Goal: Transaction & Acquisition: Purchase product/service

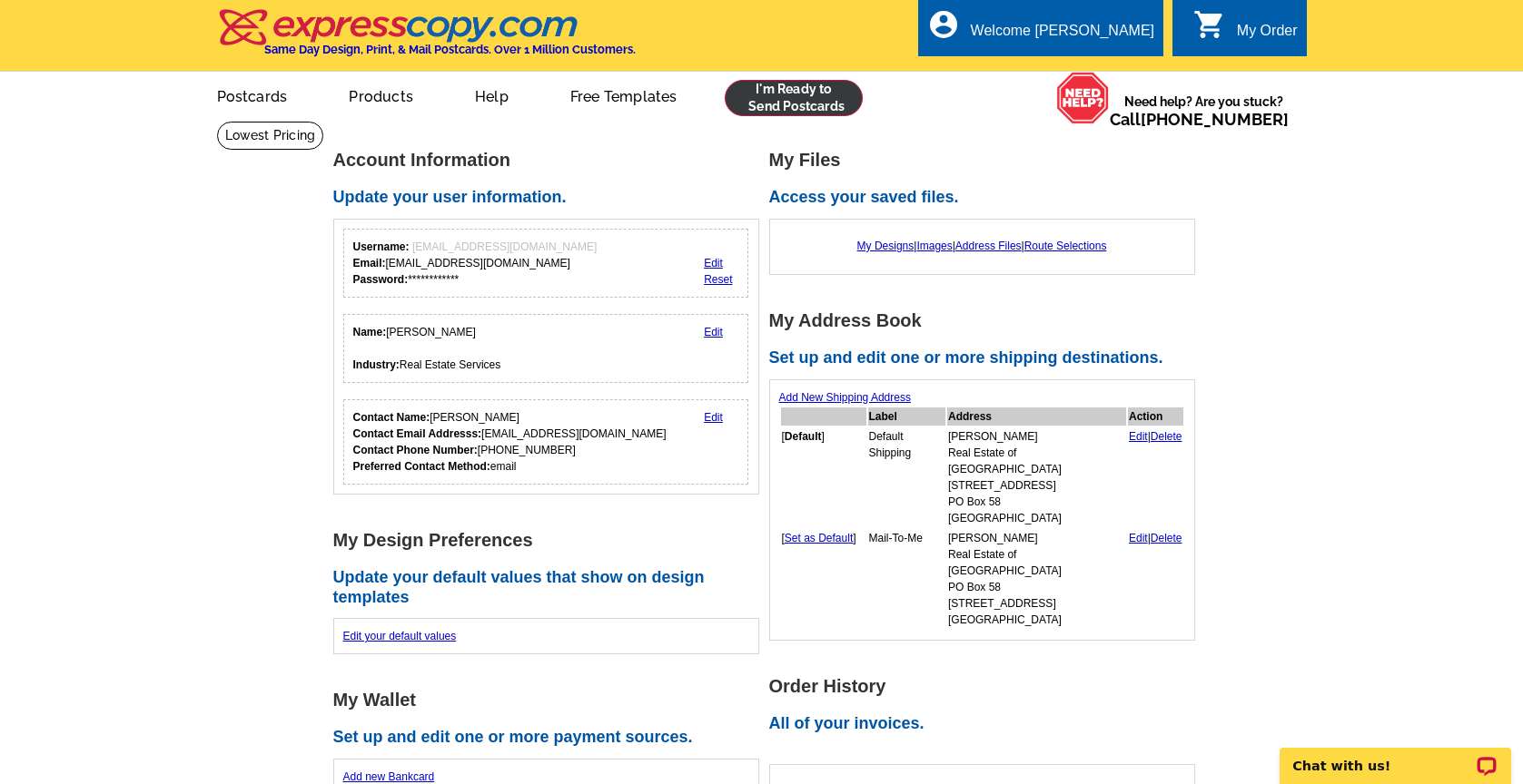
click at [785, 103] on link at bounding box center [793, 98] width 139 height 36
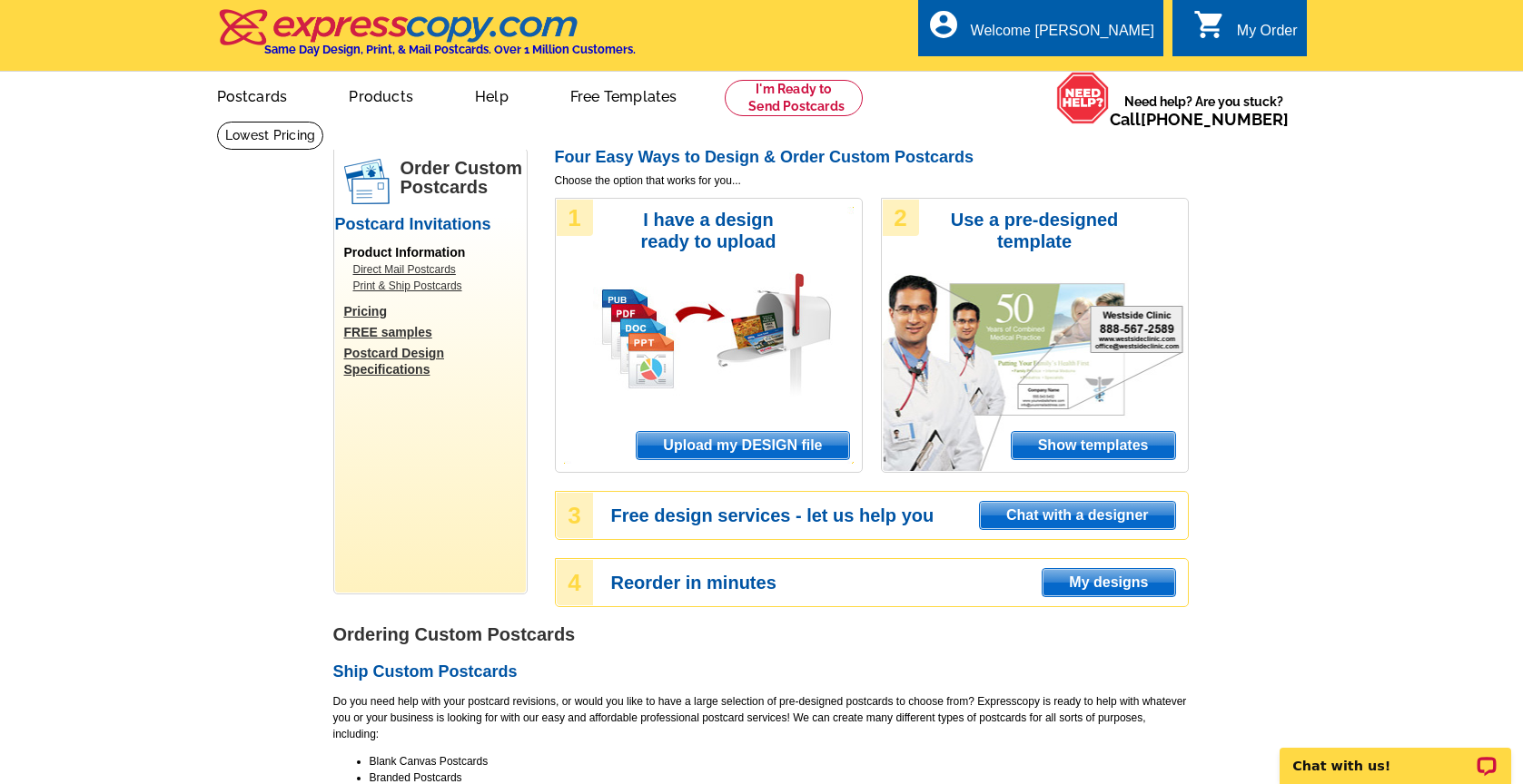
click at [734, 451] on span "Upload my DESIGN file" at bounding box center [743, 445] width 212 height 27
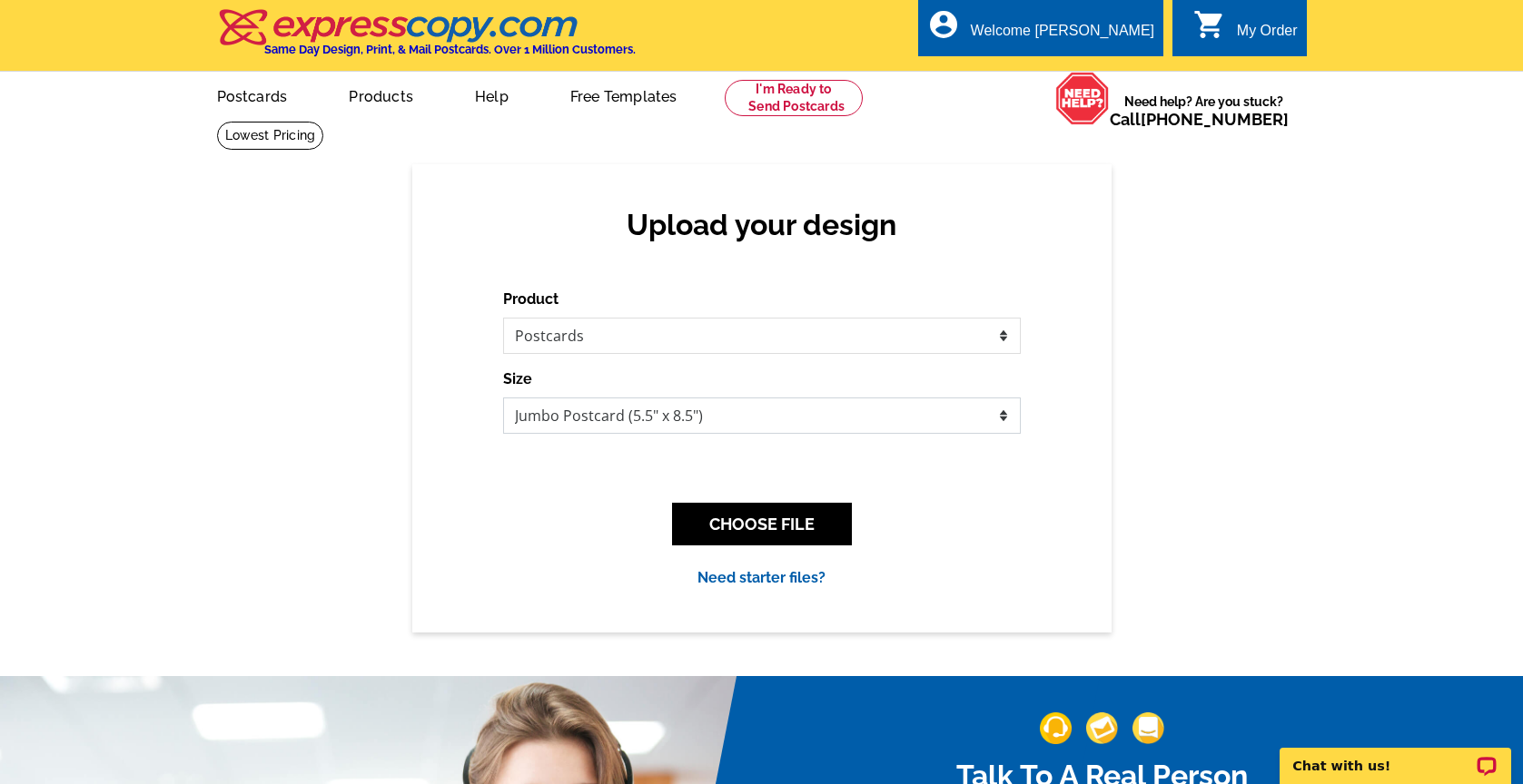
select select "1"
click at [762, 530] on button "CHOOSE FILE" at bounding box center [762, 523] width 180 height 43
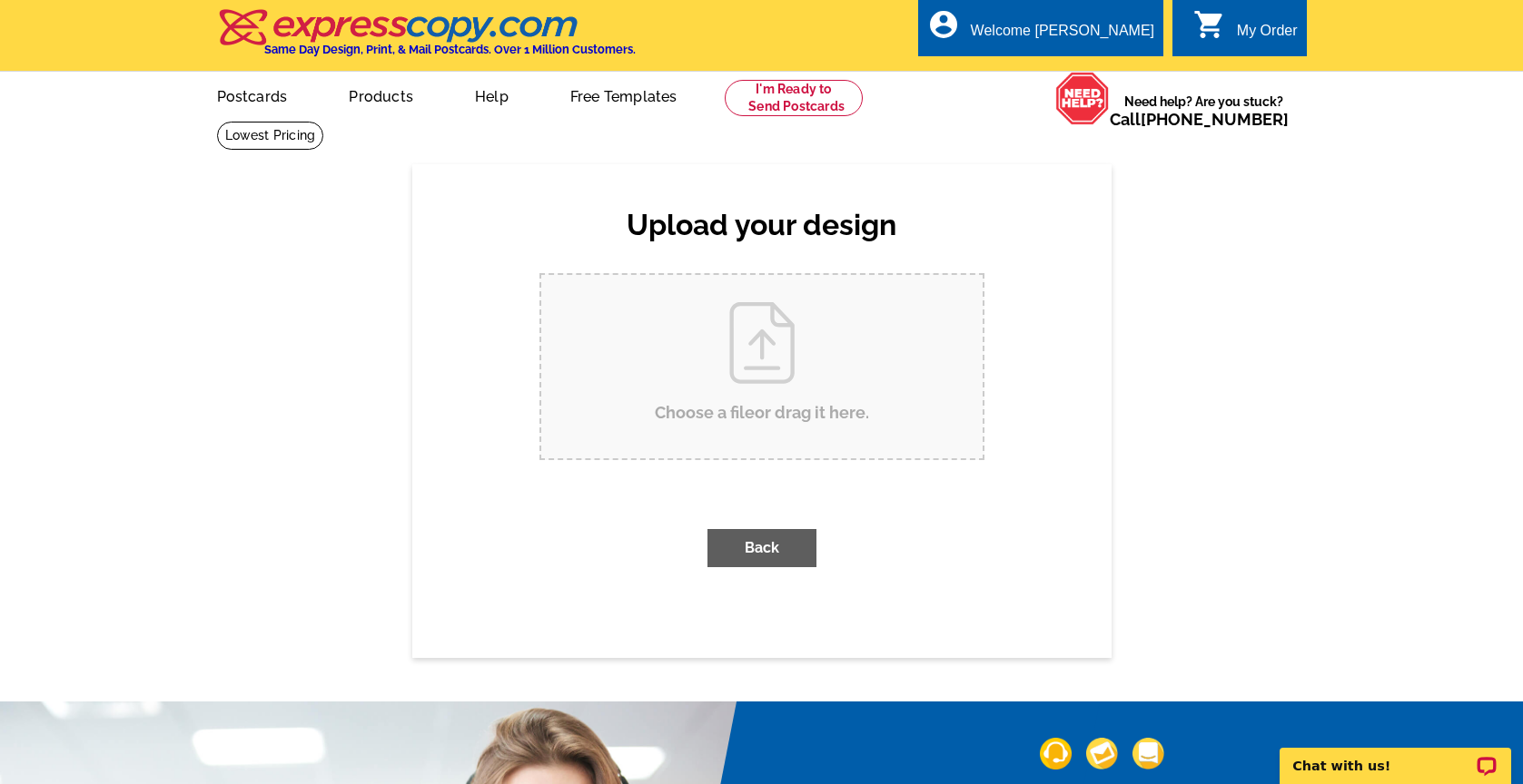
click at [778, 379] on input "Choose a file or drag it here ." at bounding box center [762, 367] width 442 height 184
type input "C:\fakepath\235Byers_sold.pdf"
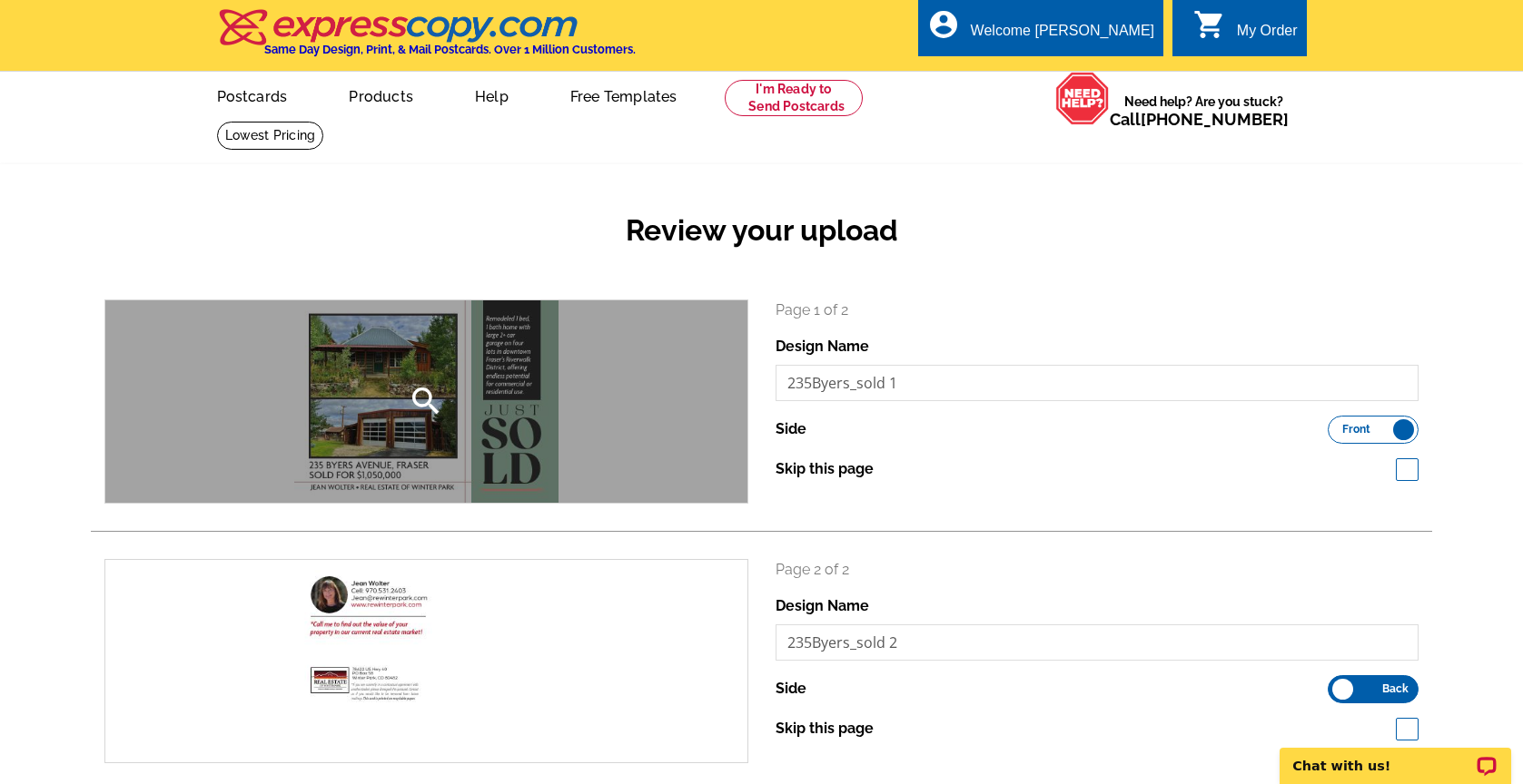
click at [427, 398] on icon "search" at bounding box center [426, 400] width 36 height 36
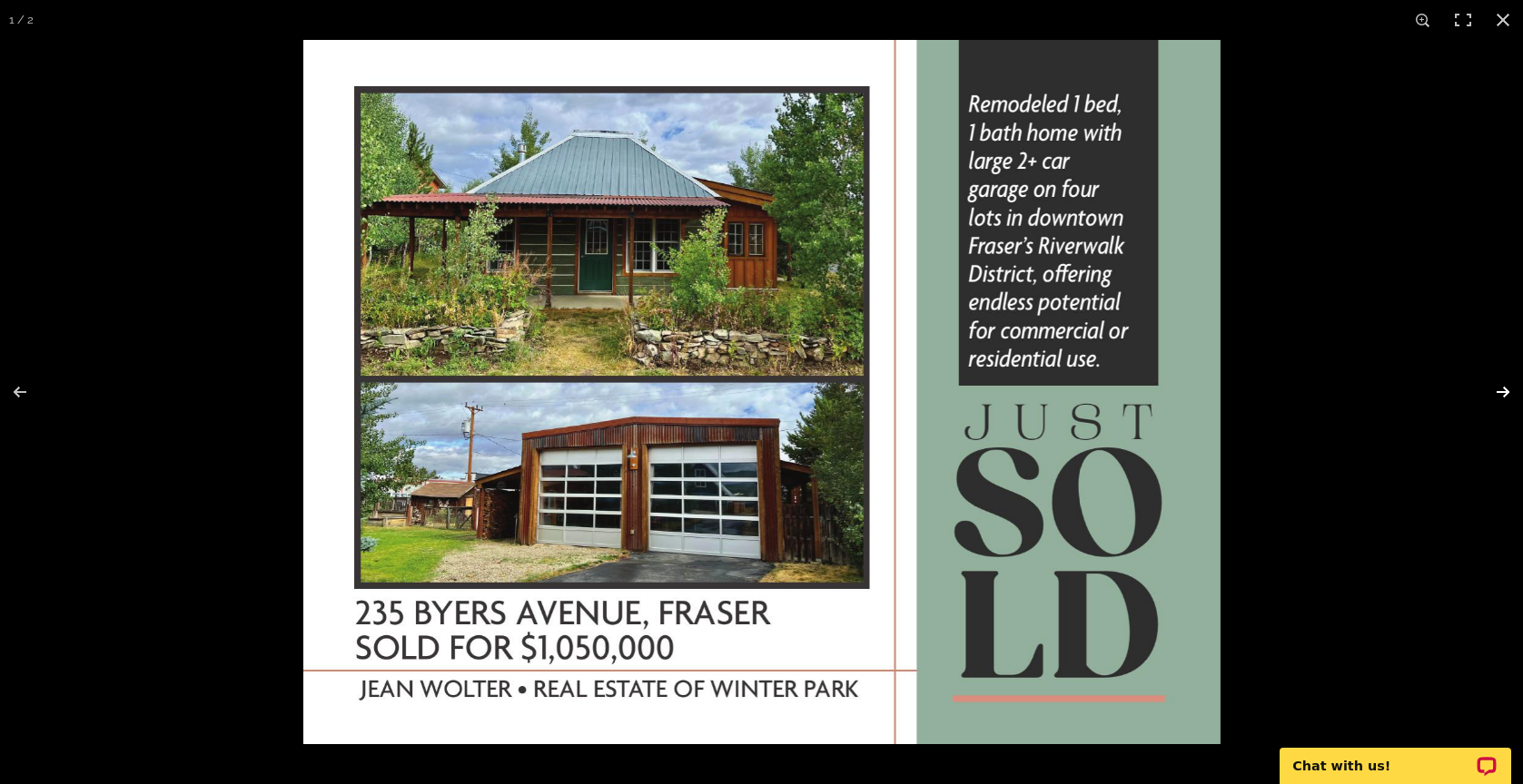
click at [1509, 392] on button at bounding box center [1491, 392] width 64 height 91
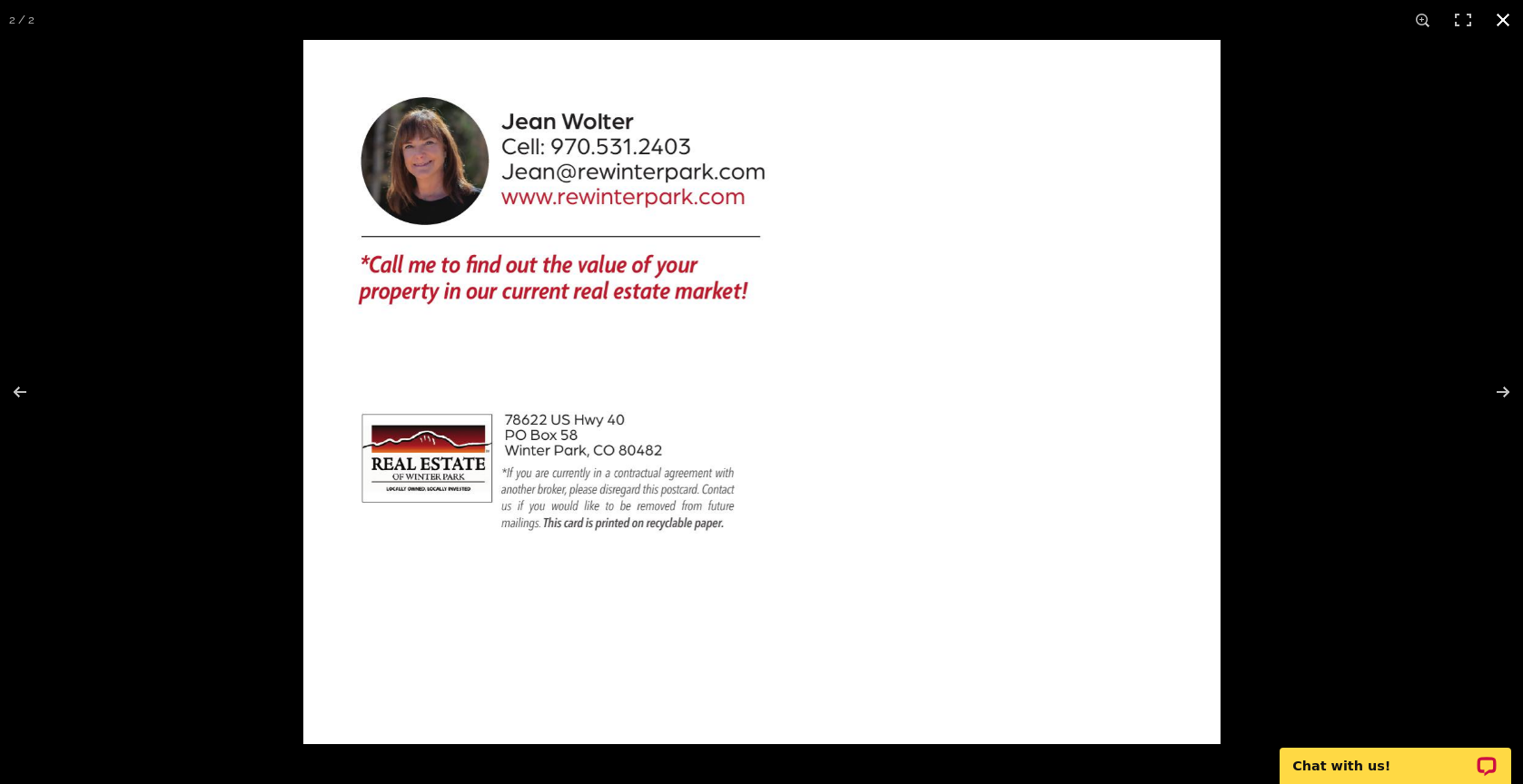
click at [1502, 18] on button at bounding box center [1503, 20] width 40 height 40
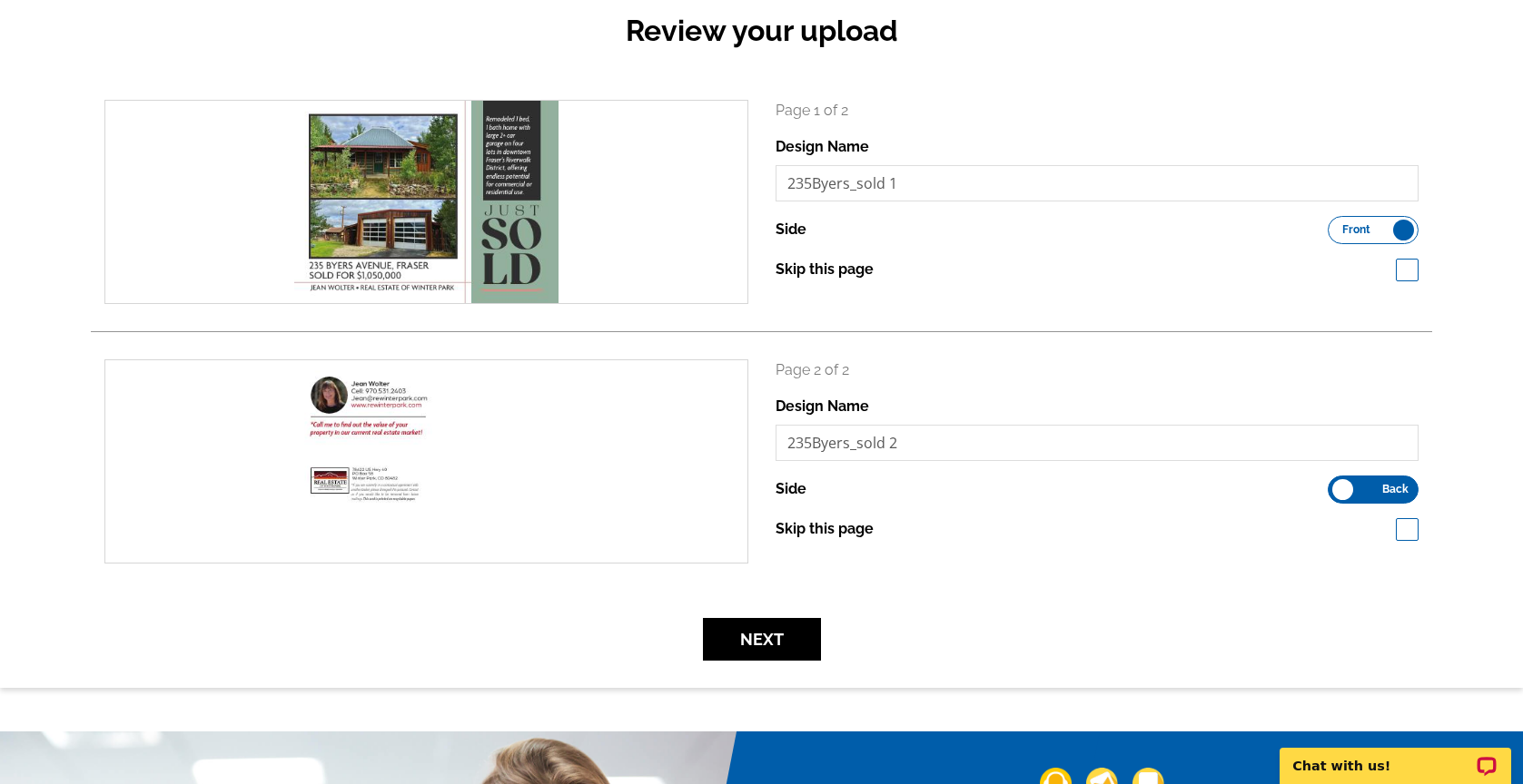
scroll to position [212, 0]
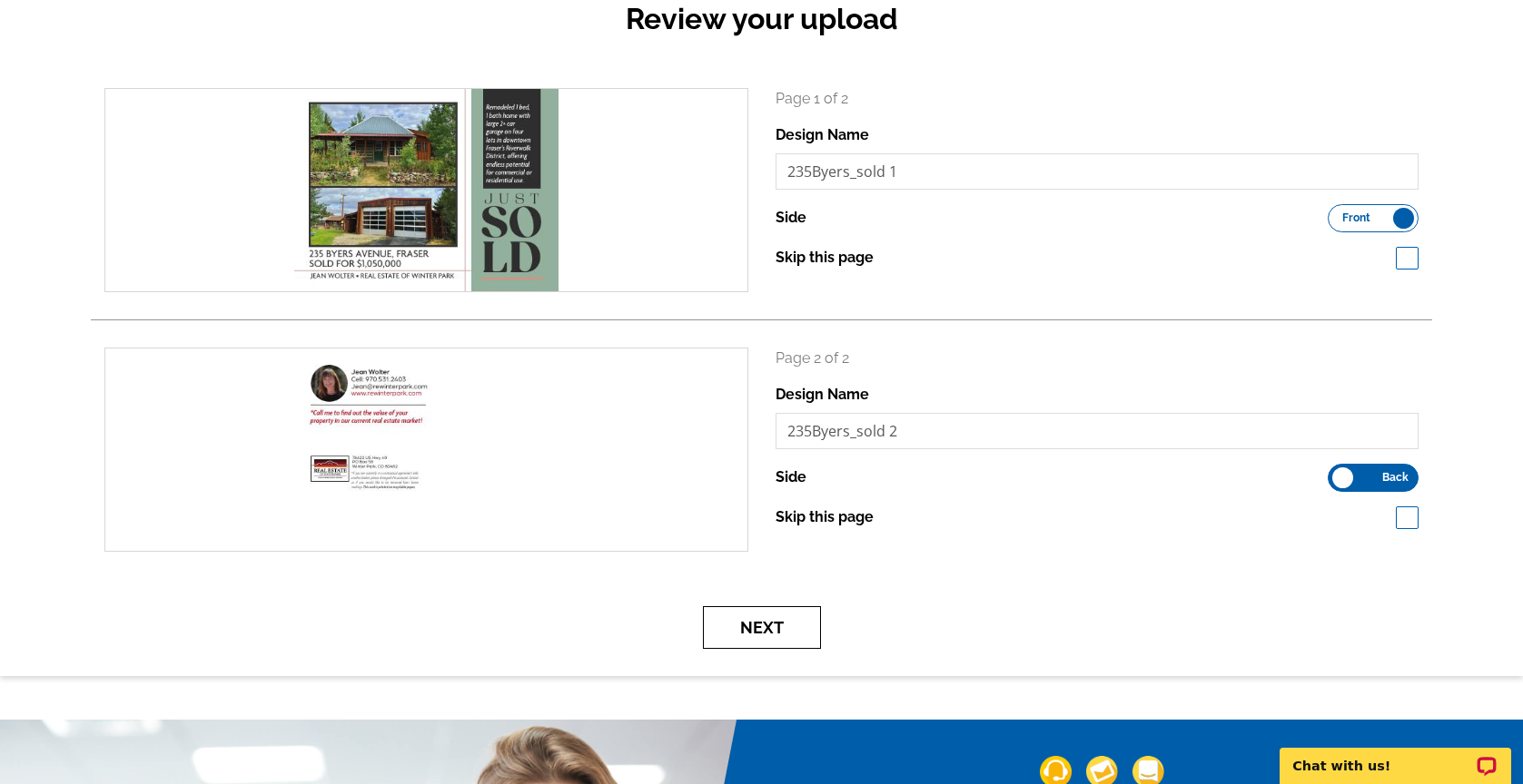
click at [761, 621] on button "Next" at bounding box center [762, 627] width 118 height 43
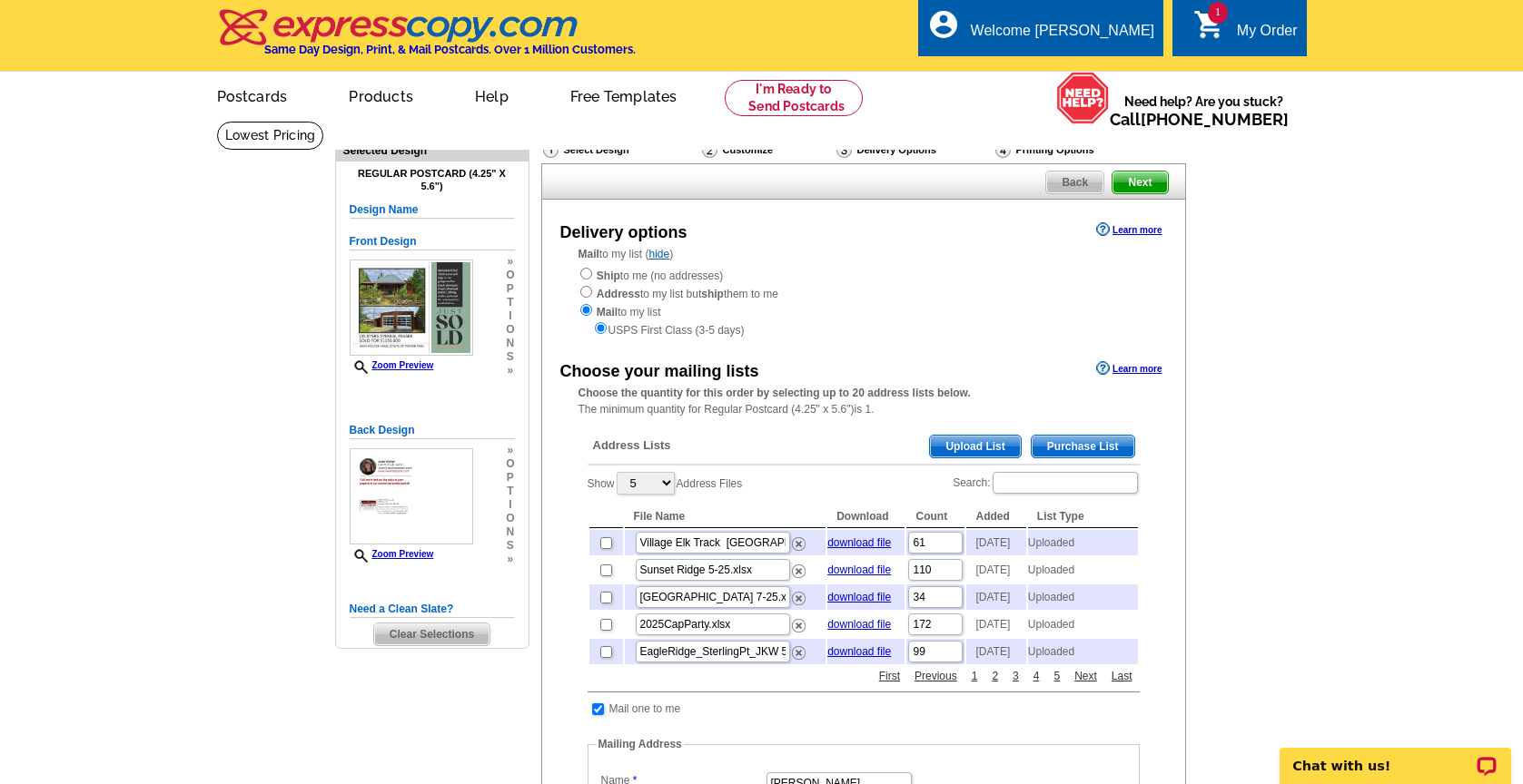
click at [947, 435] on span "Upload List" at bounding box center [975, 446] width 90 height 22
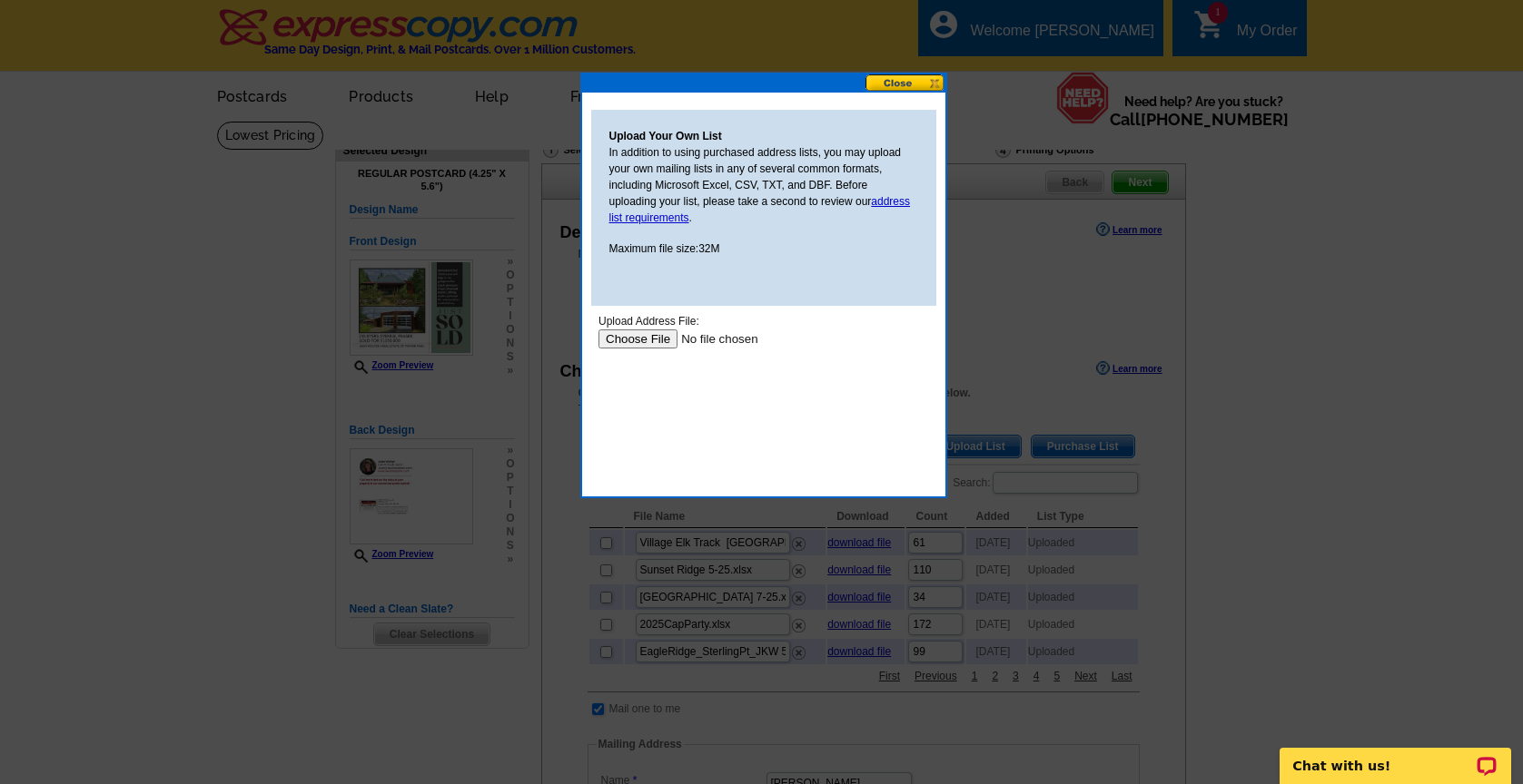
click at [647, 337] on input "file" at bounding box center [713, 339] width 230 height 19
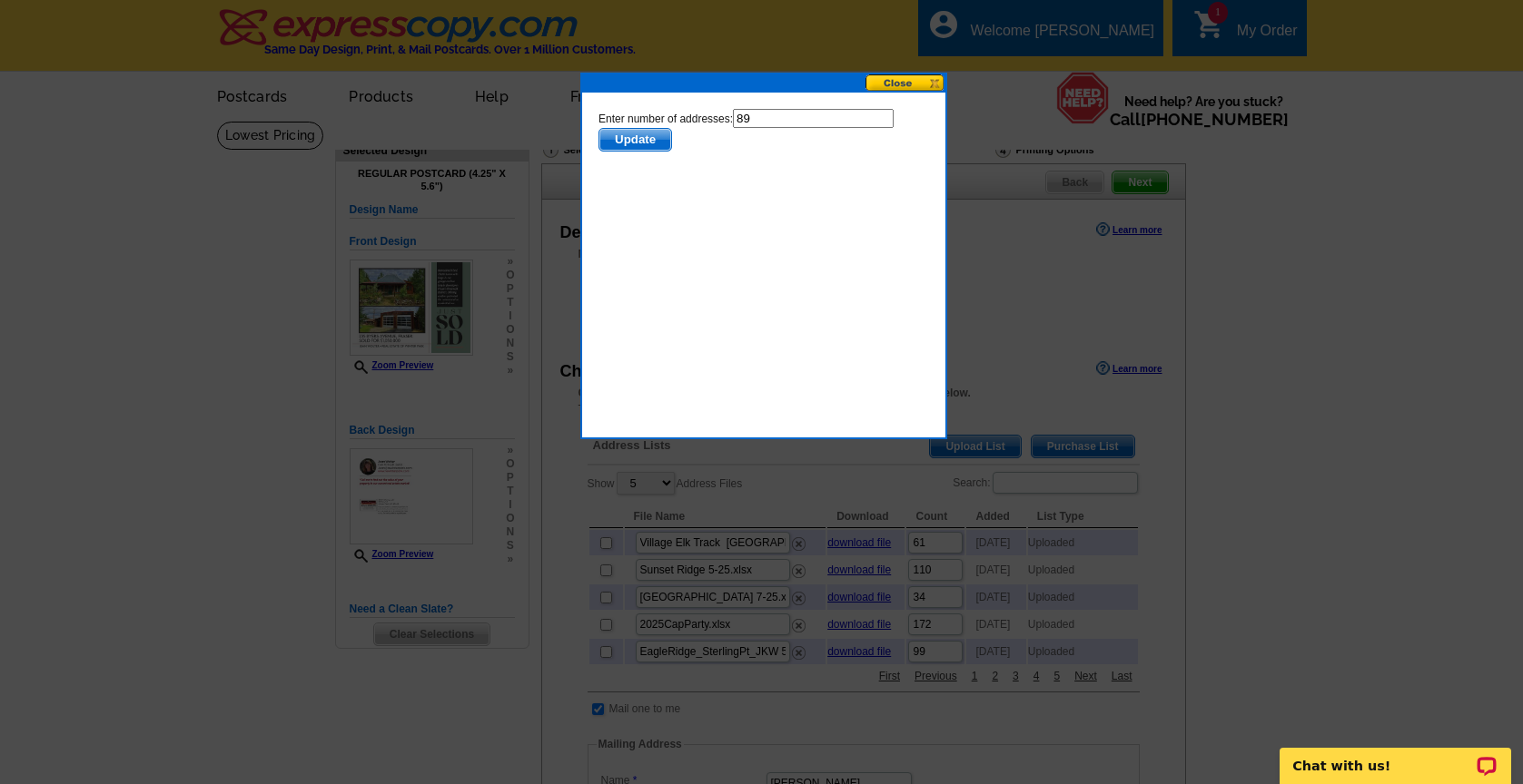
click at [789, 123] on input "89" at bounding box center [811, 118] width 161 height 19
type input "88"
click at [631, 137] on span "Update" at bounding box center [635, 140] width 72 height 22
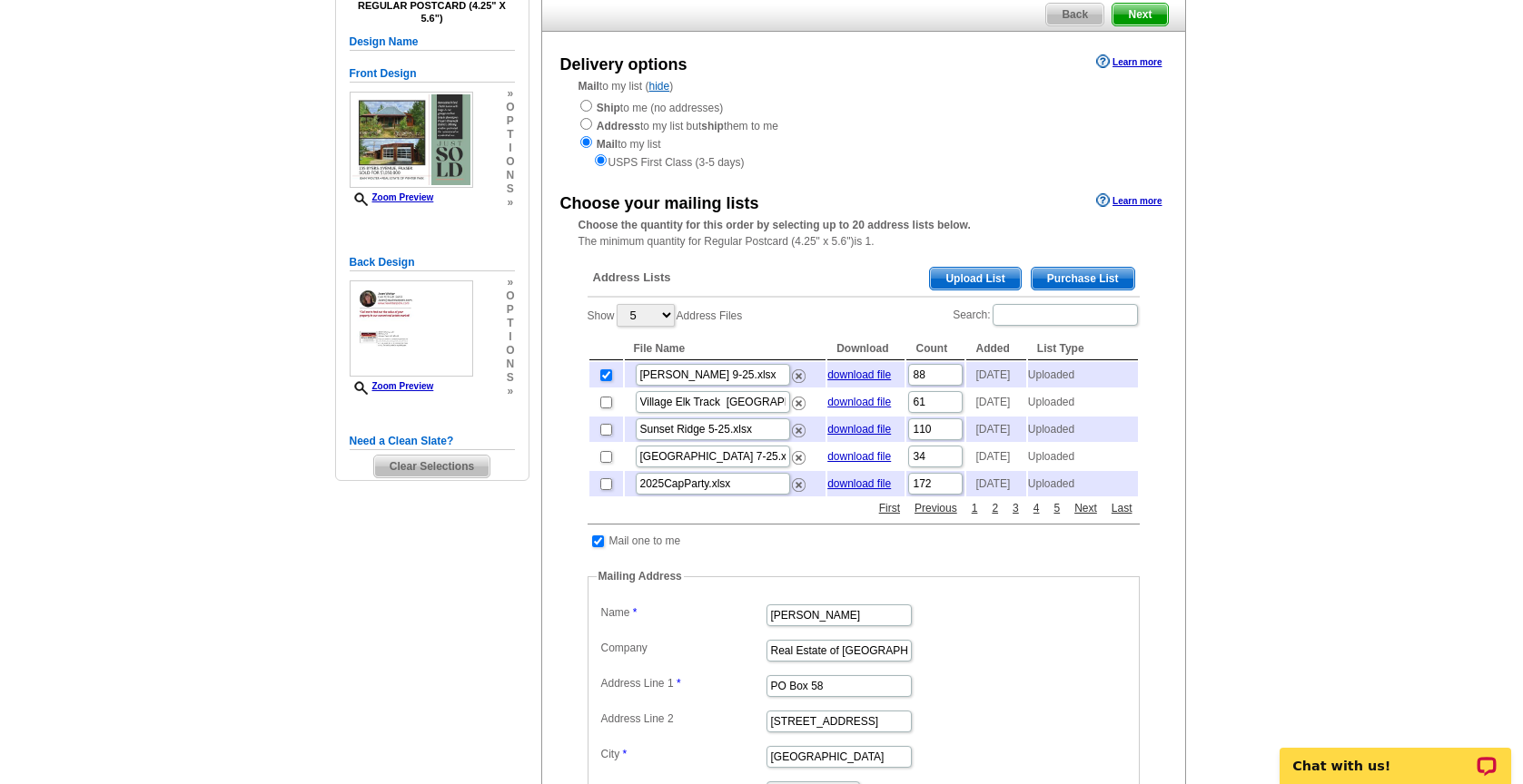
scroll to position [179, 0]
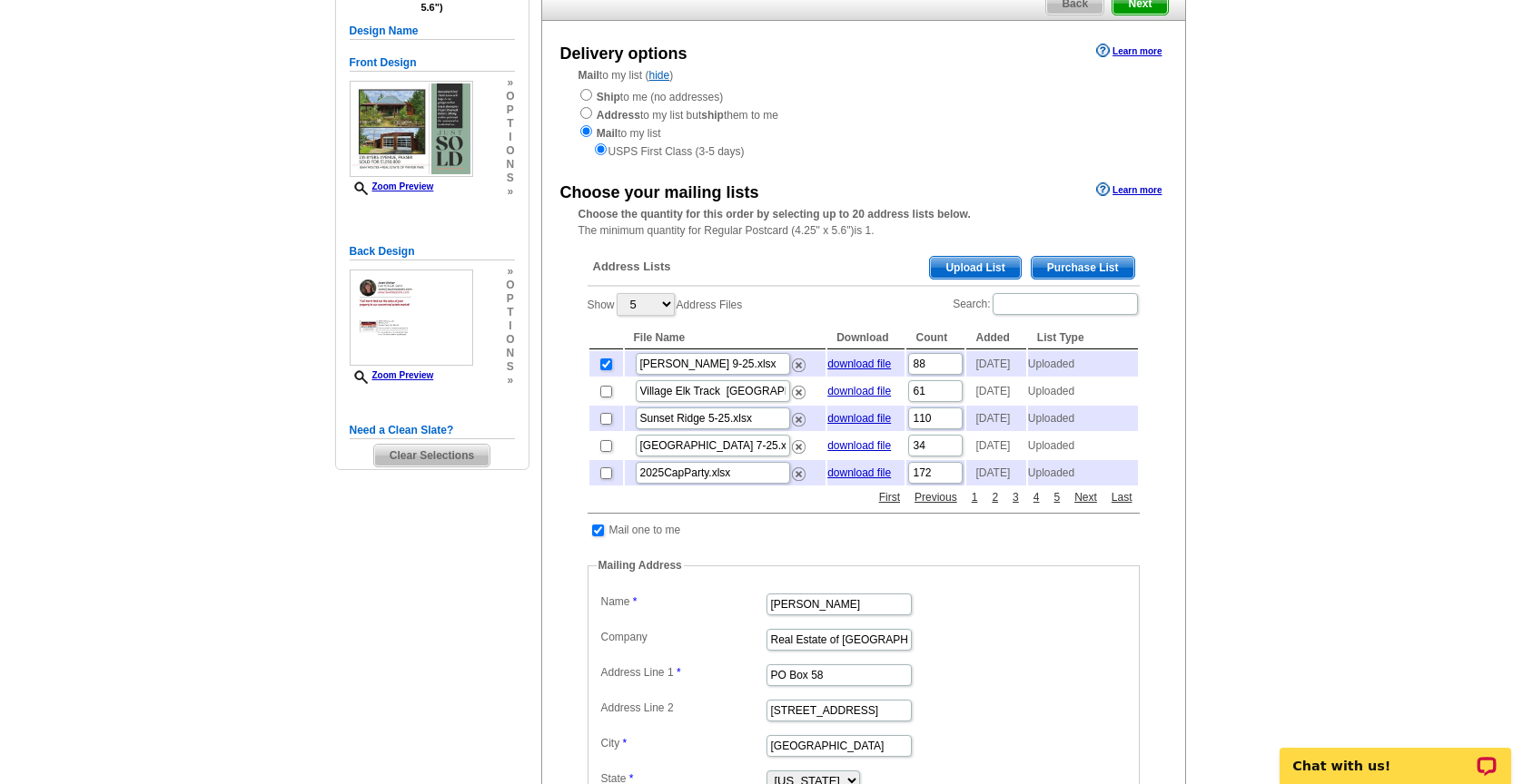
click at [602, 536] on input "checkbox" at bounding box center [598, 530] width 12 height 12
checkbox input "false"
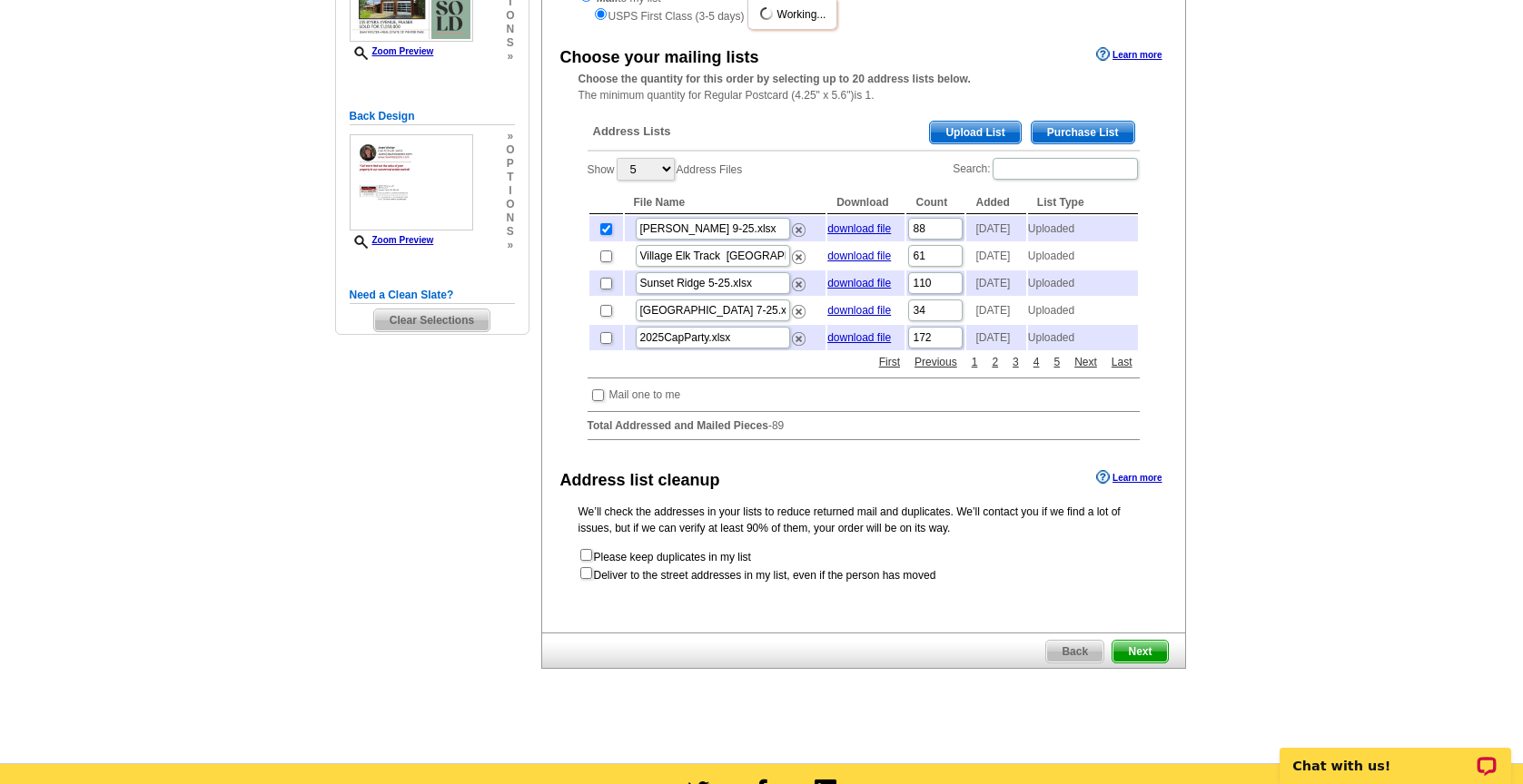
scroll to position [360, 0]
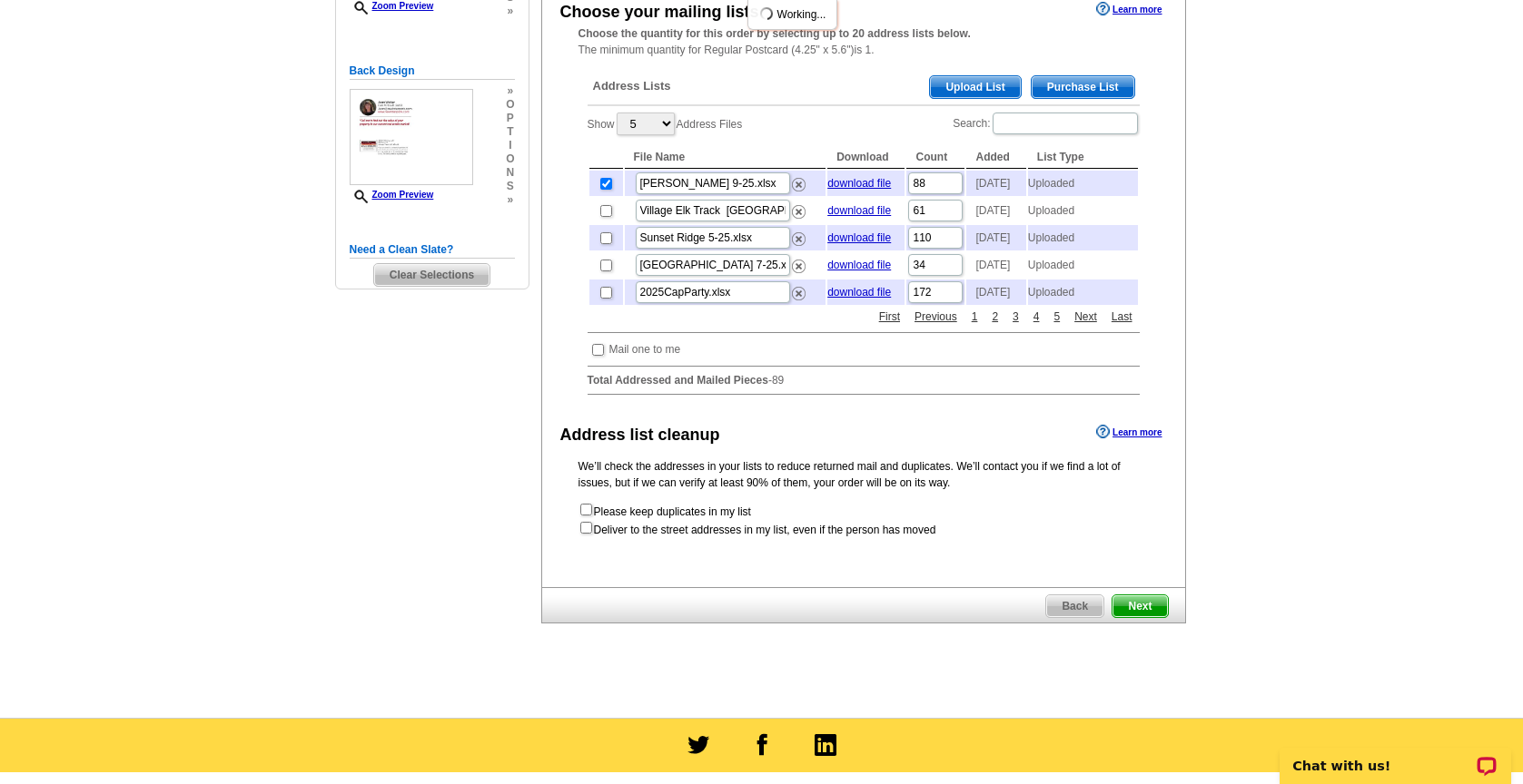
click at [1131, 617] on span "Next" at bounding box center [1139, 606] width 55 height 22
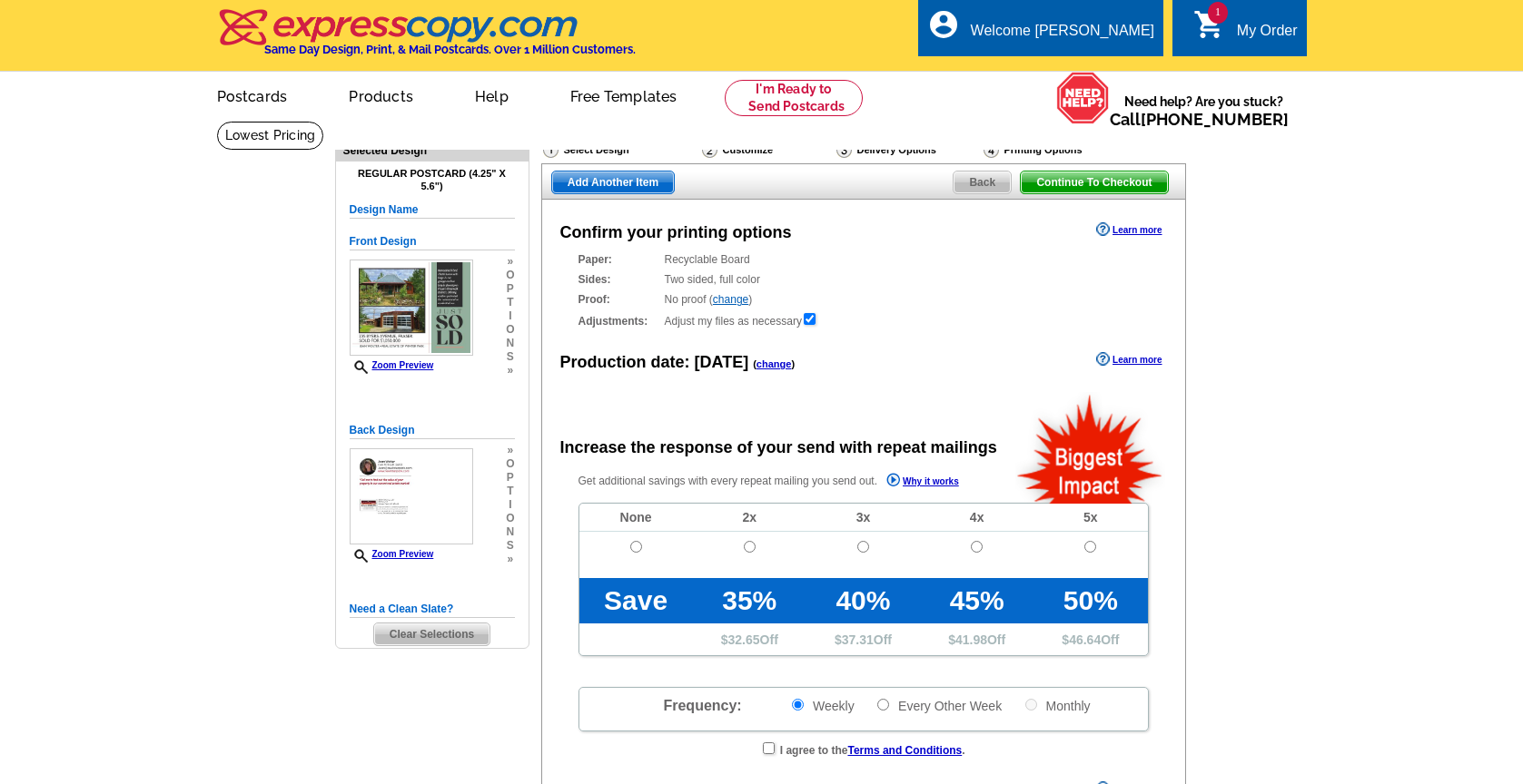
radio input "false"
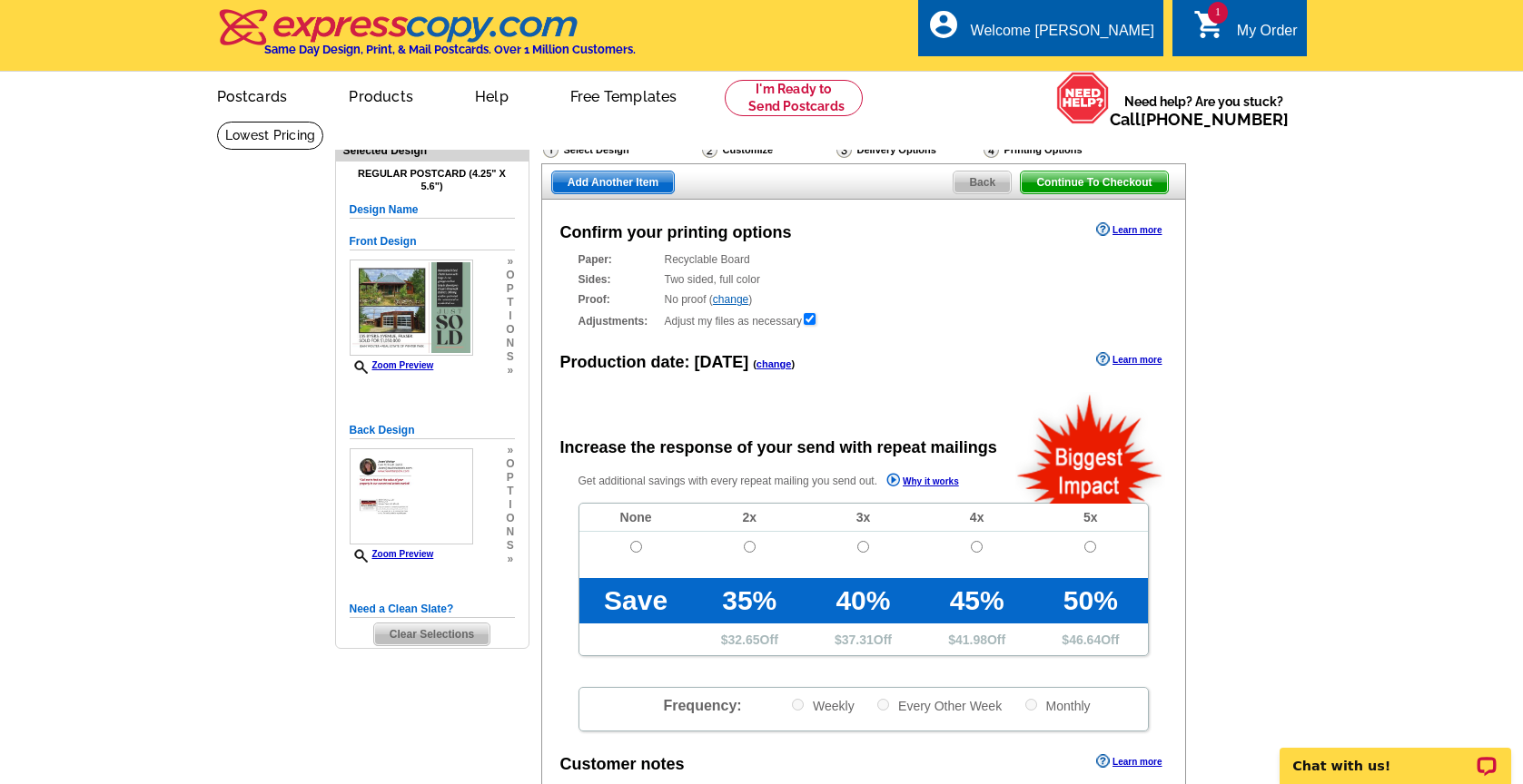
click at [636, 544] on input "radio" at bounding box center [637, 547] width 12 height 12
radio input "true"
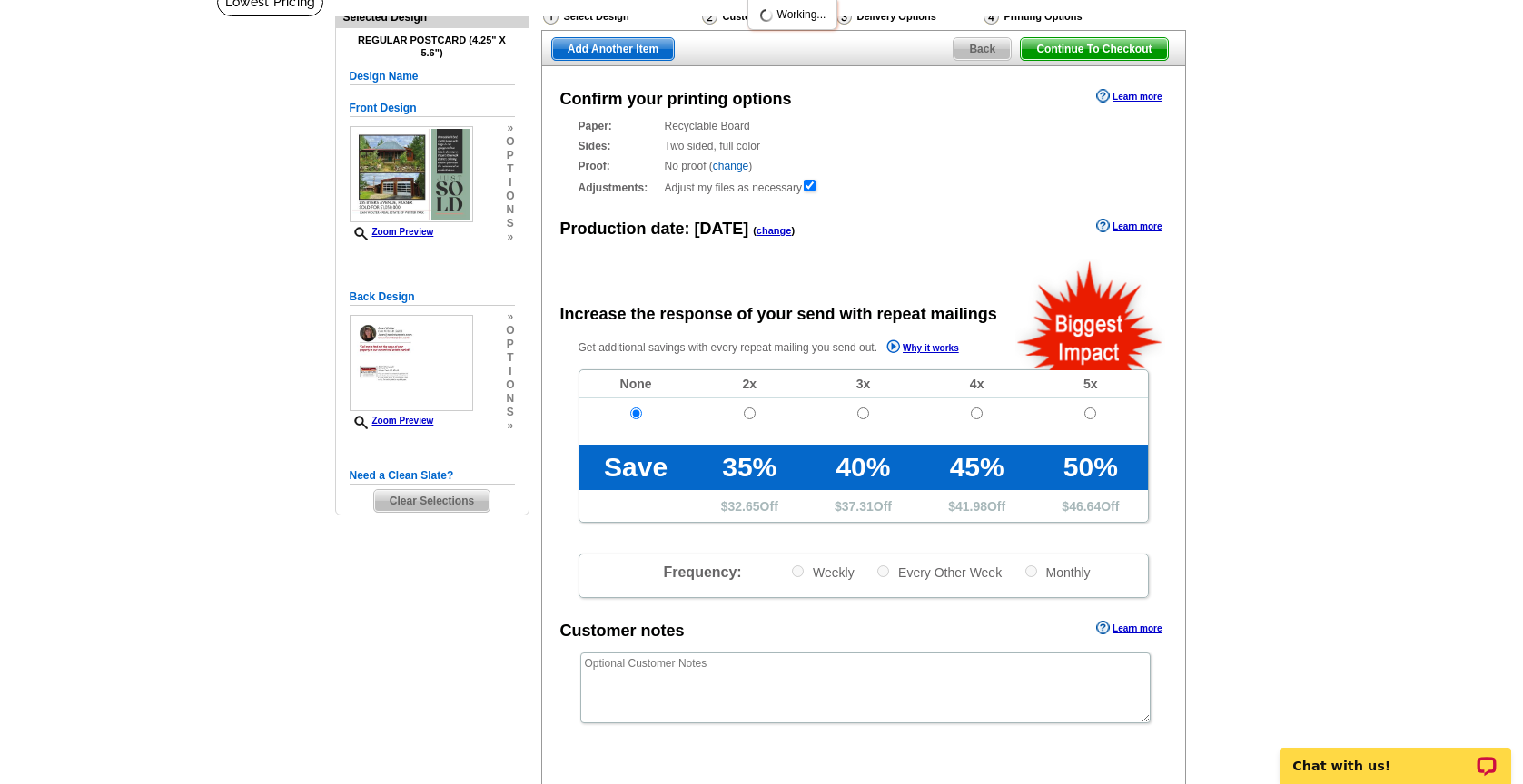
scroll to position [205, 0]
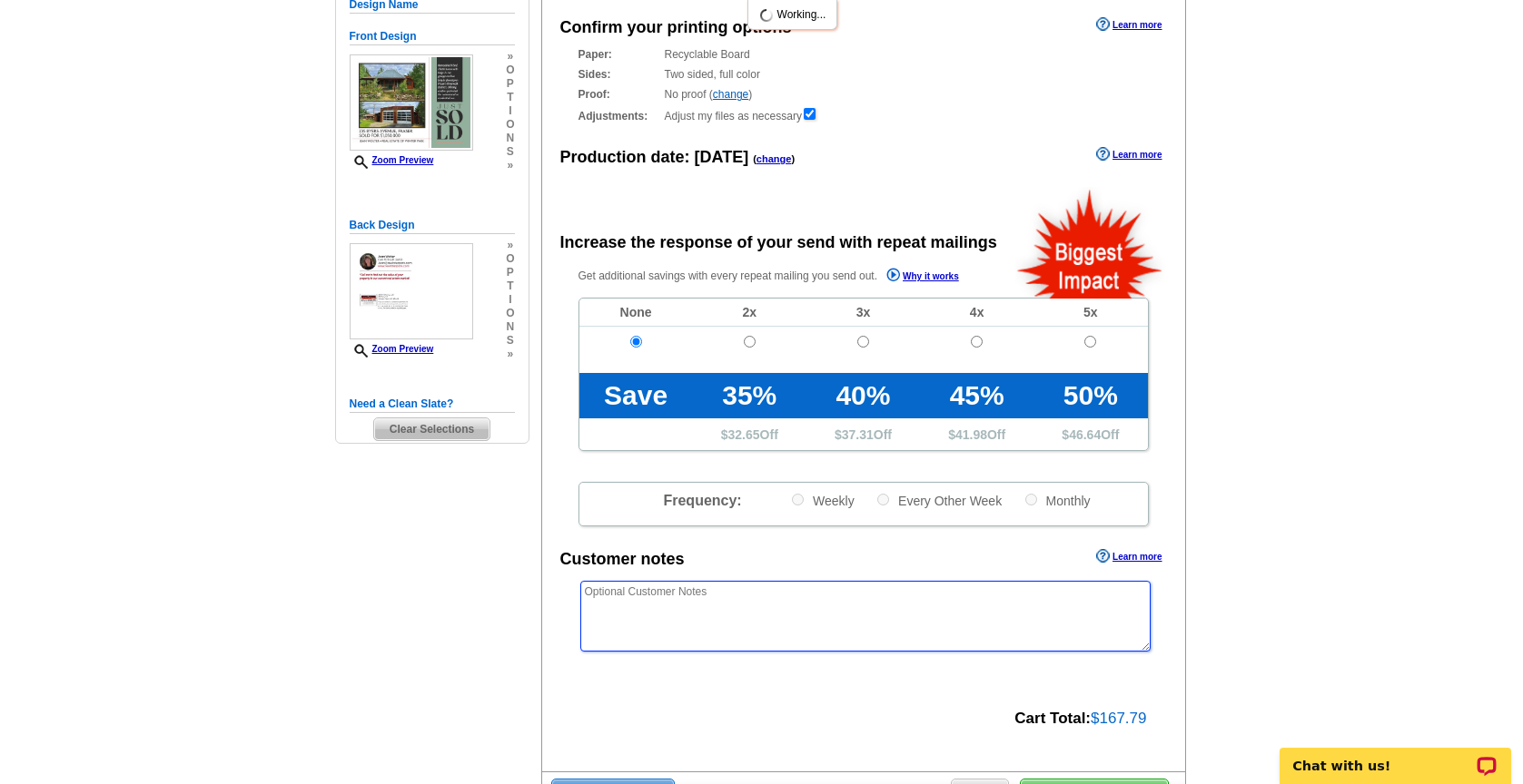
click at [662, 611] on textarea at bounding box center [865, 616] width 571 height 71
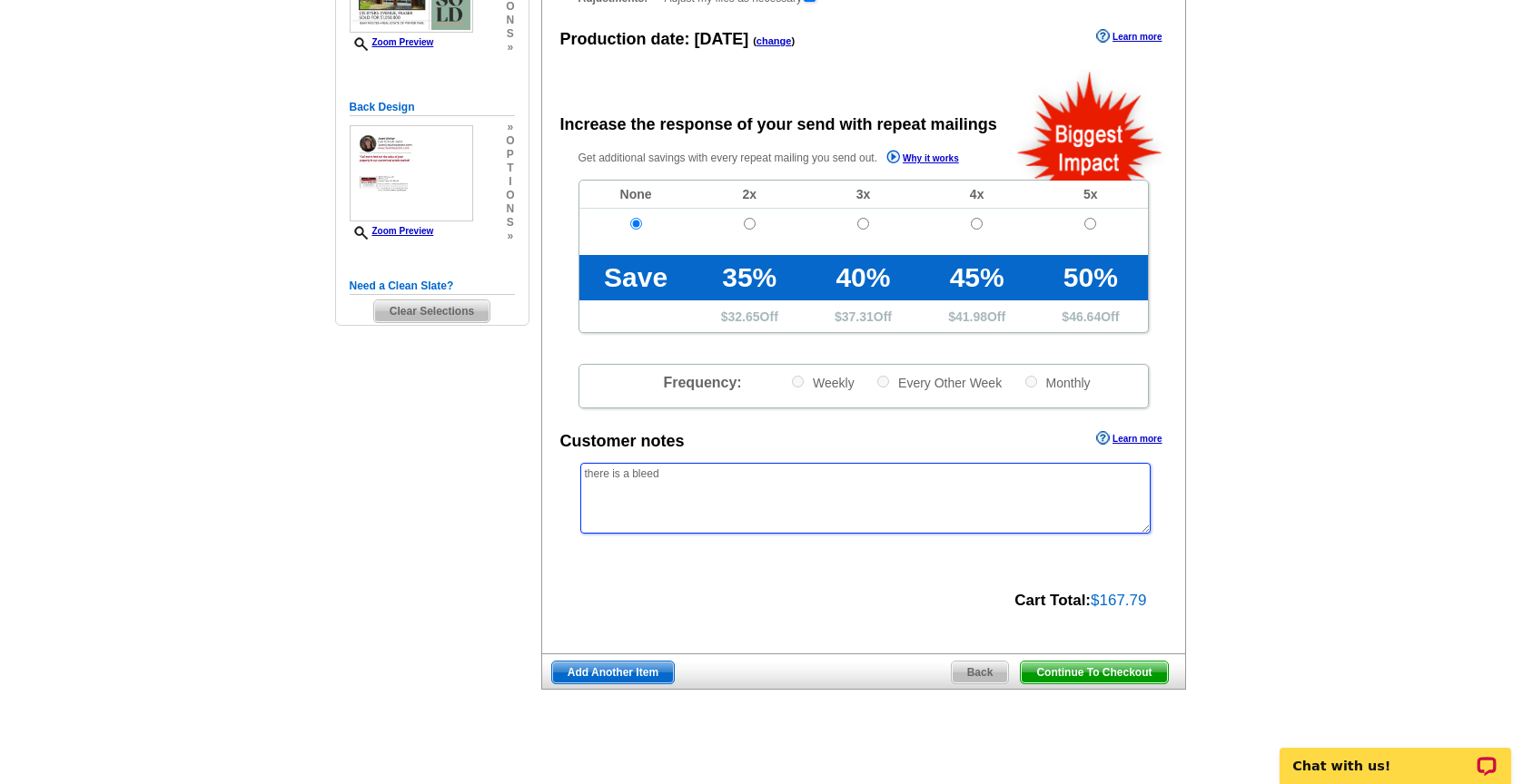
scroll to position [353, 0]
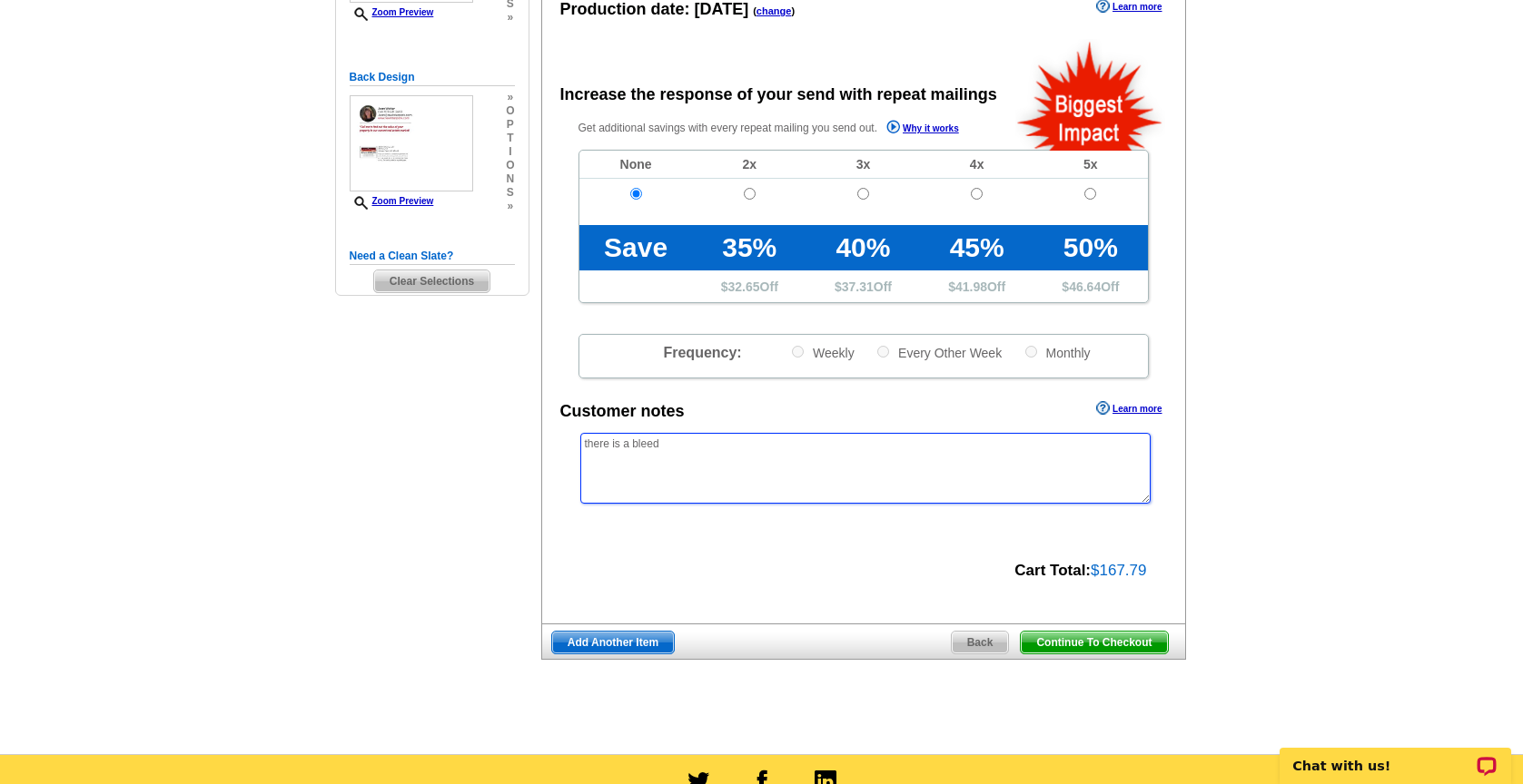
type textarea "there is a bleed"
click at [1049, 635] on span "Continue To Checkout" at bounding box center [1093, 642] width 146 height 22
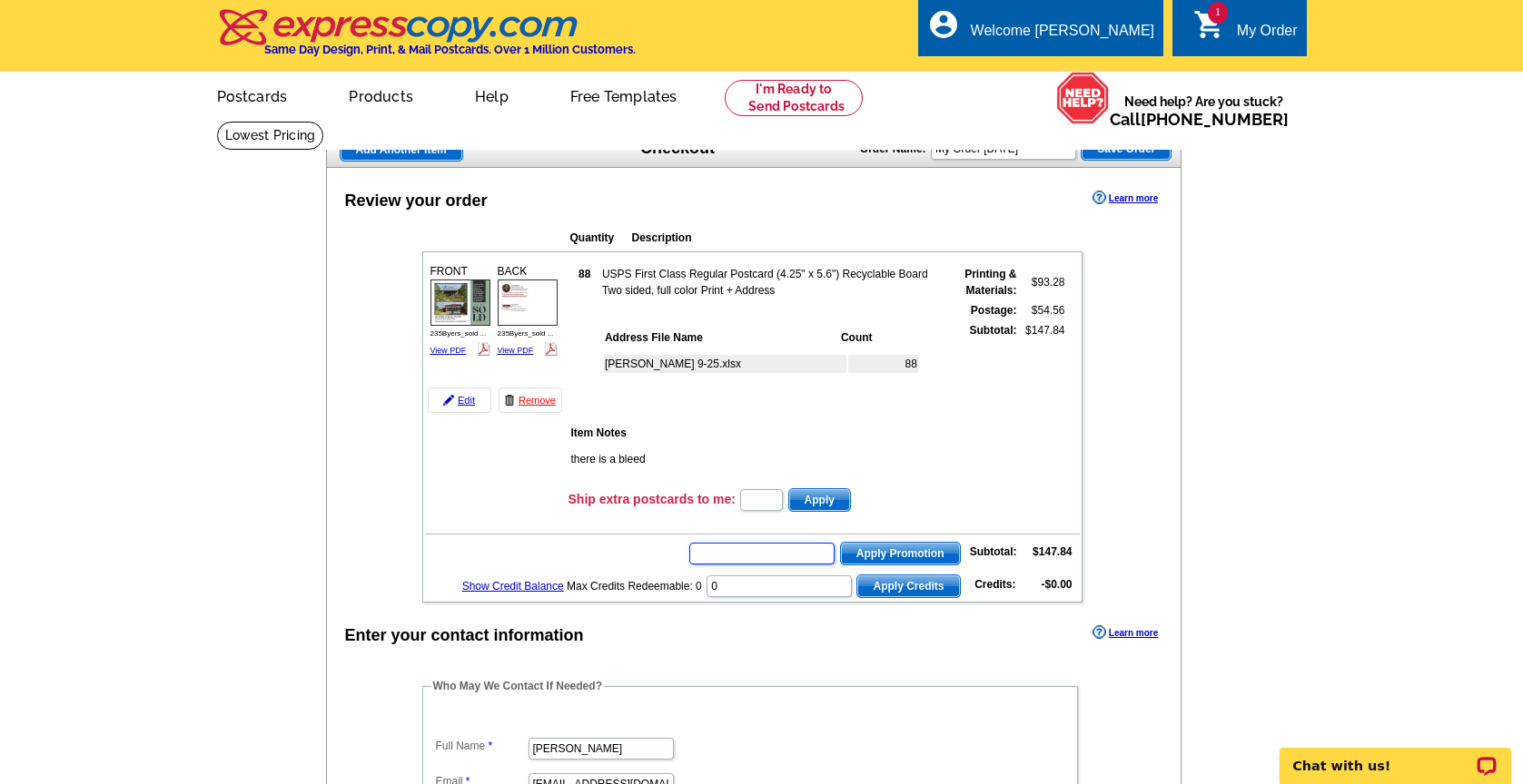
click at [821, 562] on input "text" at bounding box center [762, 553] width 145 height 22
type input "GROW0925"
click at [924, 552] on span "Apply Promotion" at bounding box center [899, 553] width 119 height 22
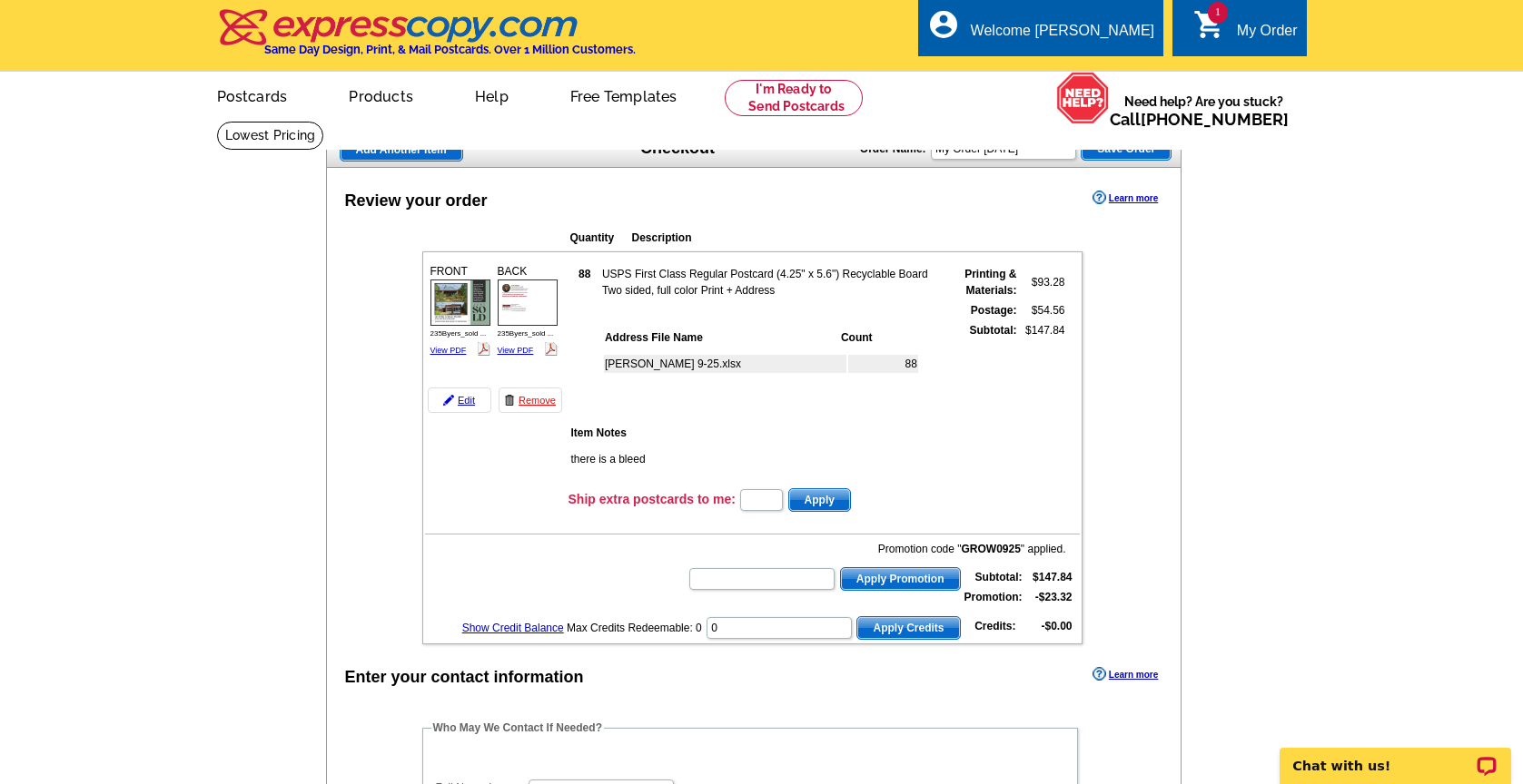
click at [435, 152] on span "Add Another Item" at bounding box center [402, 150] width 122 height 22
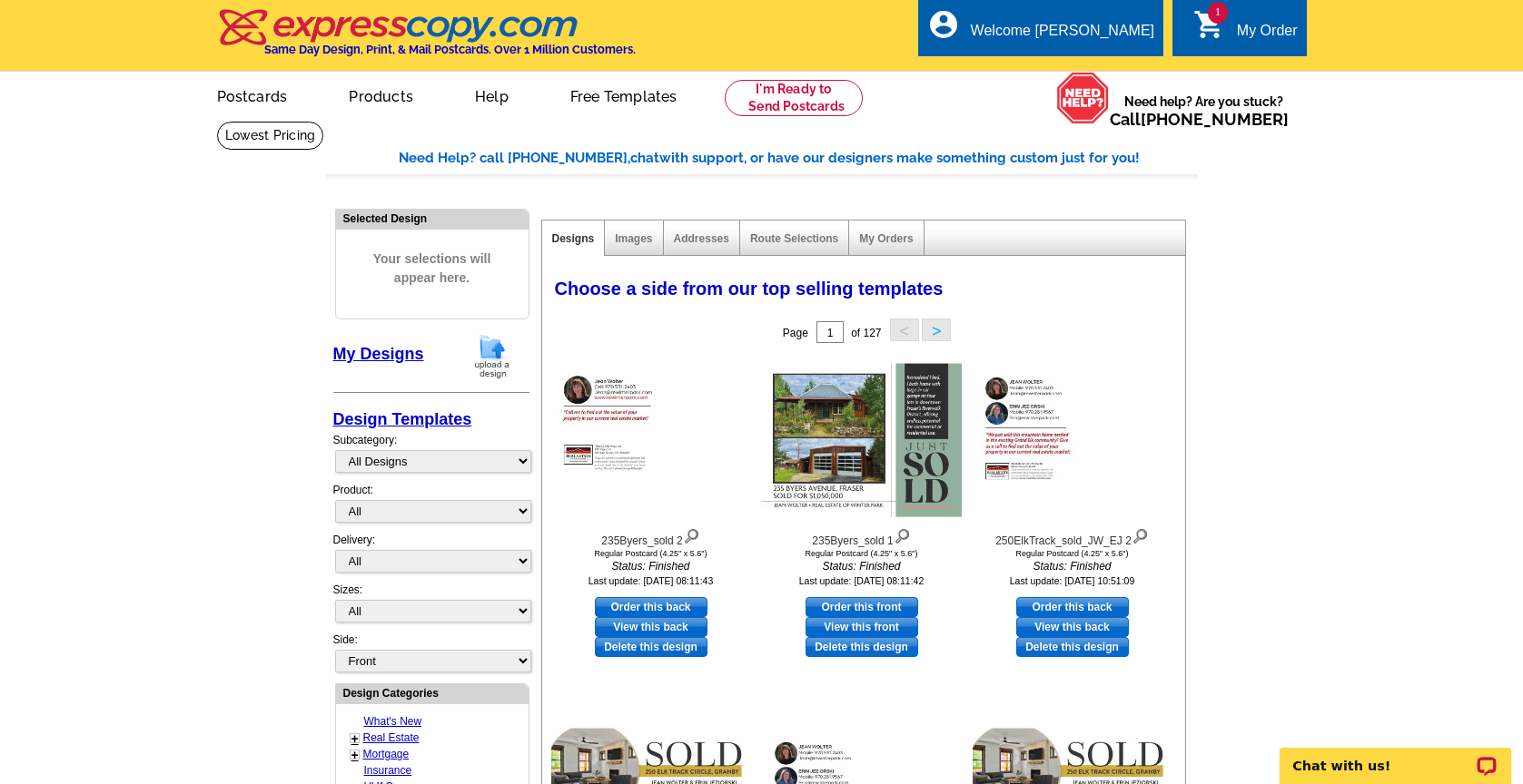
click at [483, 343] on img at bounding box center [492, 356] width 47 height 46
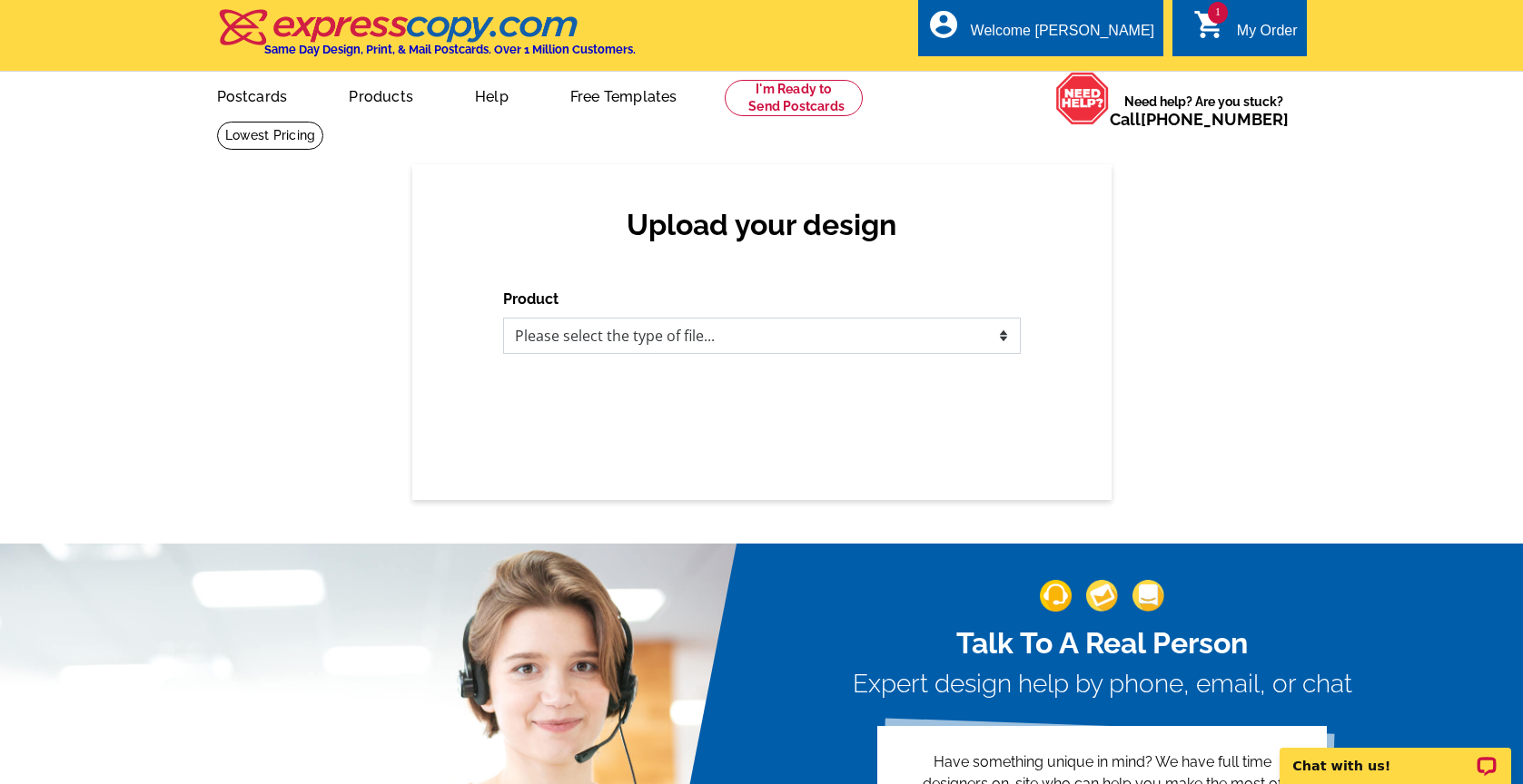
select select "1"
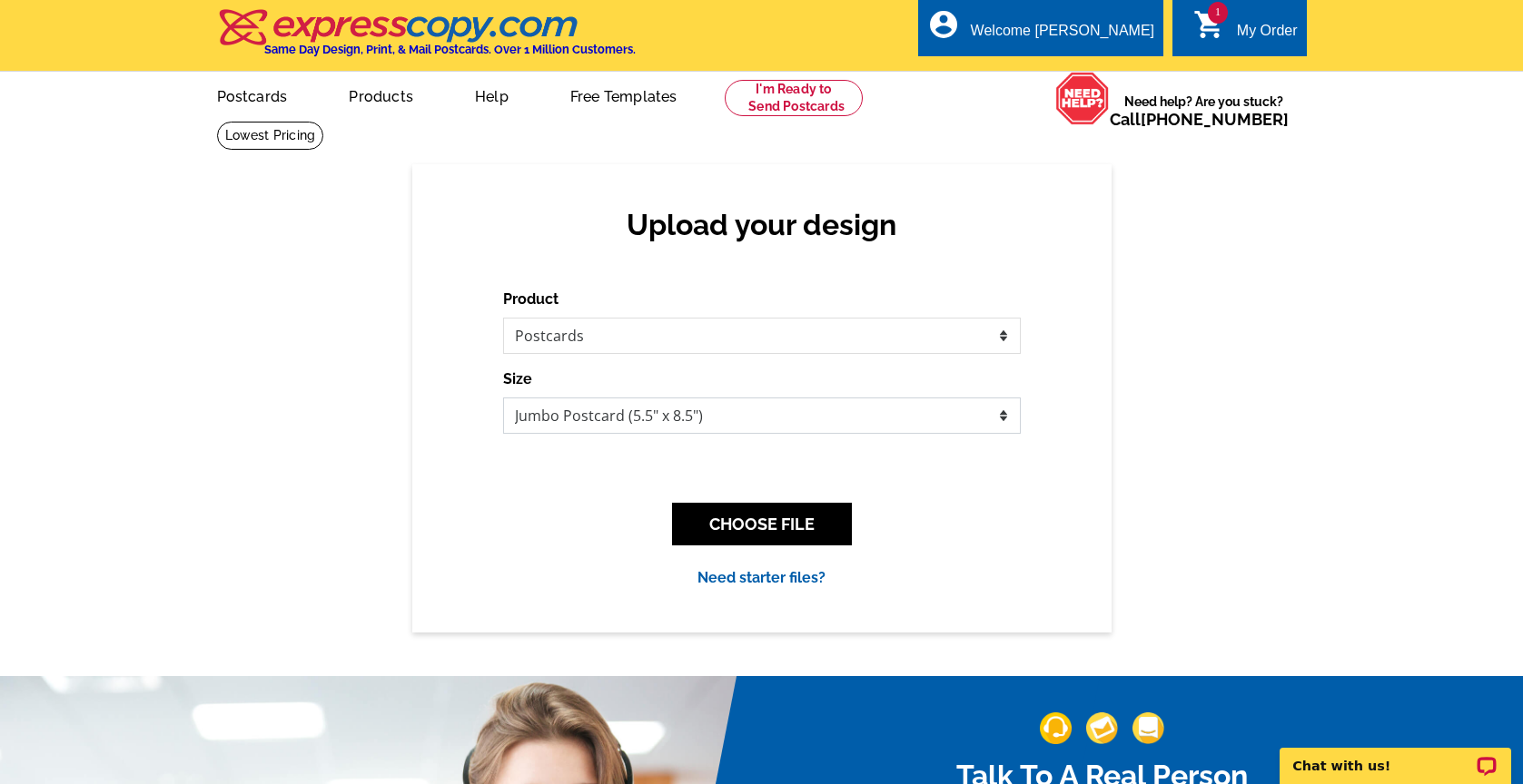
select select "1"
click at [743, 527] on button "CHOOSE FILE" at bounding box center [762, 523] width 180 height 43
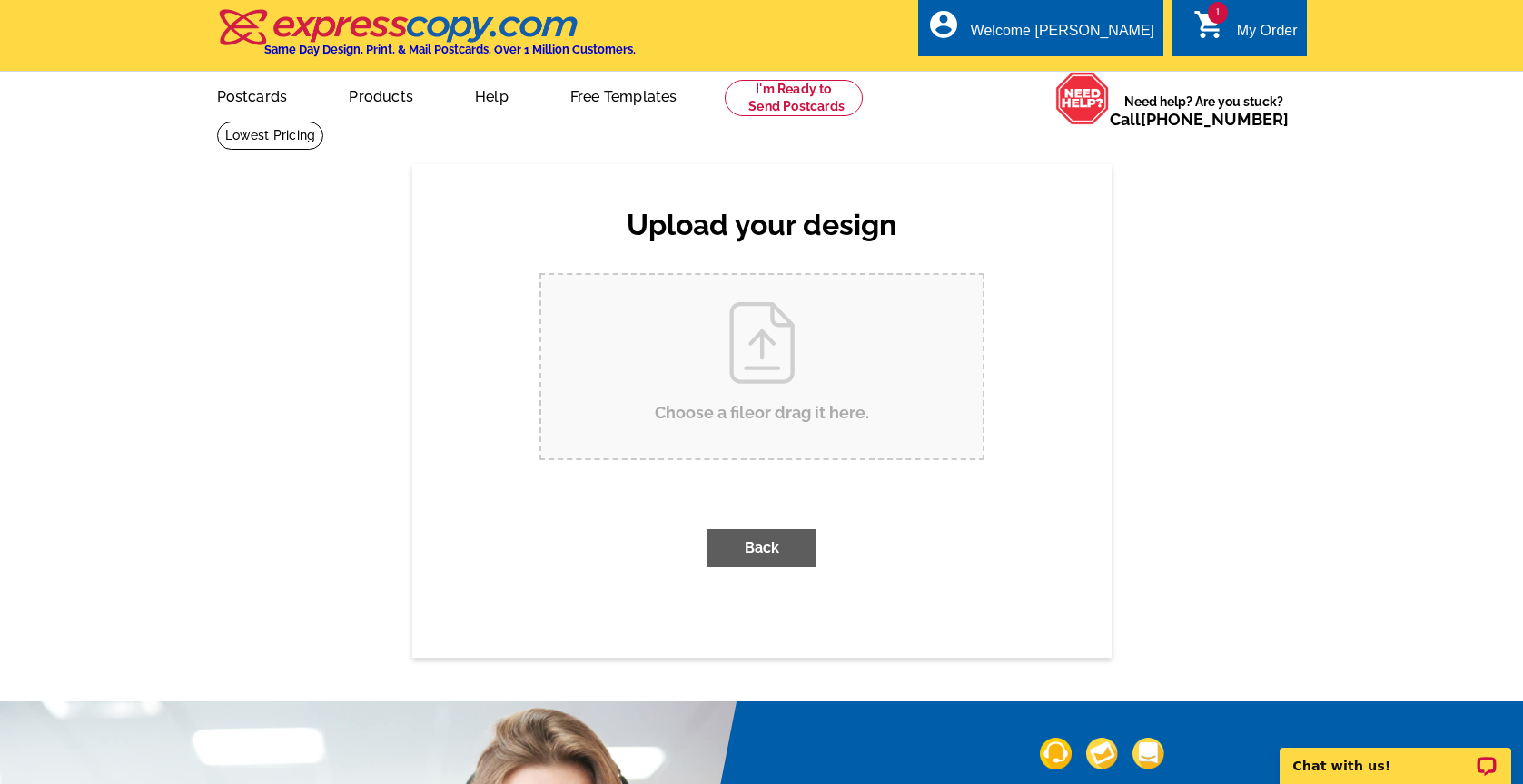
click at [774, 385] on input "Choose a file or drag it here ." at bounding box center [762, 367] width 442 height 184
type input "C:\fakepath\WatersideA110_sold.pdf"
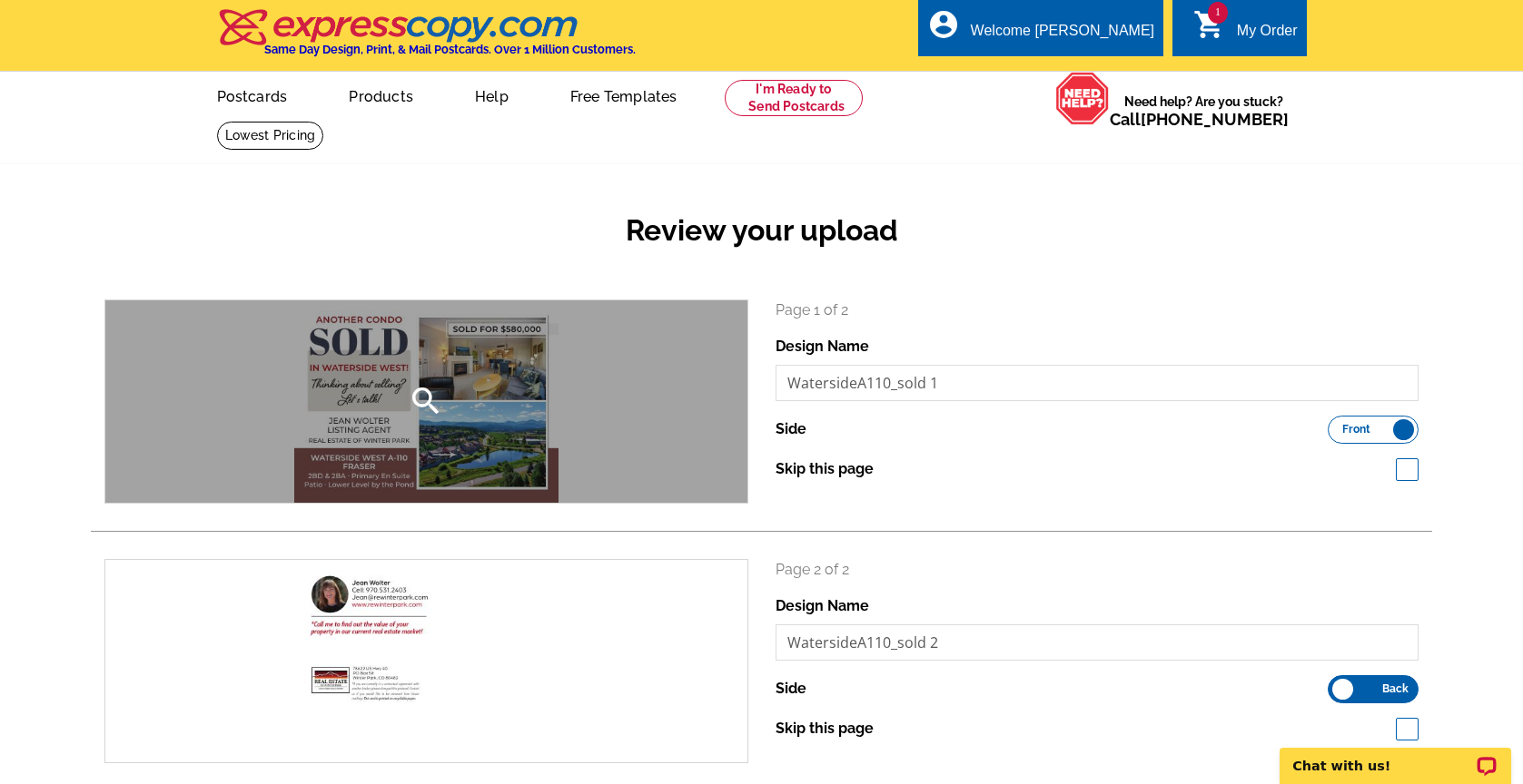
click at [421, 394] on icon "search" at bounding box center [426, 400] width 36 height 36
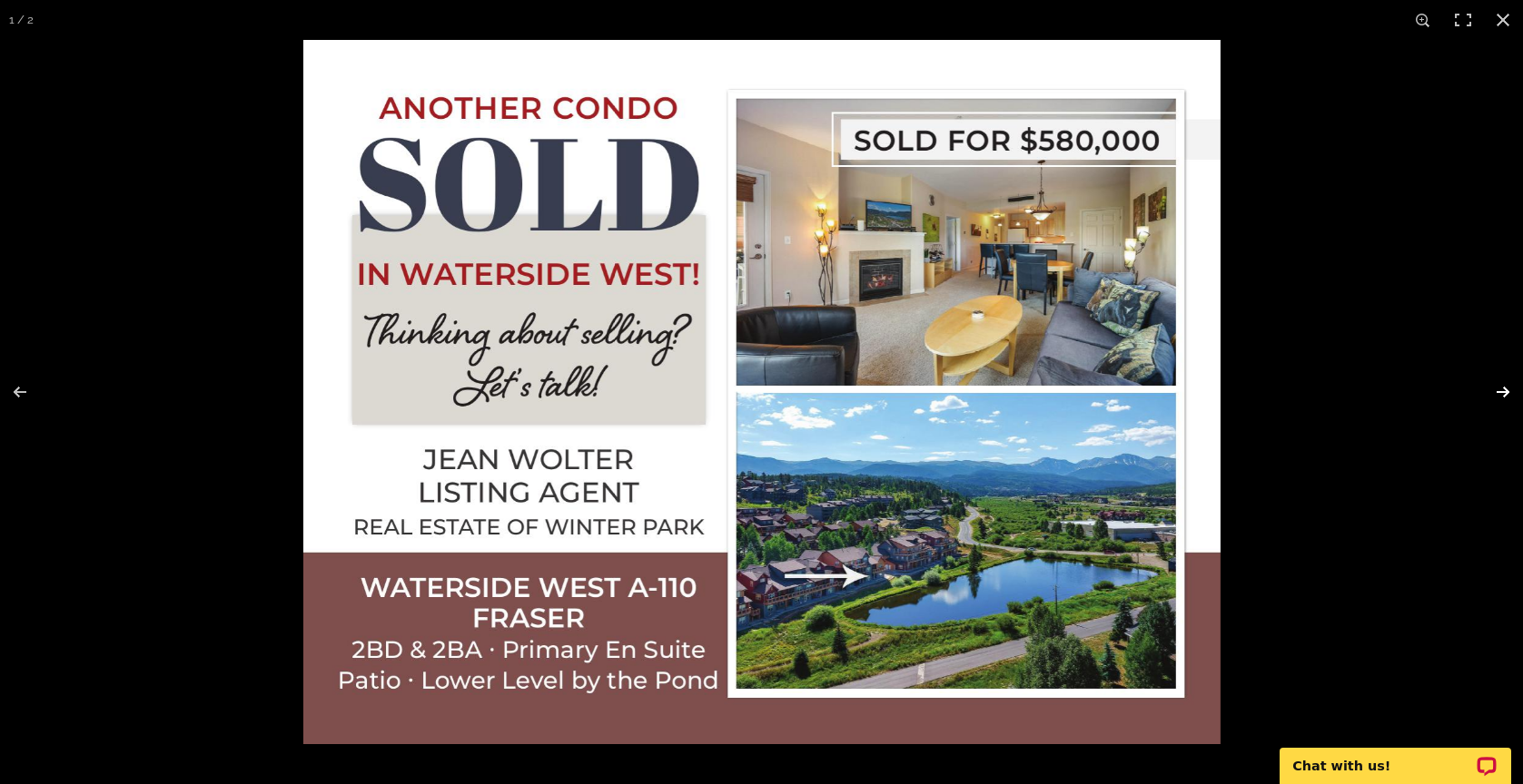
click at [1505, 388] on button at bounding box center [1491, 392] width 64 height 91
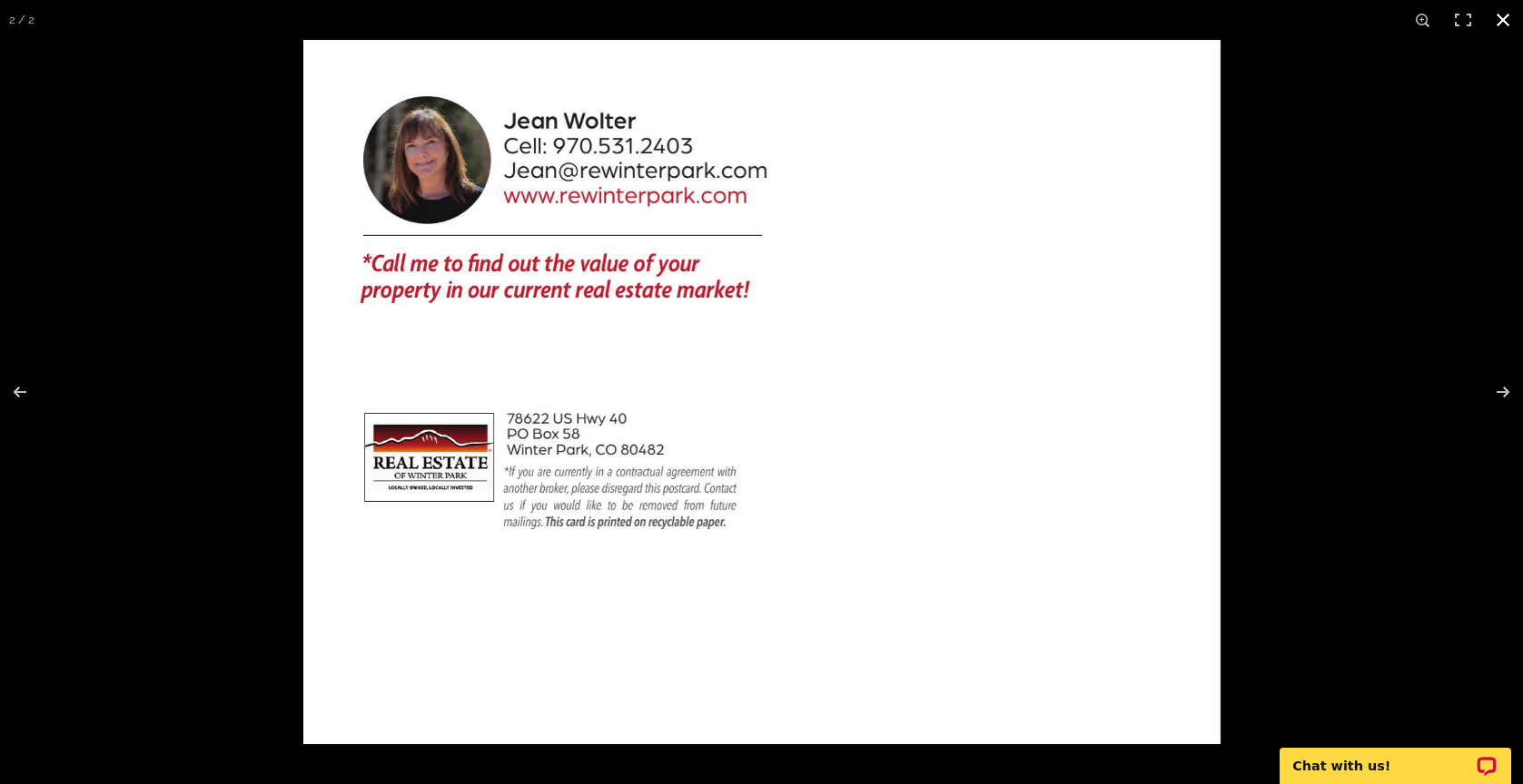
click at [1505, 15] on button at bounding box center [1503, 20] width 40 height 40
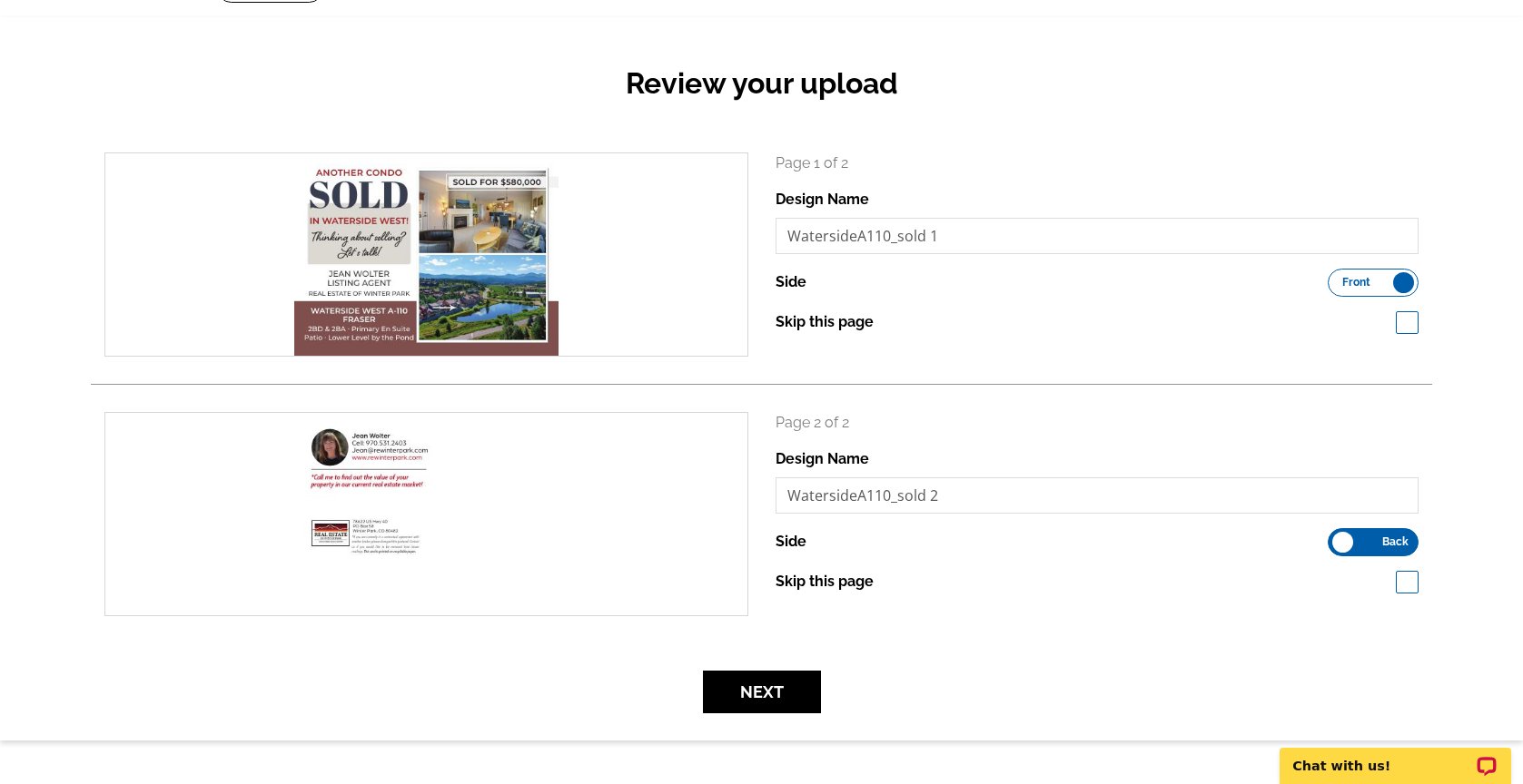
scroll to position [156, 0]
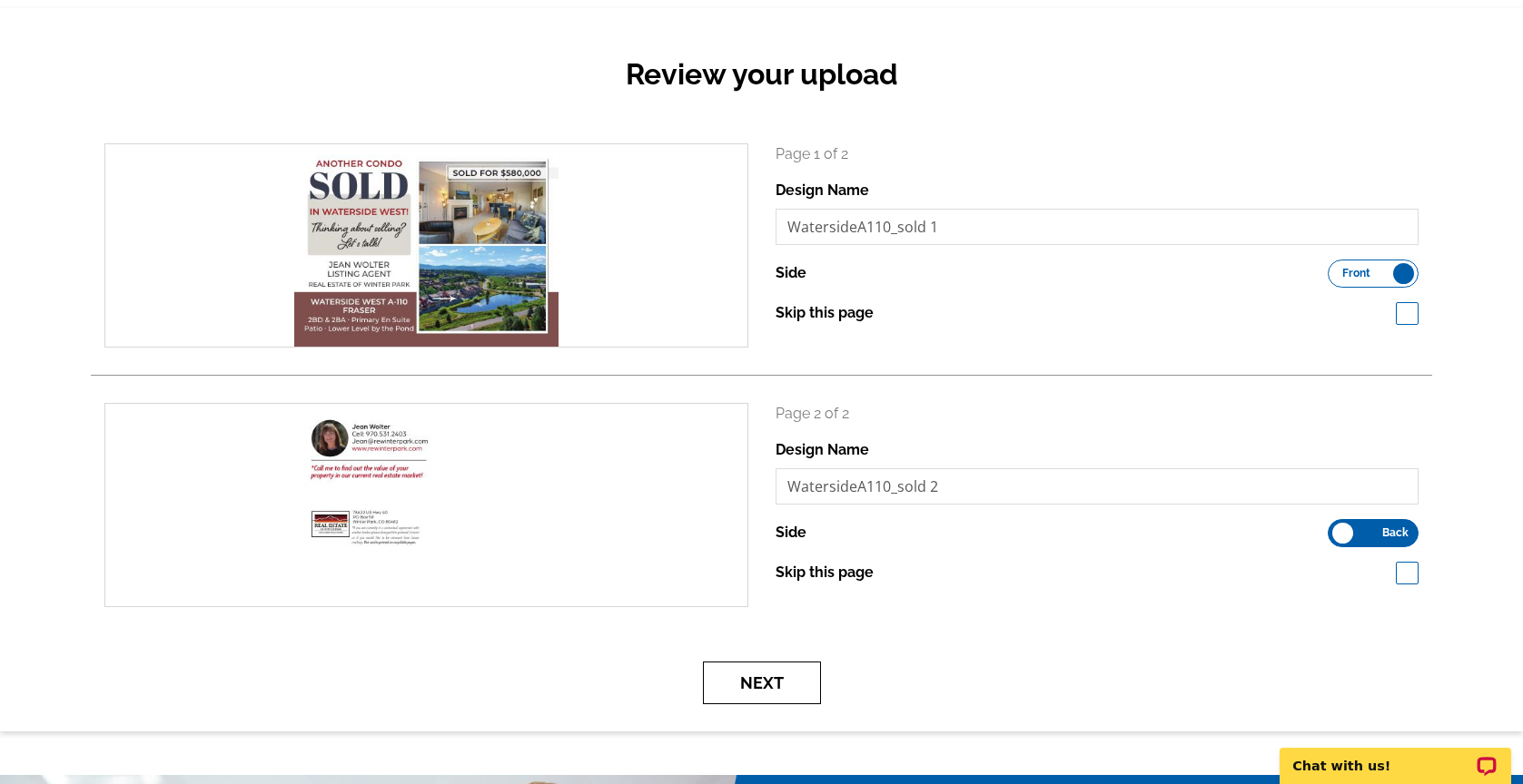
click at [791, 671] on button "Next" at bounding box center [762, 682] width 118 height 43
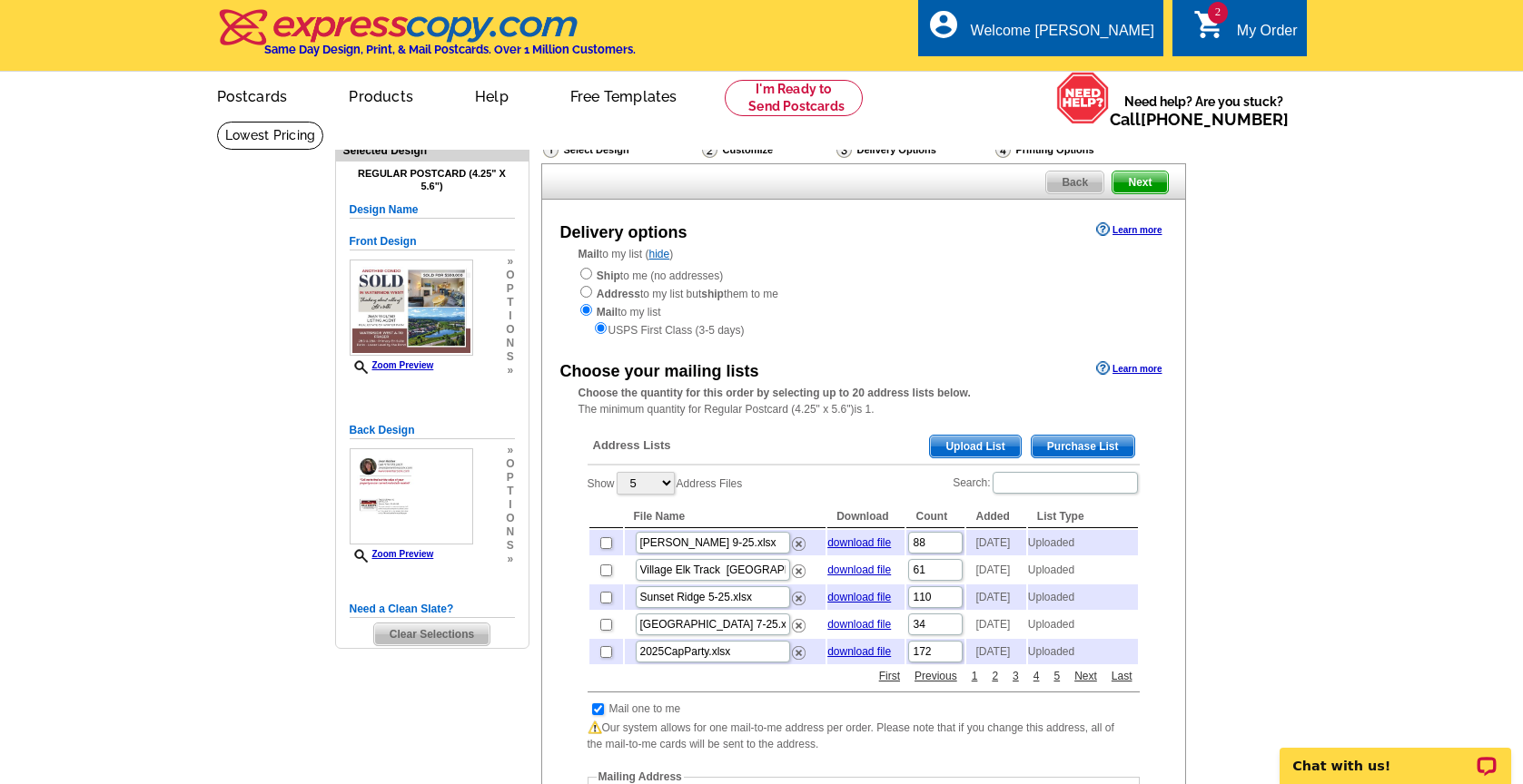
click at [947, 436] on span "Upload List" at bounding box center [975, 446] width 90 height 22
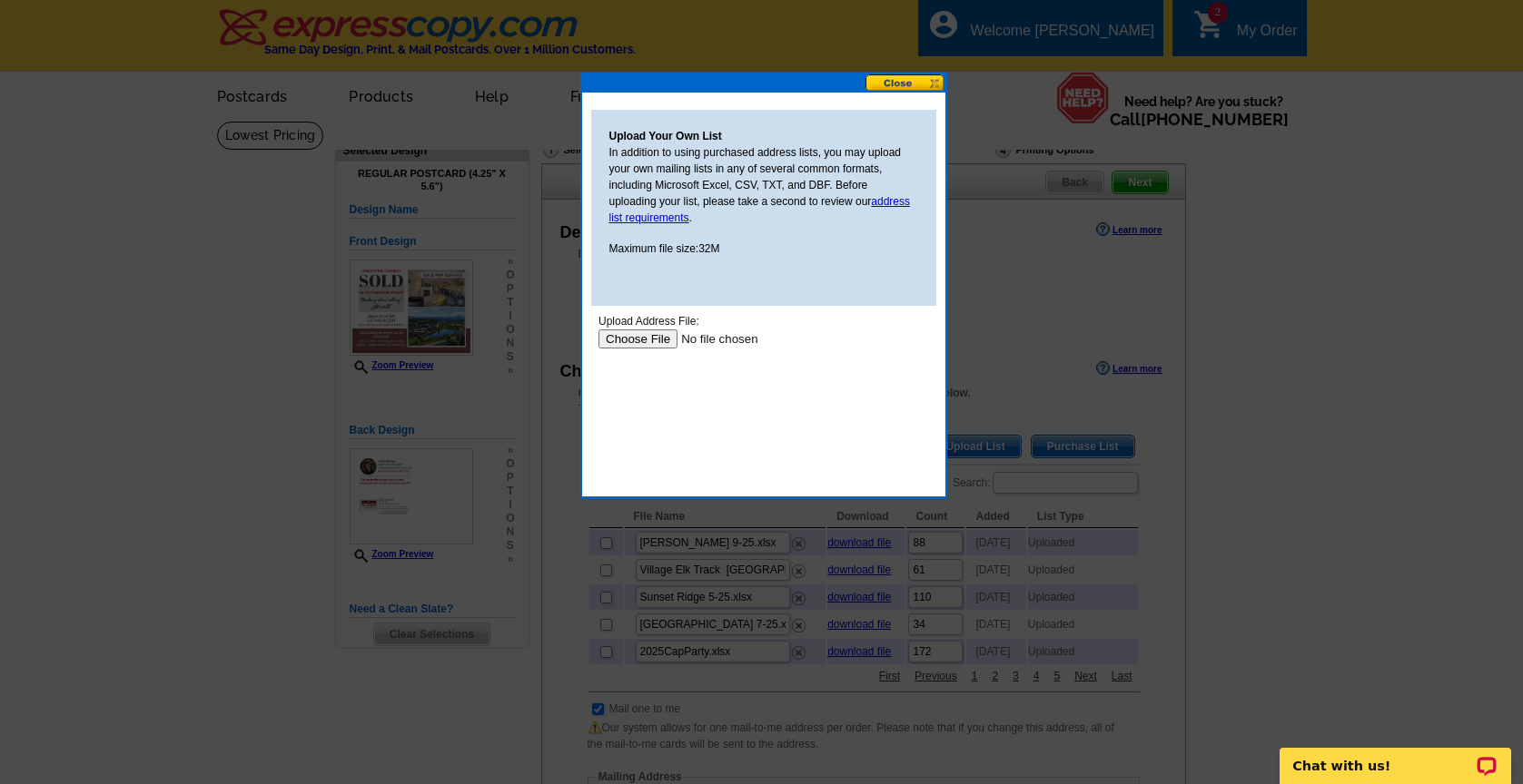
click at [626, 340] on input "file" at bounding box center [713, 339] width 230 height 19
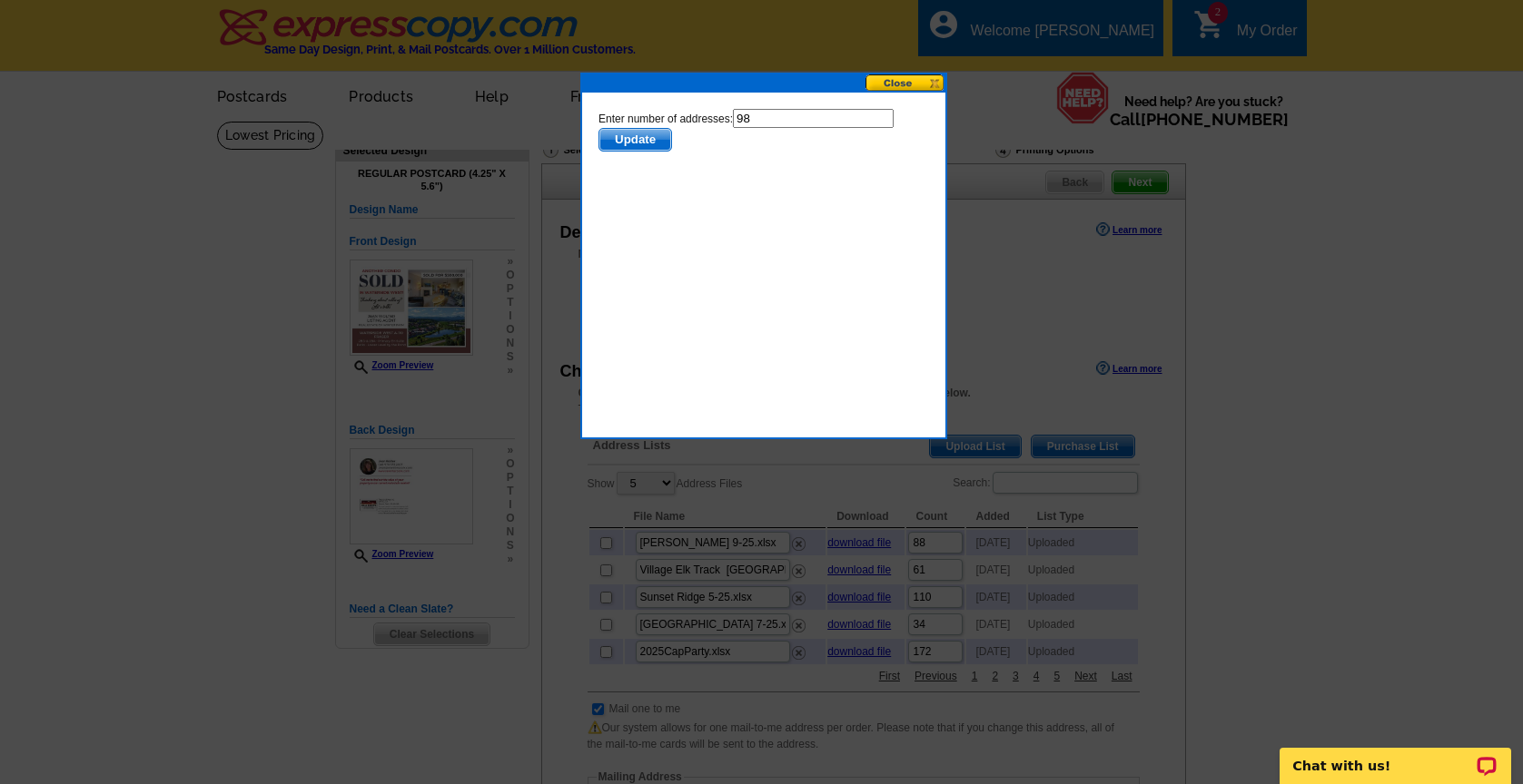
click at [798, 121] on input "98" at bounding box center [811, 118] width 161 height 19
type input "97"
click at [647, 131] on span "Update" at bounding box center [635, 140] width 72 height 22
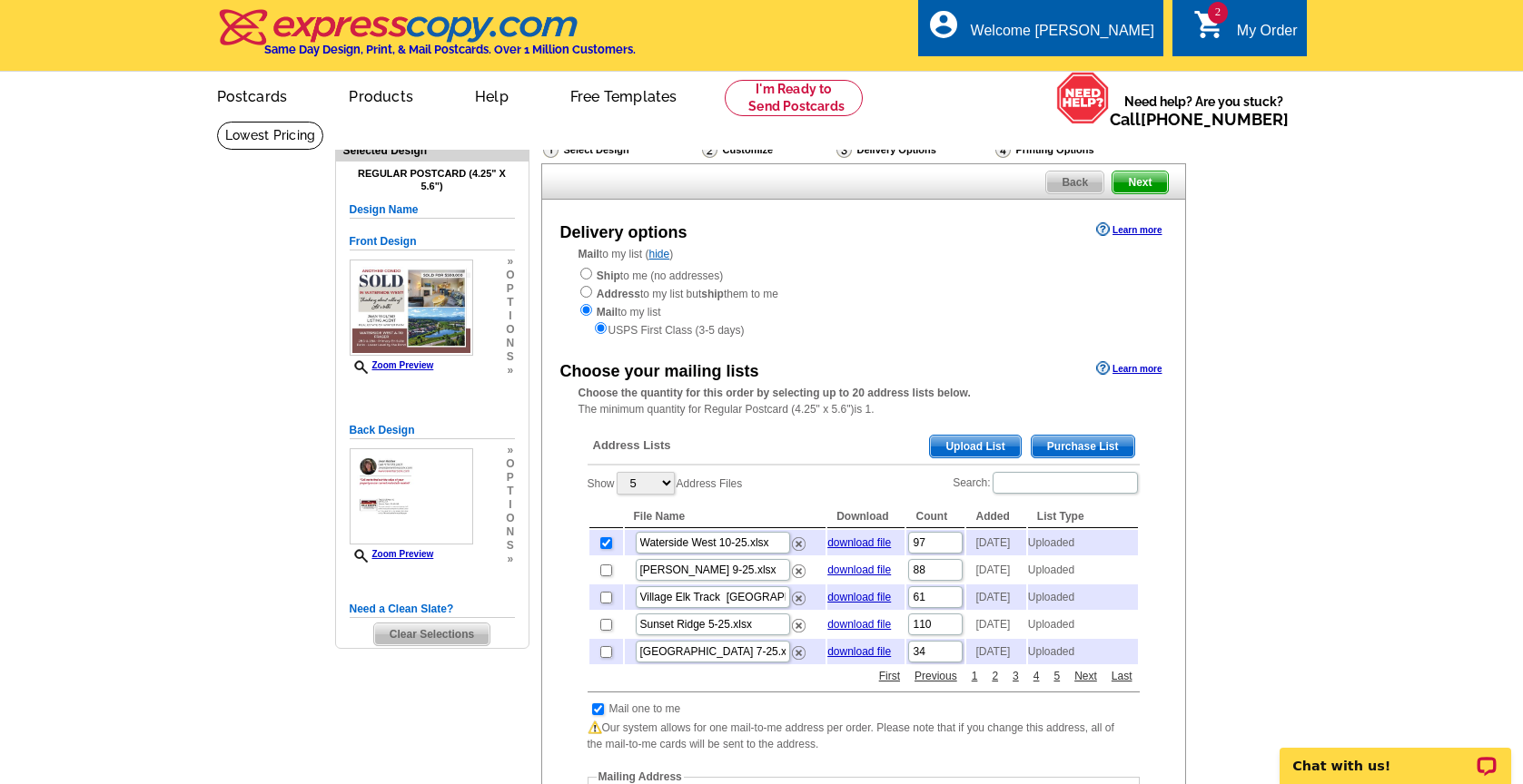
click at [962, 447] on span "Upload List" at bounding box center [975, 446] width 90 height 22
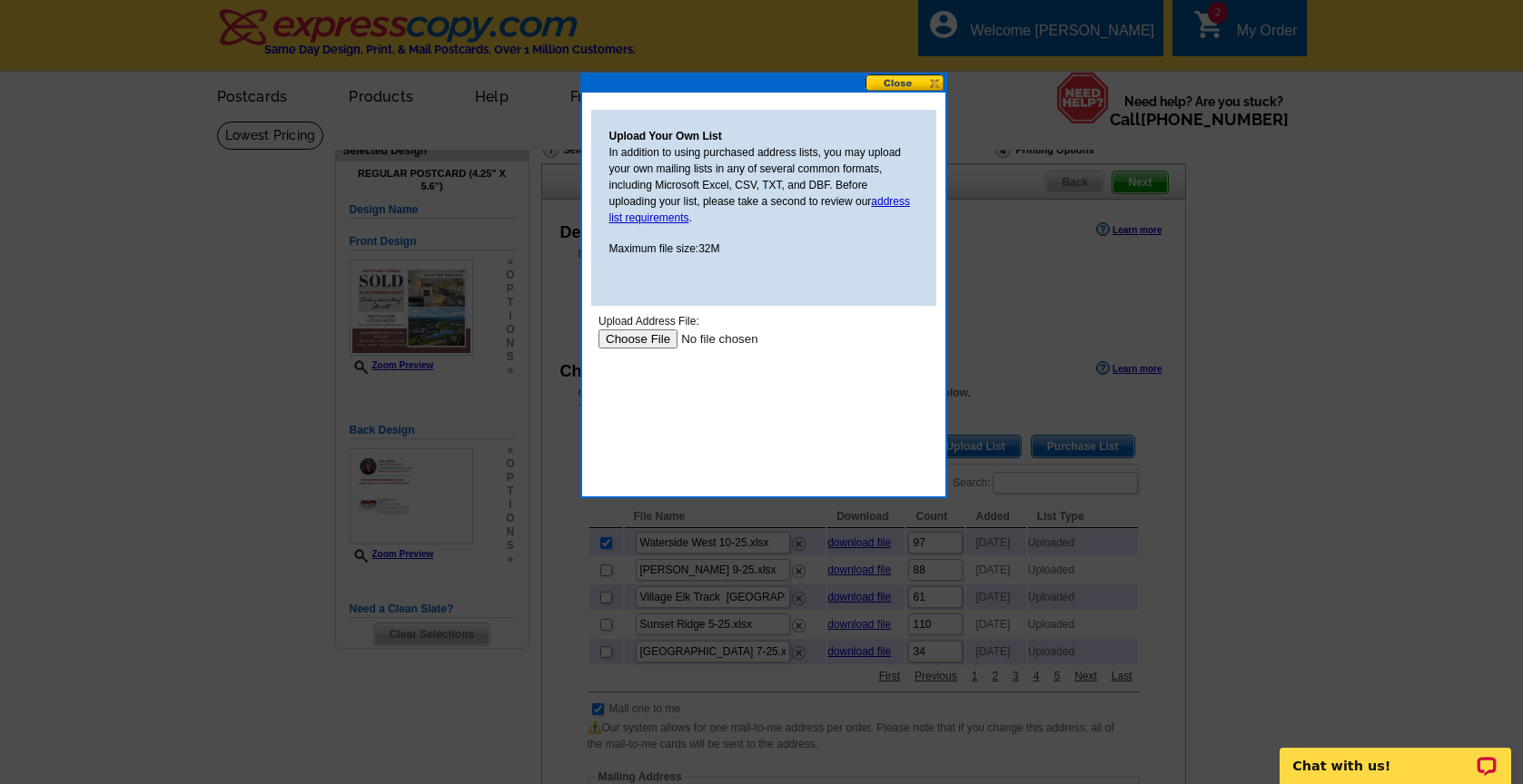
click at [645, 345] on input "file" at bounding box center [713, 339] width 230 height 19
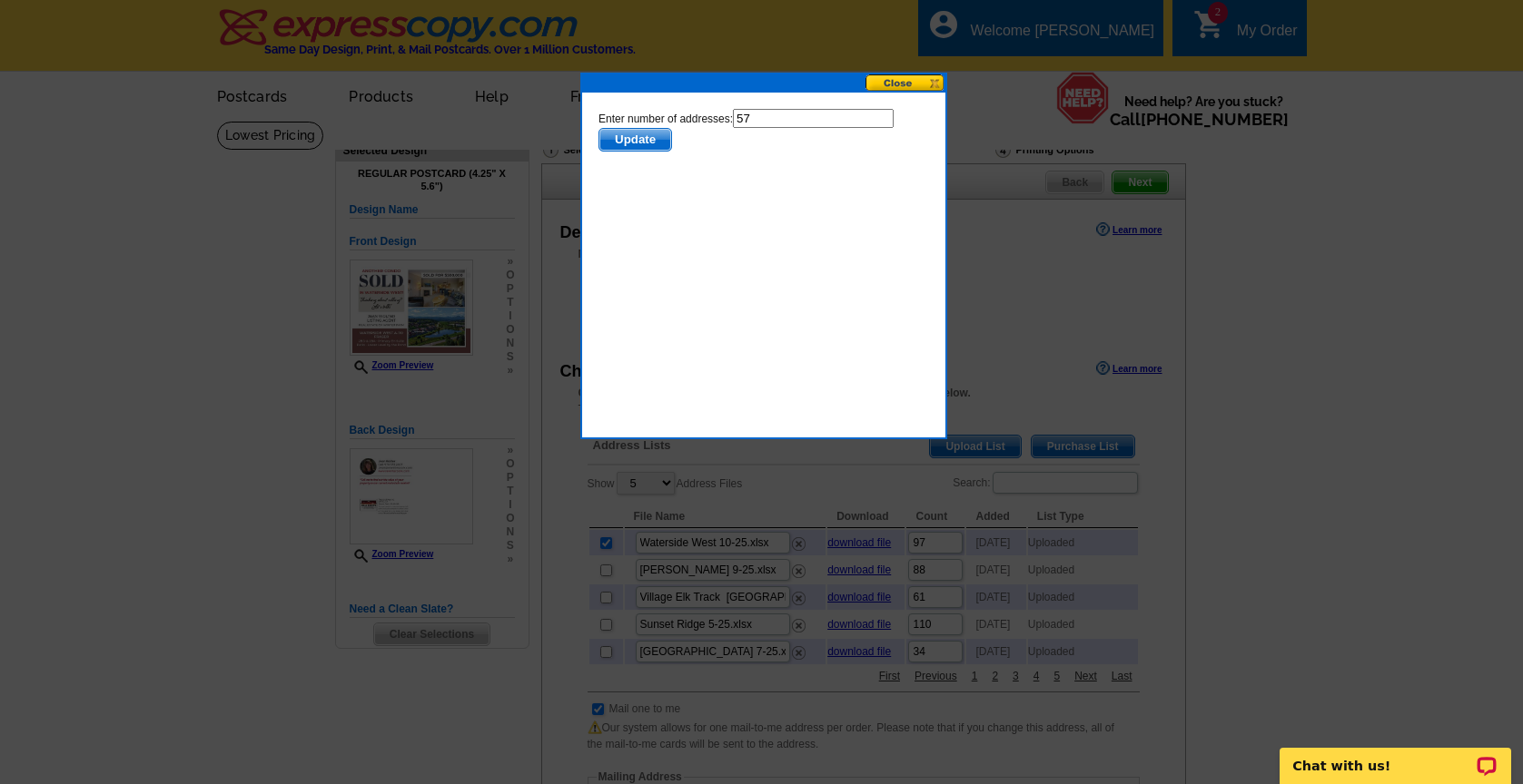
click at [781, 121] on input "57" at bounding box center [811, 118] width 161 height 19
type input "56"
click at [650, 132] on span "Update" at bounding box center [635, 140] width 72 height 22
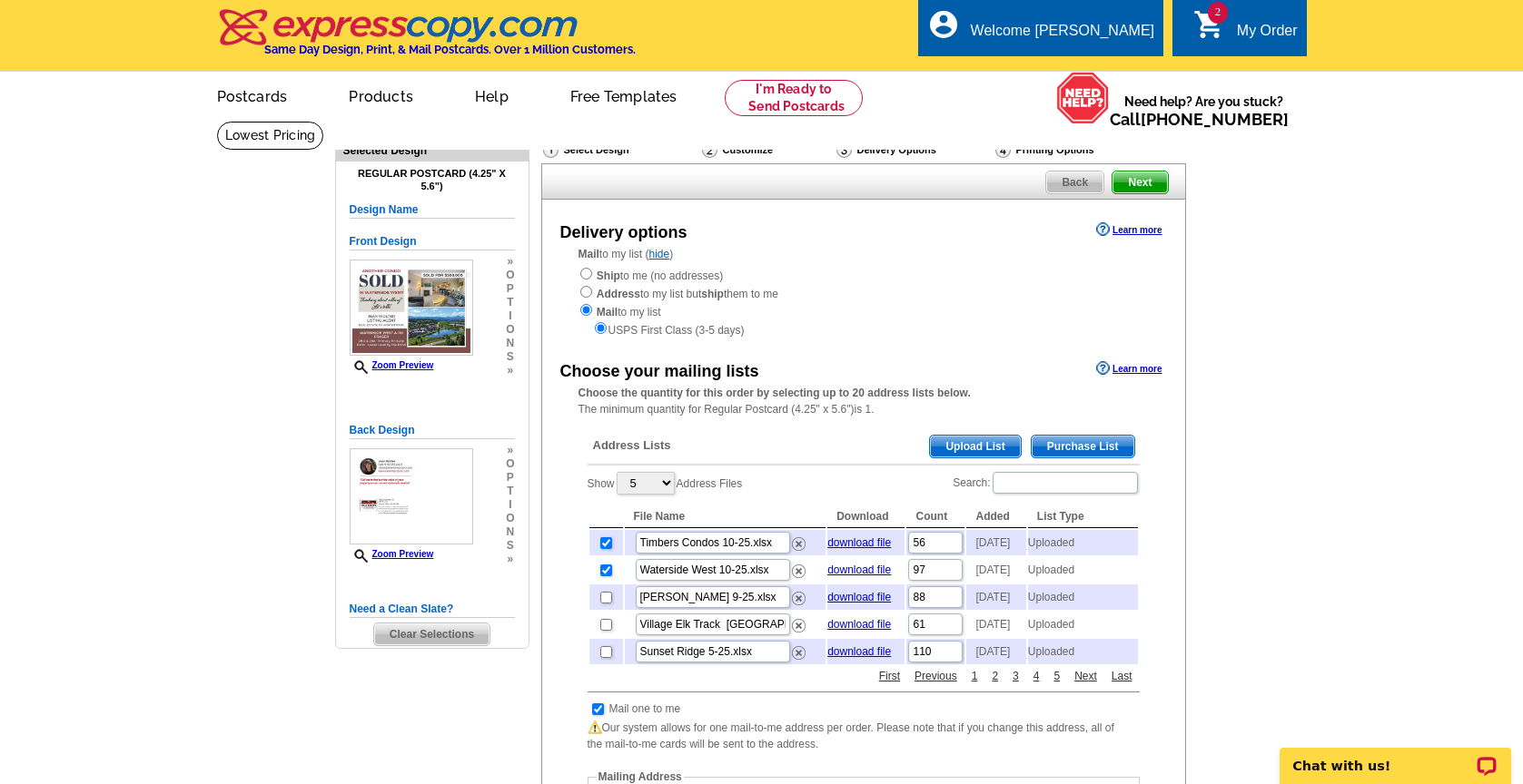
click at [944, 447] on span "Upload List" at bounding box center [975, 446] width 90 height 22
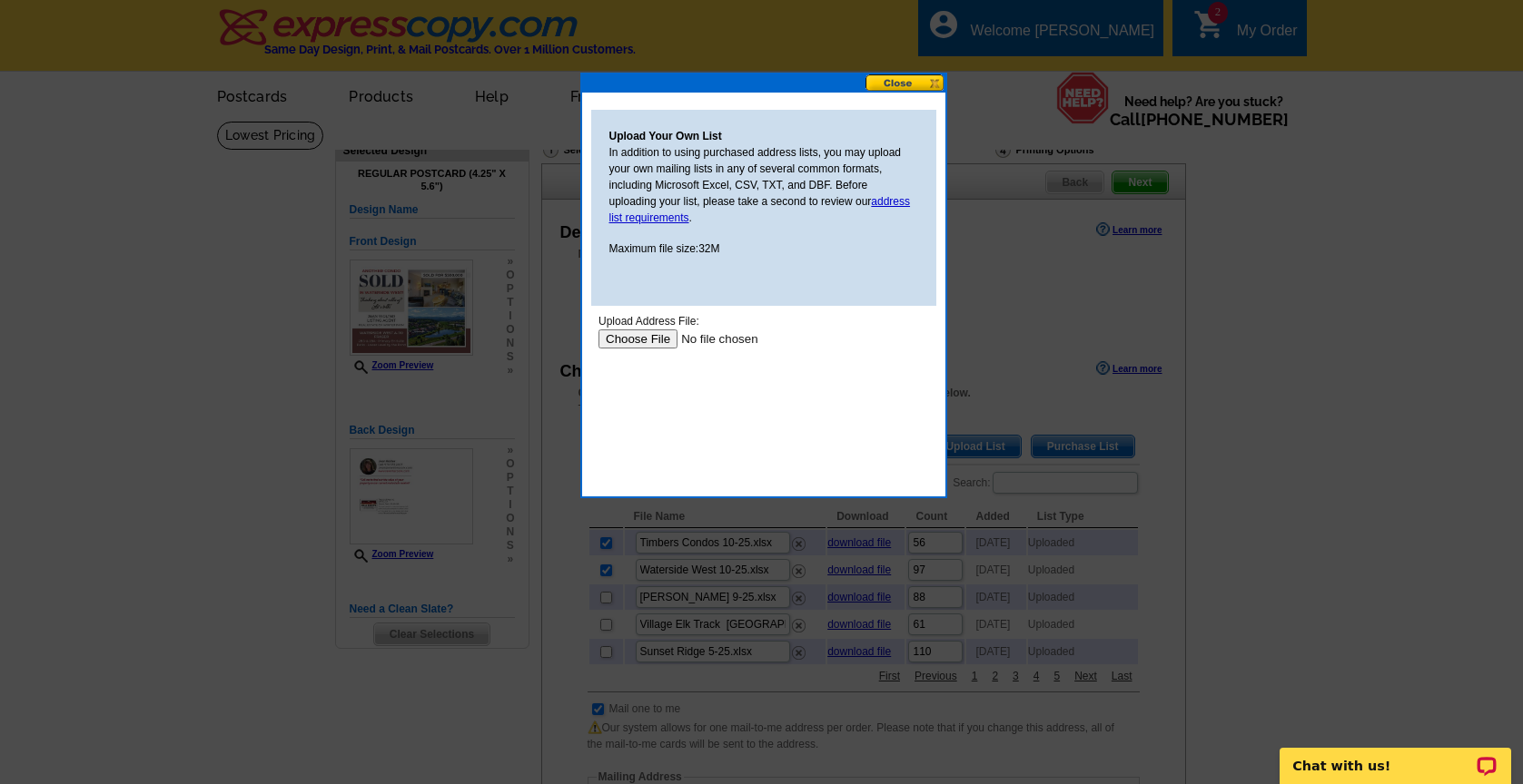
click at [640, 338] on input "file" at bounding box center [713, 339] width 230 height 19
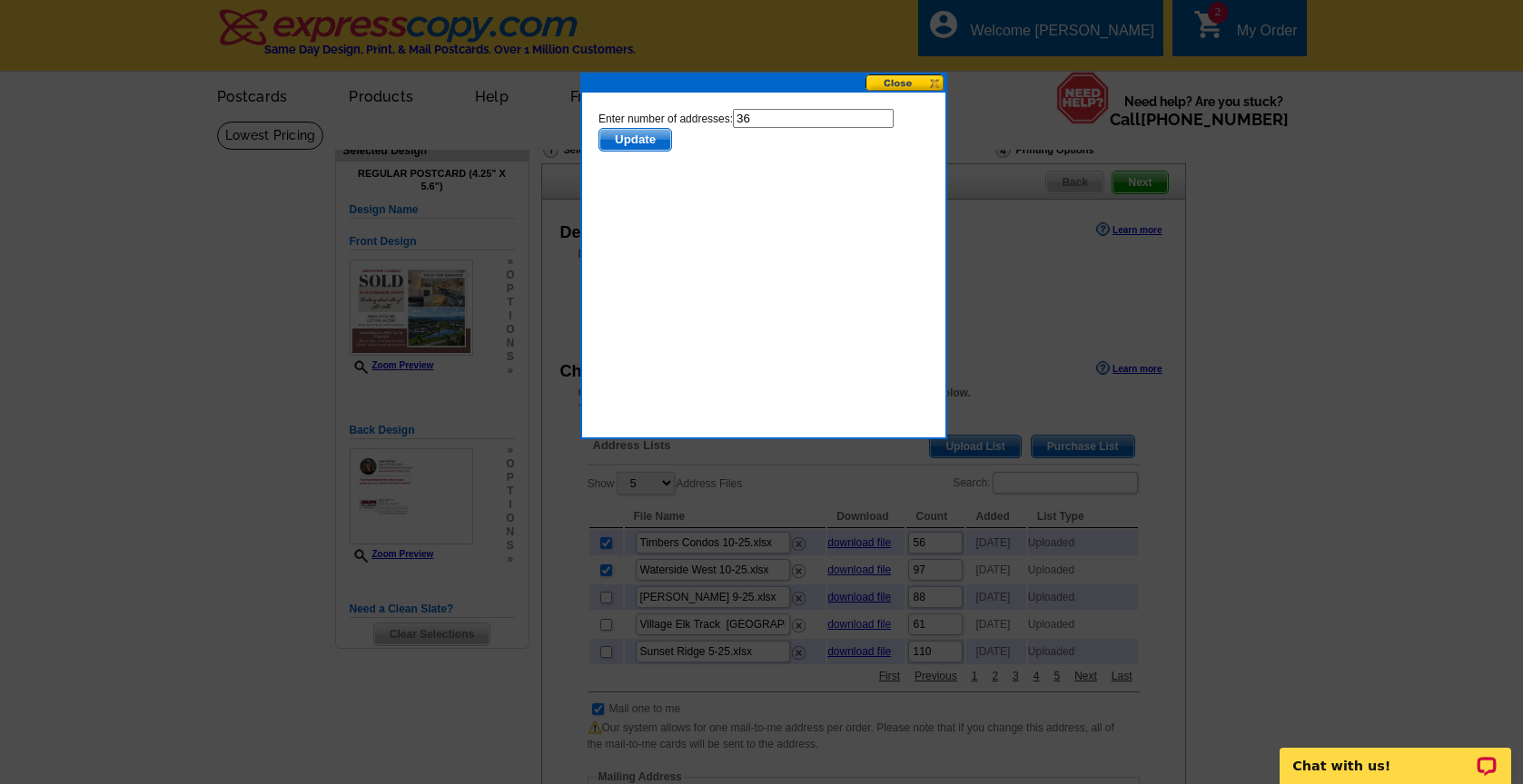
click at [786, 122] on input "36" at bounding box center [811, 118] width 161 height 19
type input "35"
click at [648, 129] on span "Update" at bounding box center [635, 140] width 72 height 22
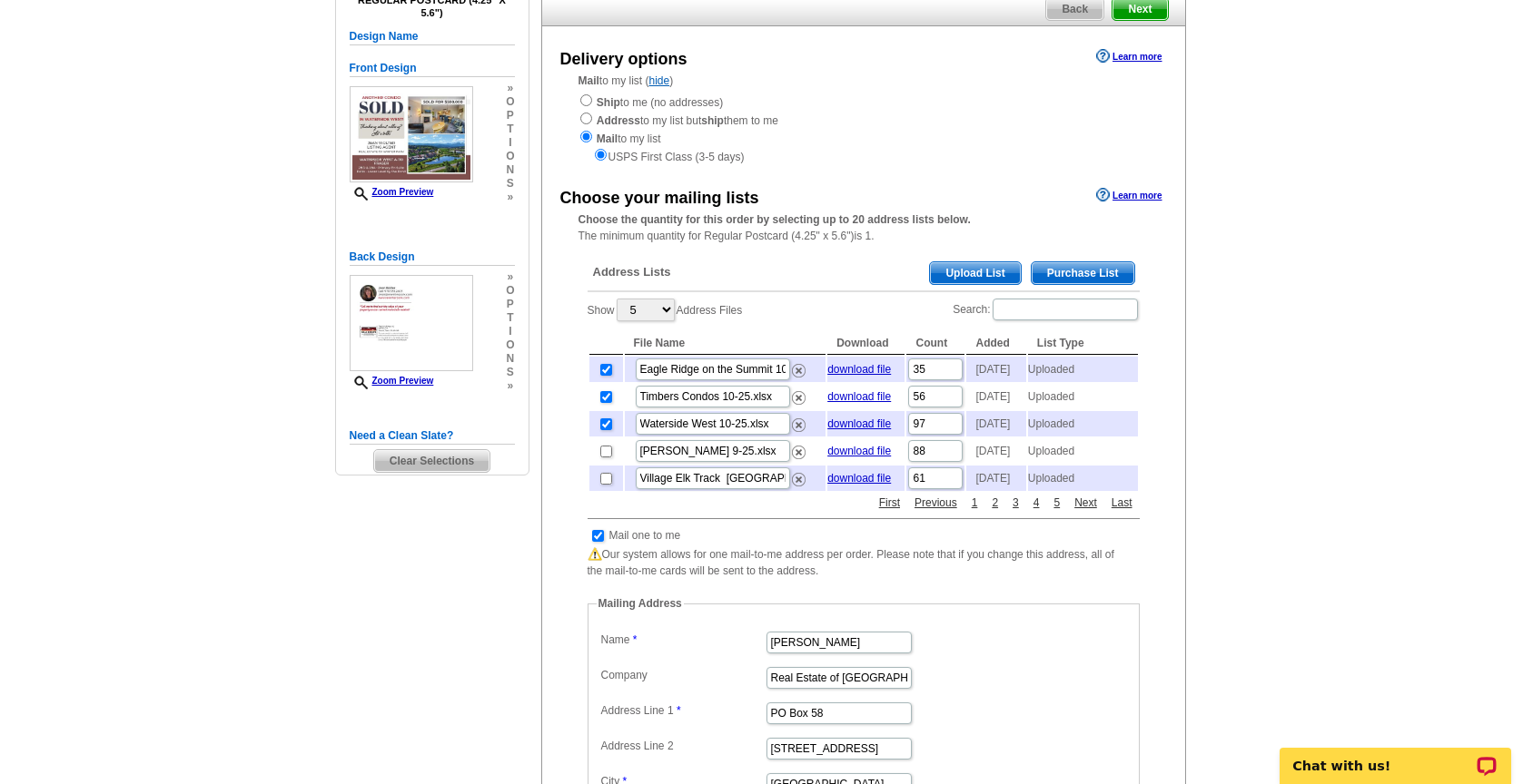
scroll to position [252, 0]
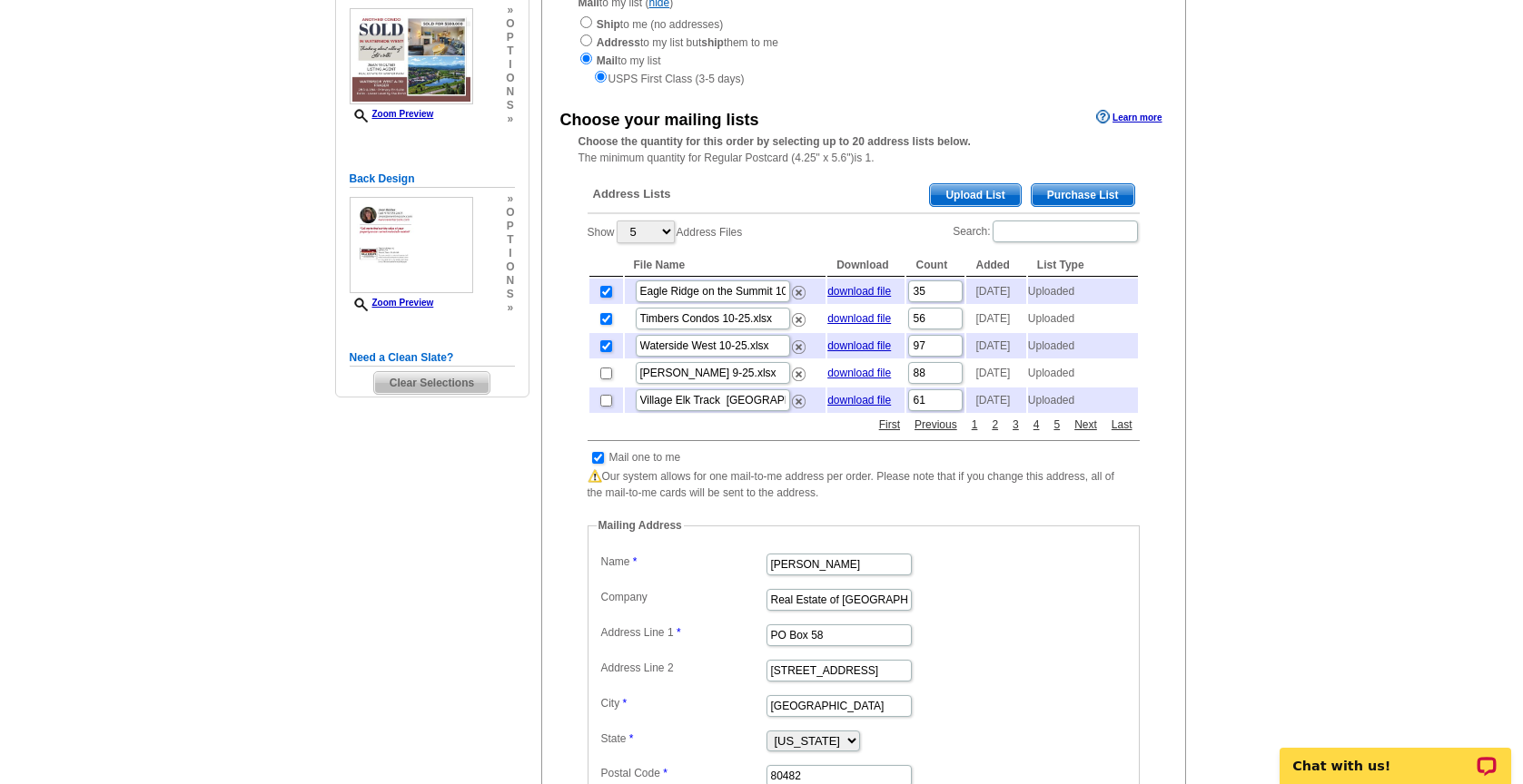
click at [593, 463] on input "checkbox" at bounding box center [598, 458] width 12 height 12
checkbox input "false"
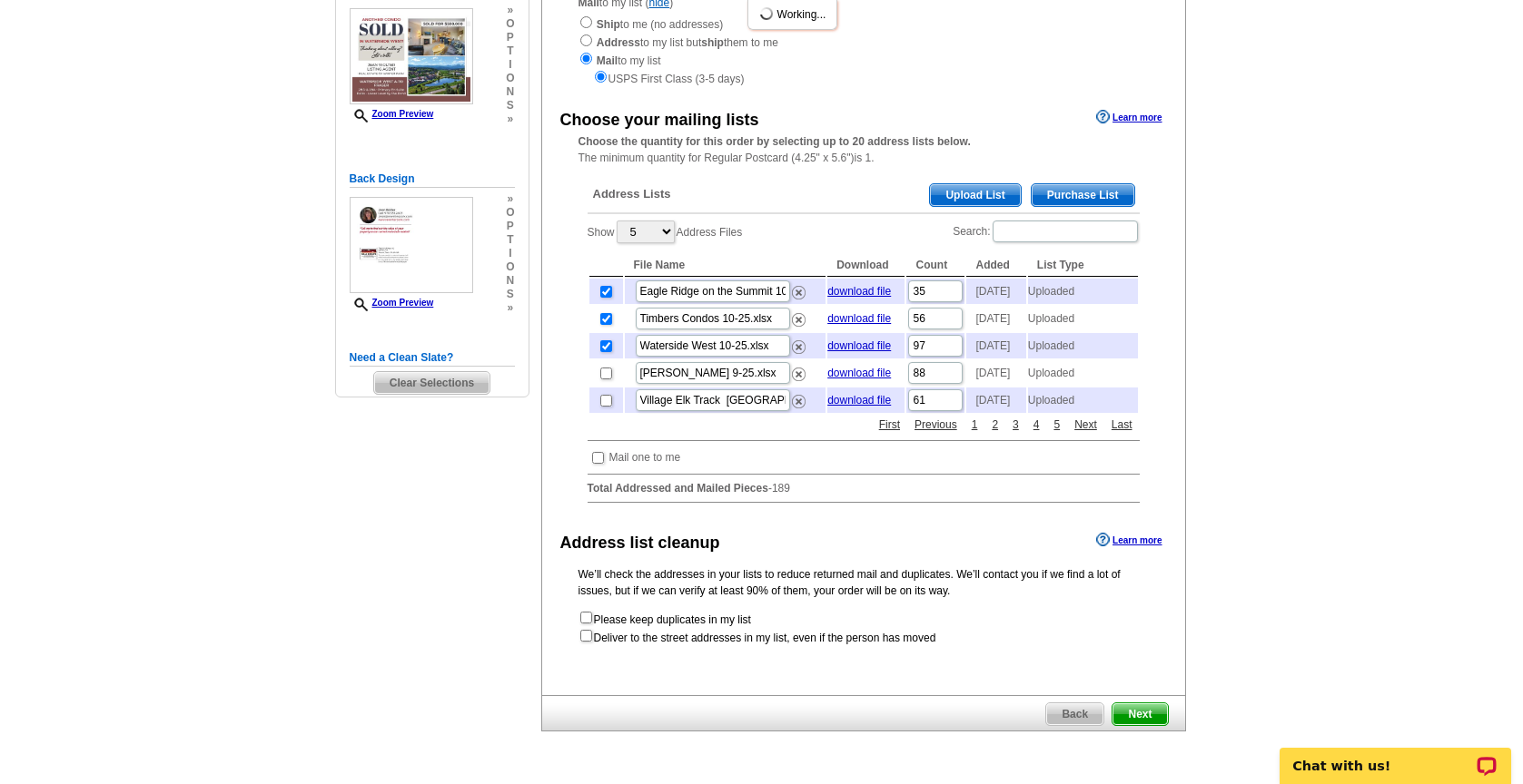
click at [1139, 725] on span "Next" at bounding box center [1139, 714] width 55 height 22
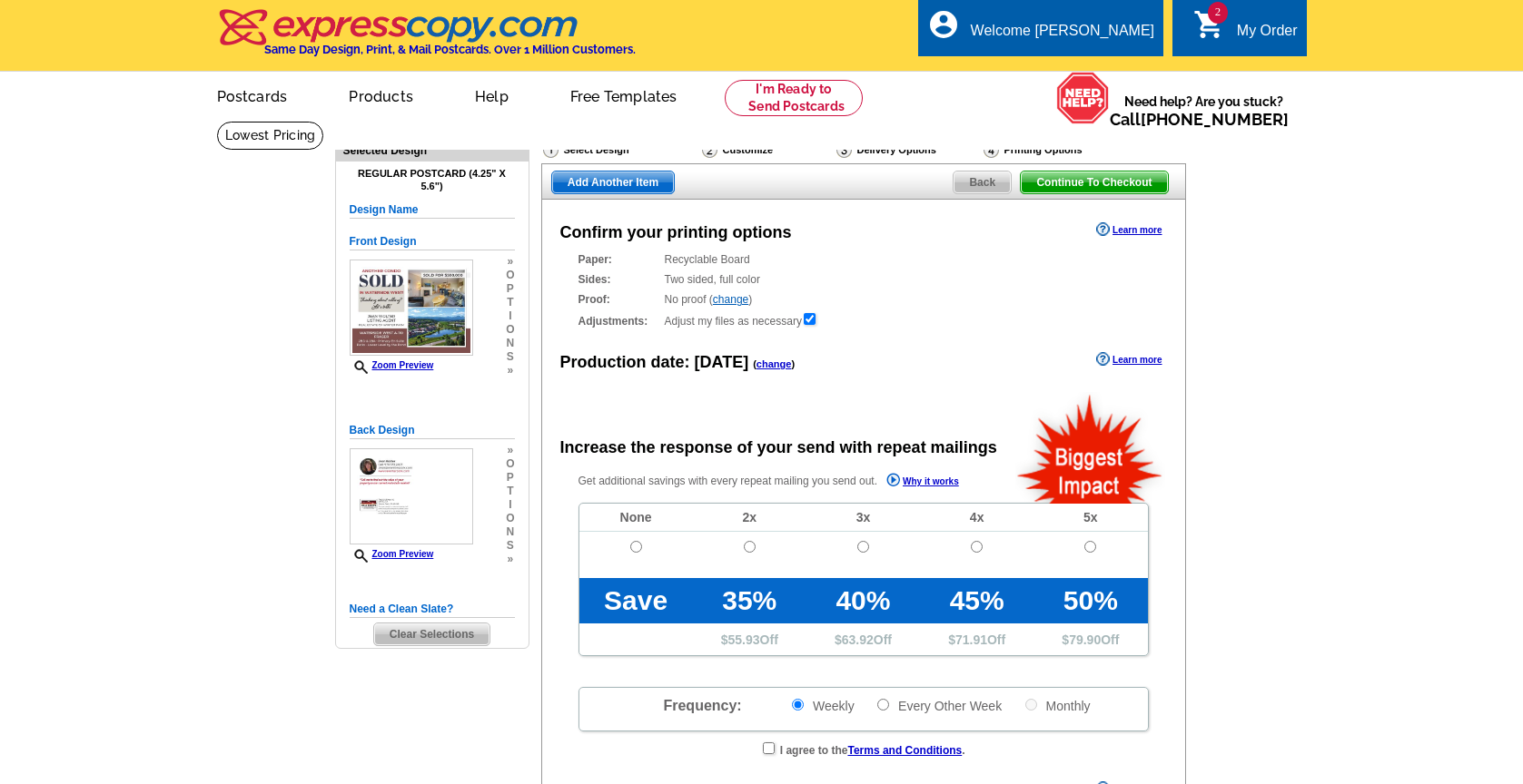
radio input "false"
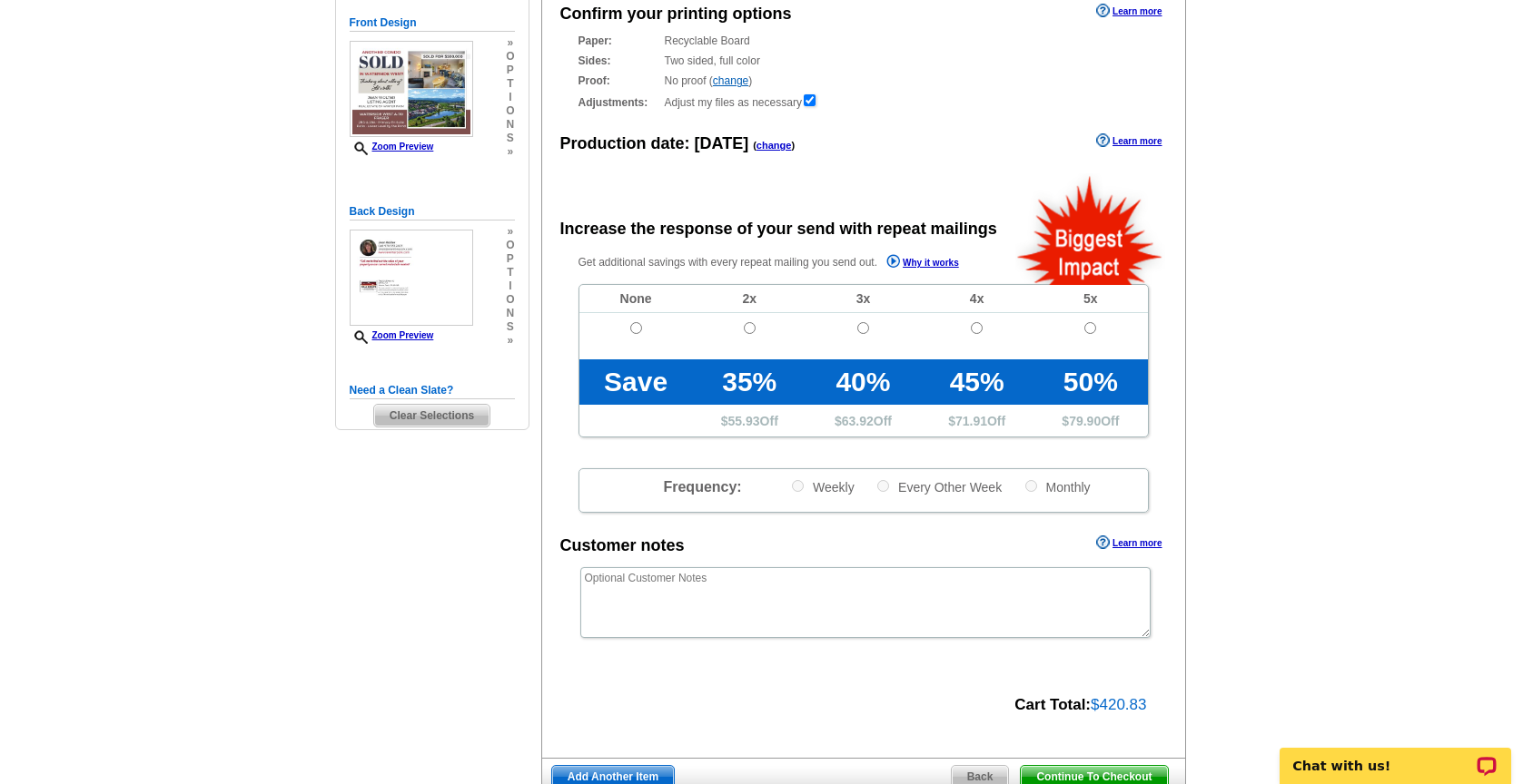
scroll to position [320, 0]
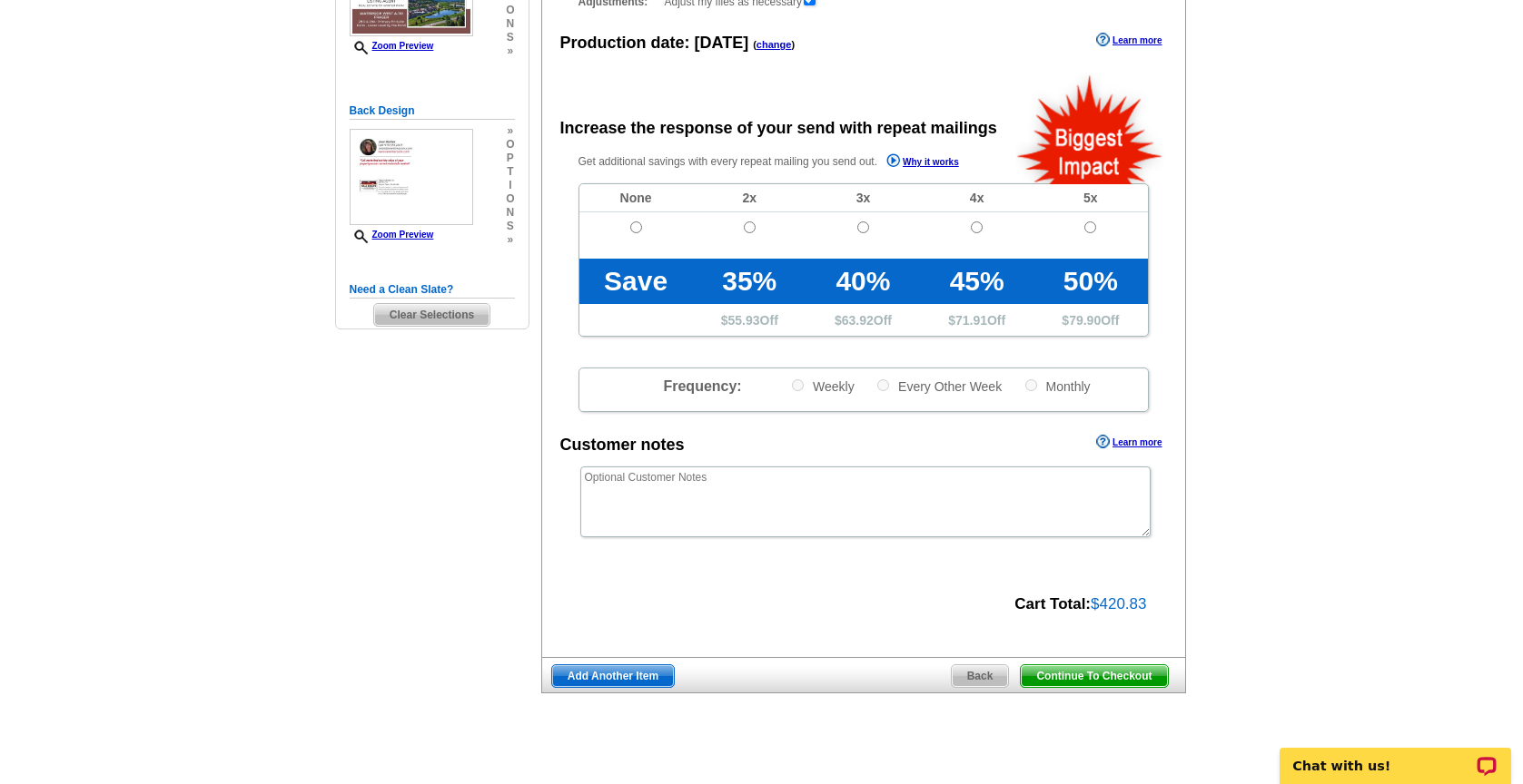
click at [635, 217] on td at bounding box center [637, 236] width 114 height 46
click at [636, 226] on input "radio" at bounding box center [637, 228] width 12 height 12
radio input "true"
click at [658, 477] on textarea at bounding box center [865, 501] width 571 height 71
type textarea "there is a bleed"
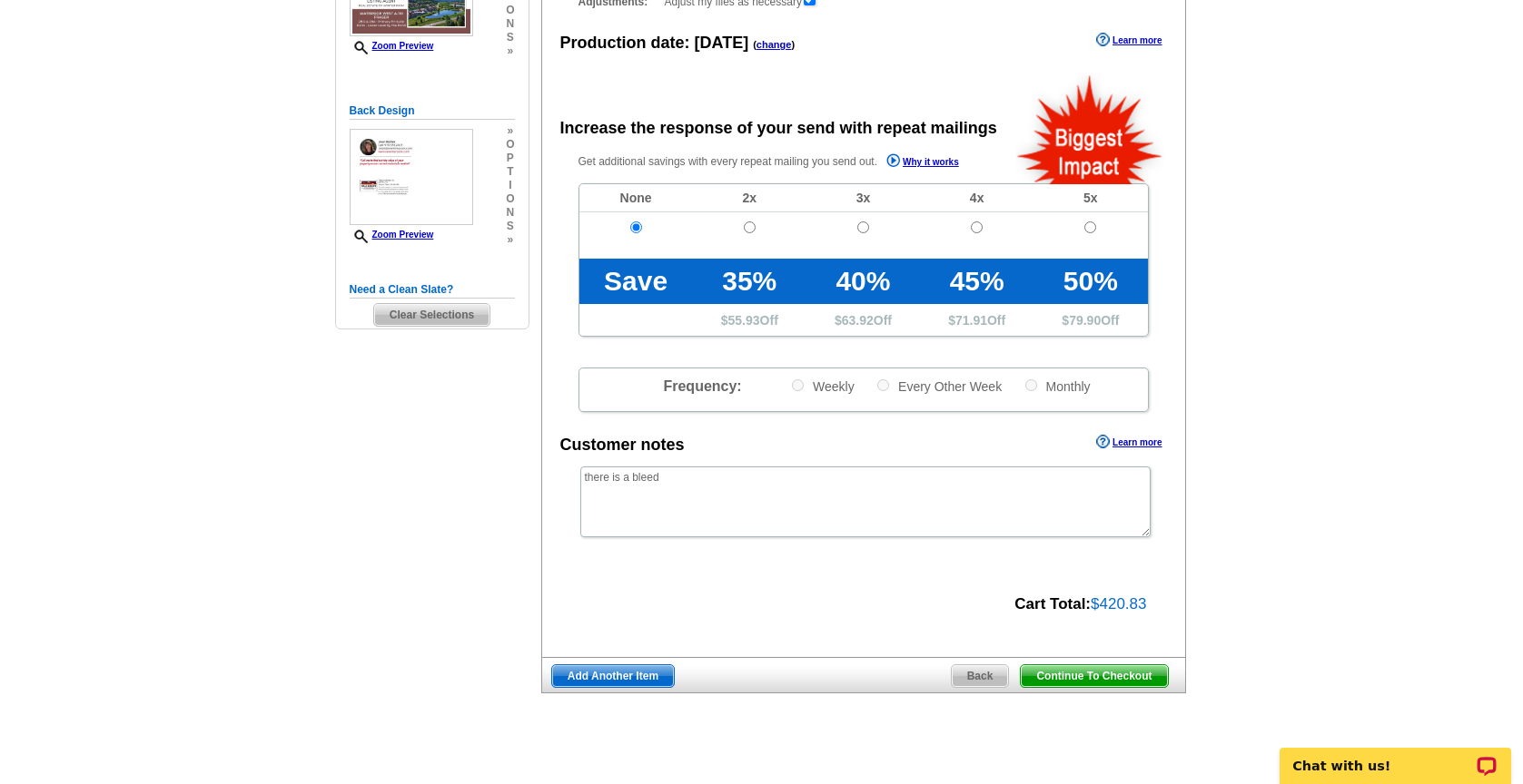
click at [1142, 678] on span "Continue To Checkout" at bounding box center [1093, 676] width 146 height 22
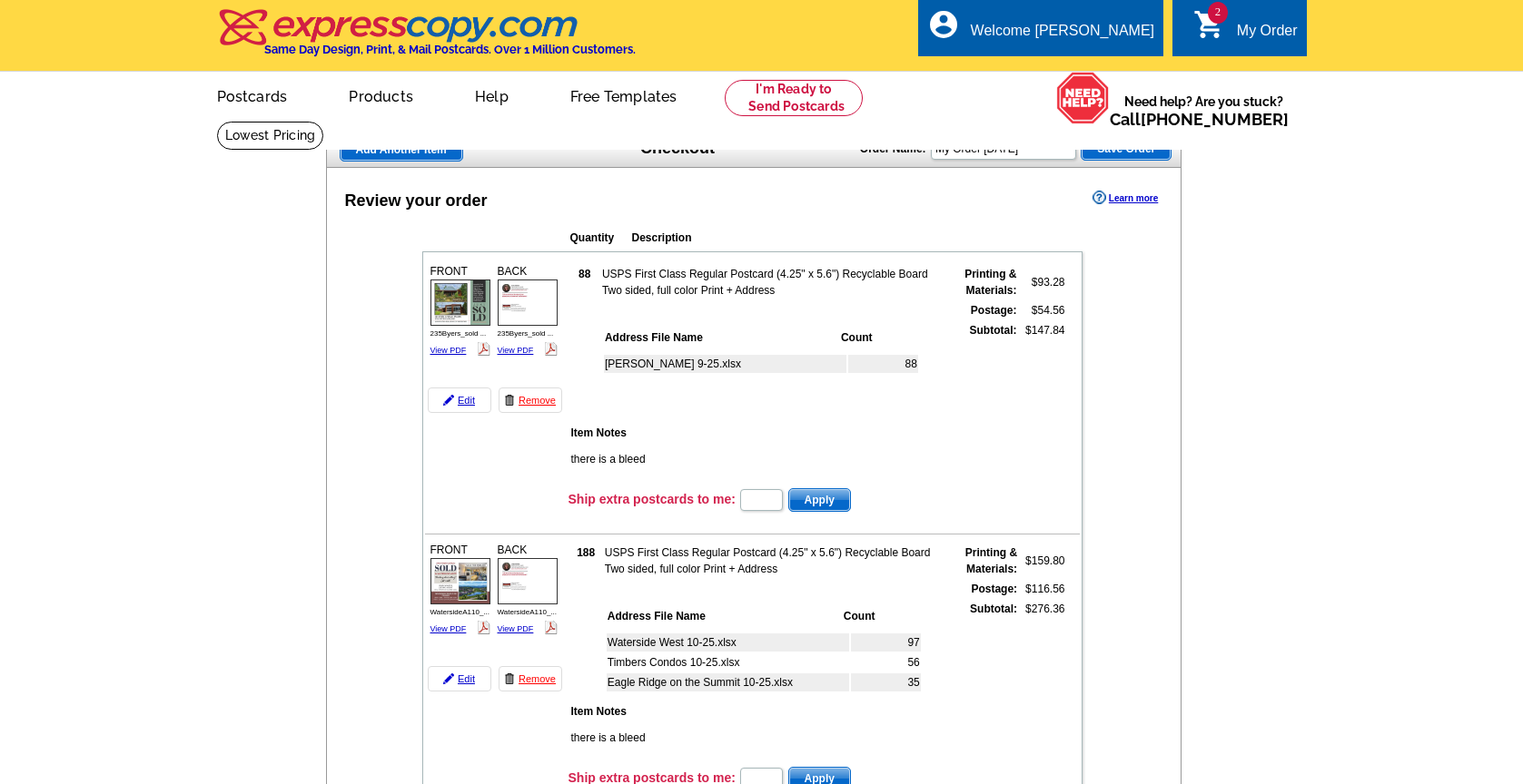
click at [410, 143] on span "Add Another Item" at bounding box center [402, 150] width 122 height 22
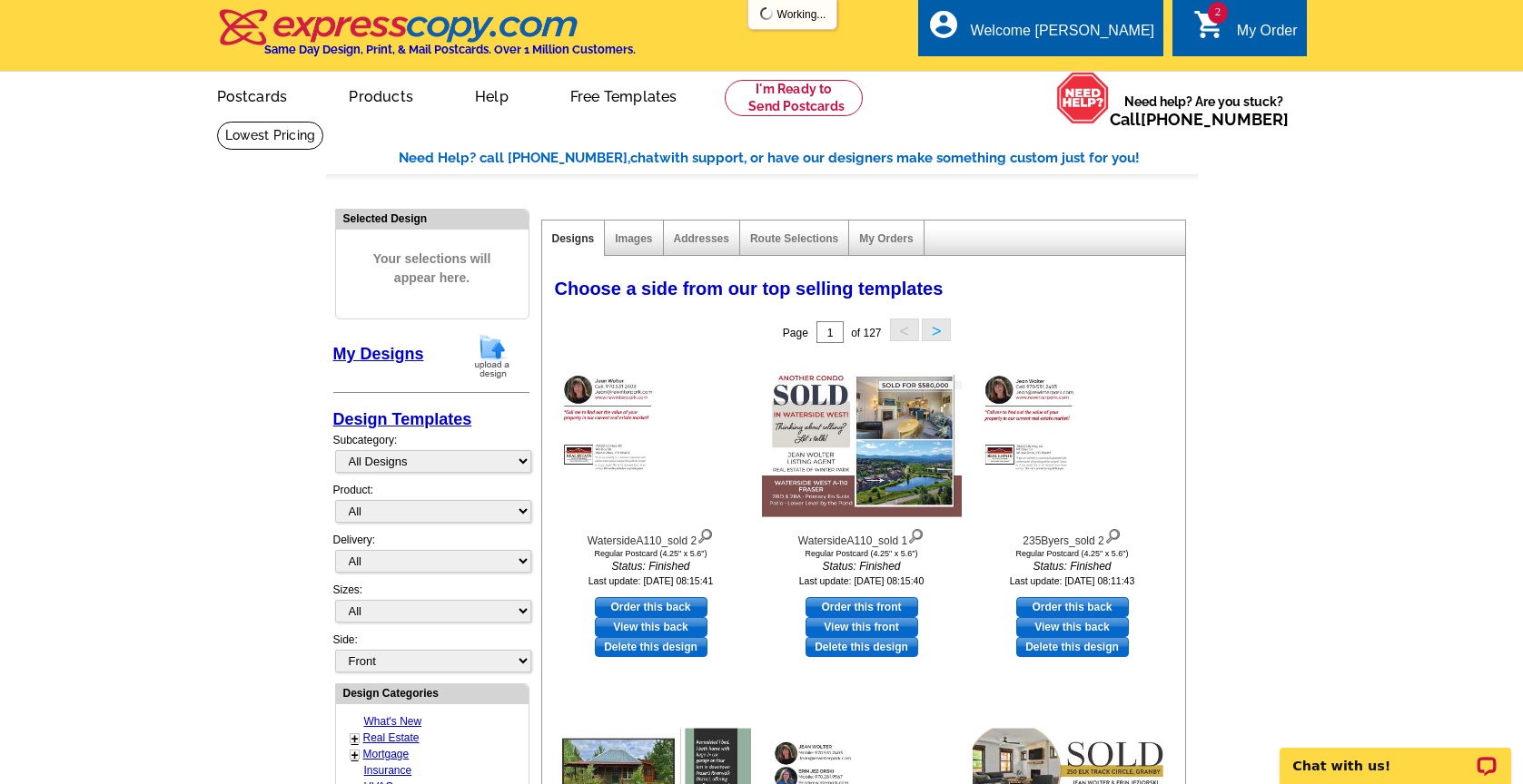
click at [493, 350] on img at bounding box center [492, 356] width 47 height 46
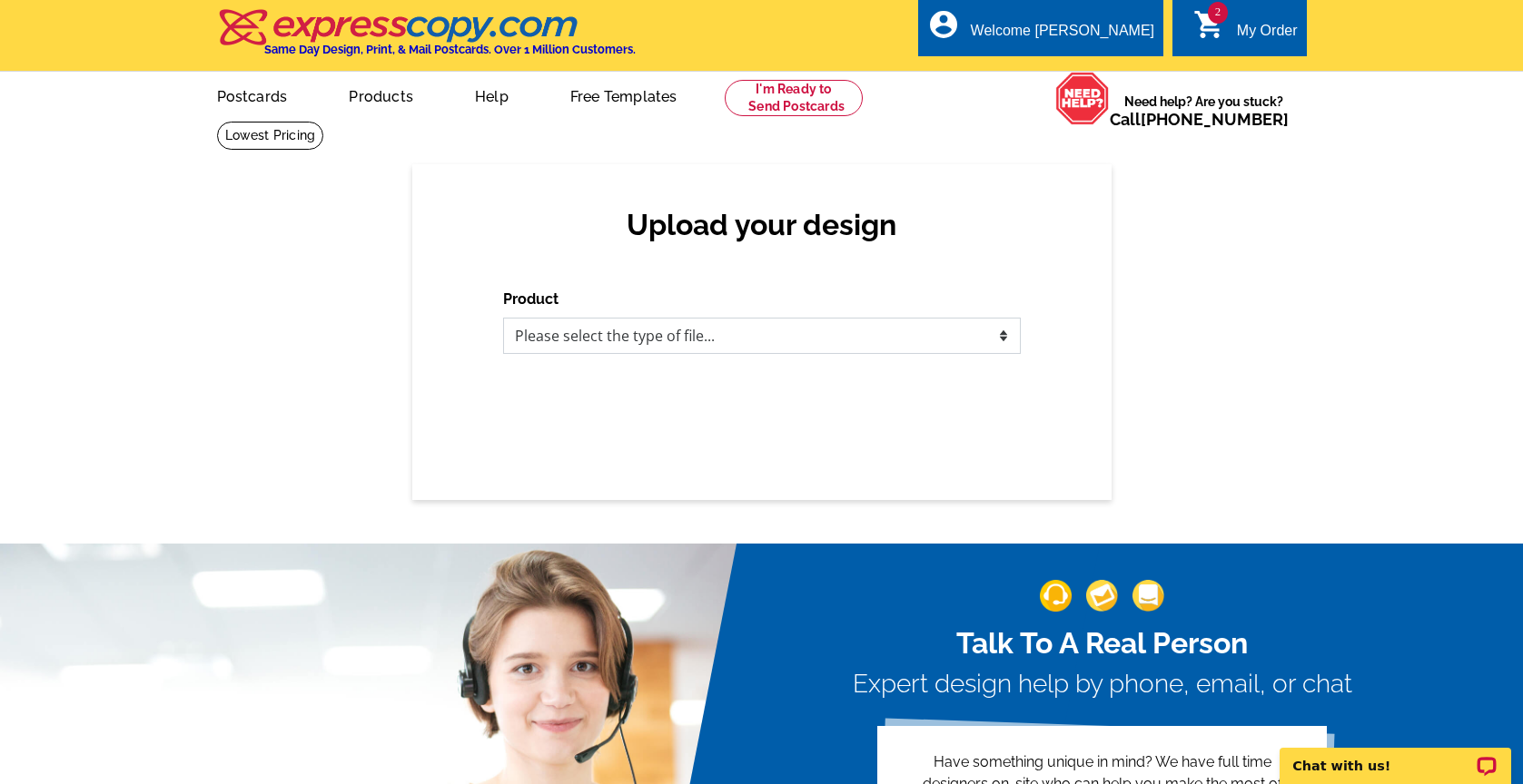
select select "1"
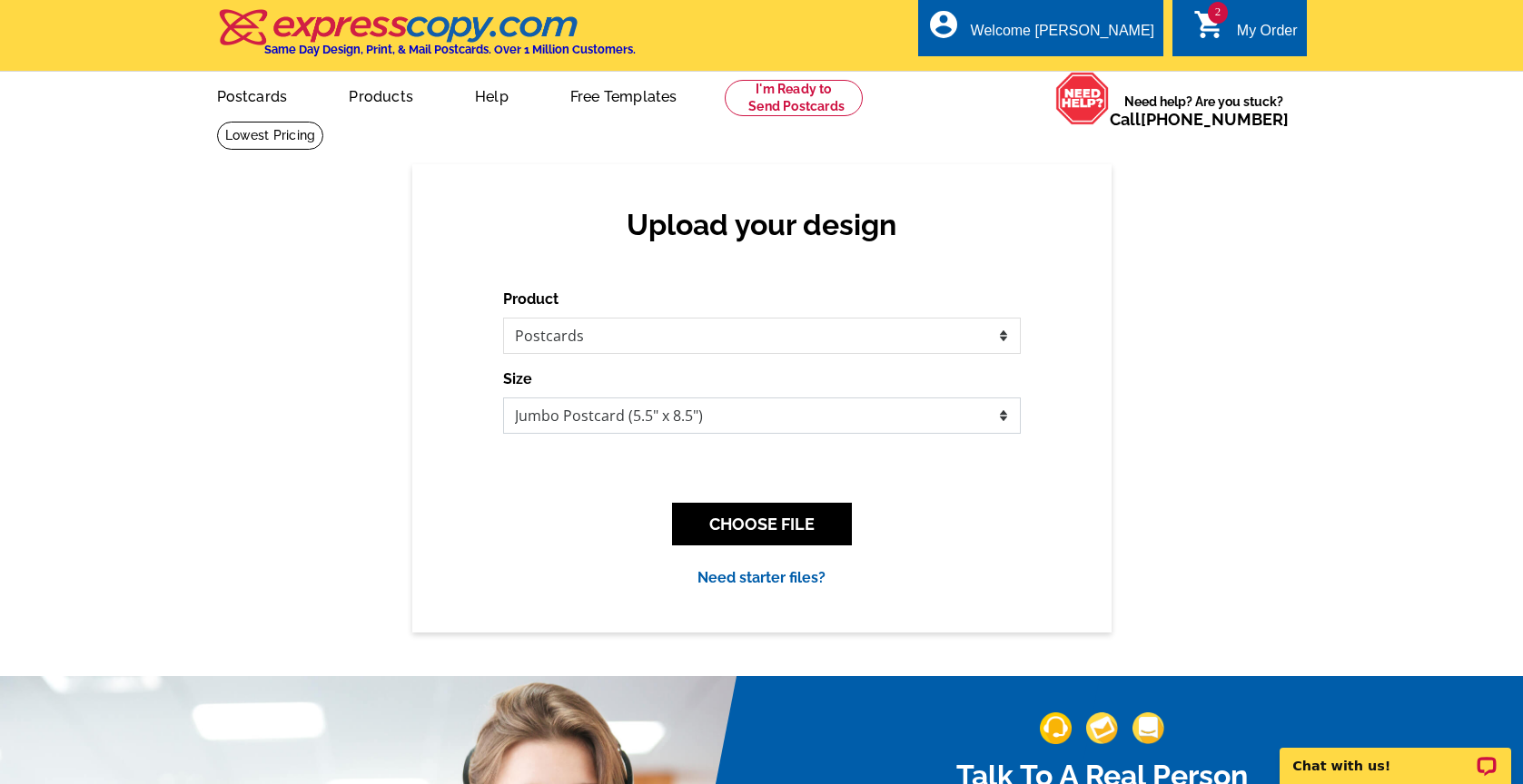
select select "1"
click at [773, 530] on button "CHOOSE FILE" at bounding box center [762, 523] width 180 height 43
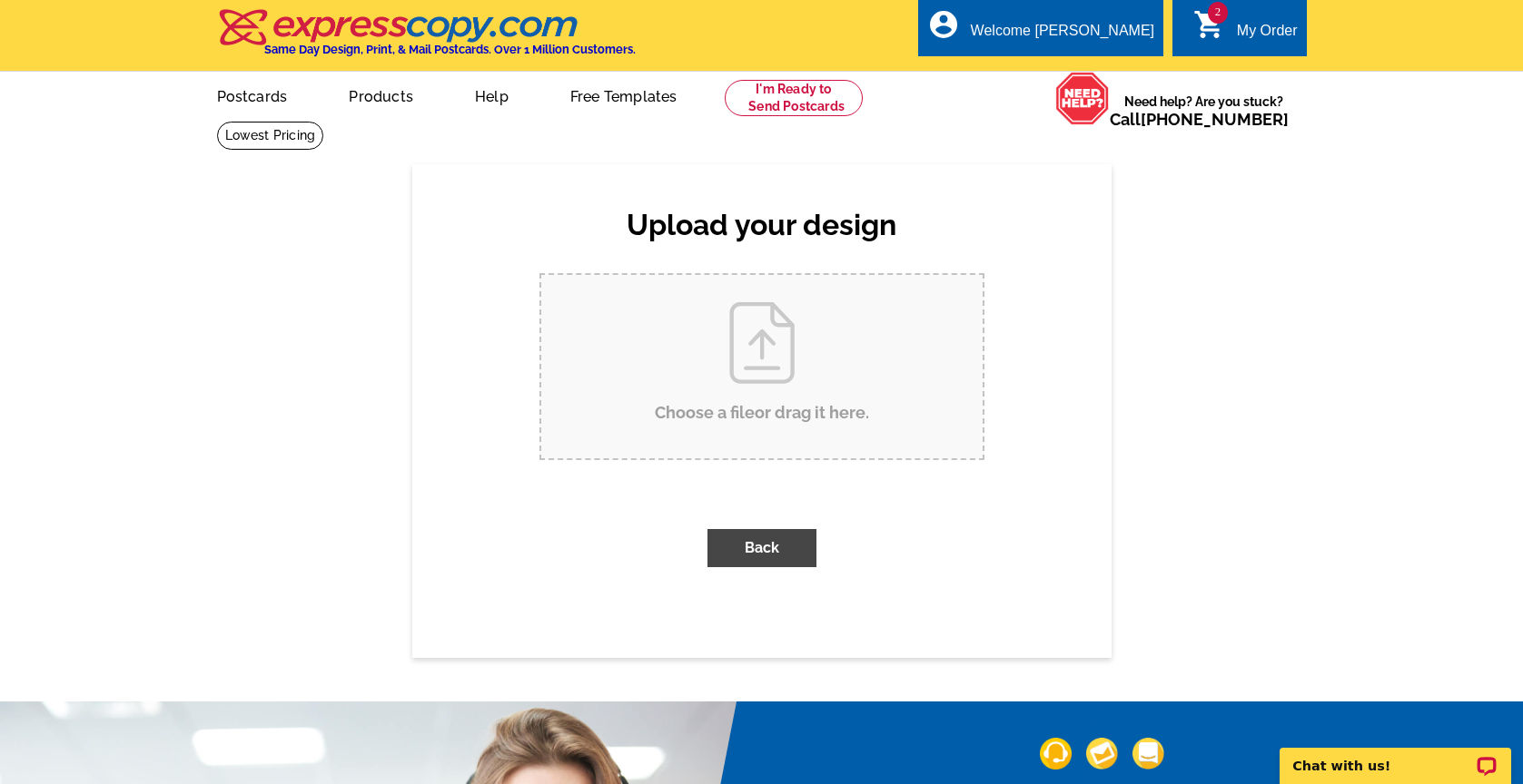
click at [794, 412] on input "Choose a file or drag it here ." at bounding box center [762, 367] width 442 height 184
type input "C:\fakepath\IronHorseJunction1_listed.pdf"
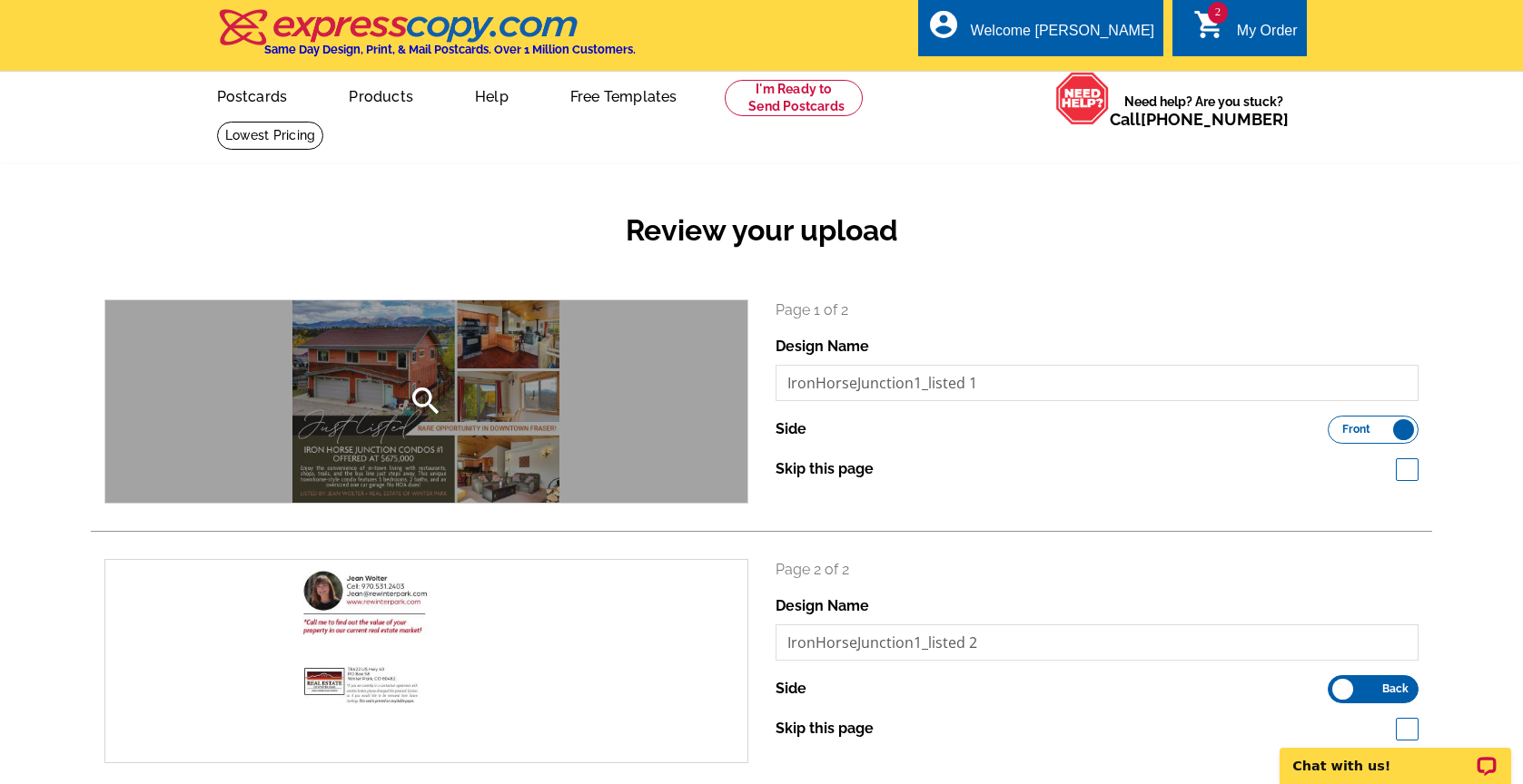
click at [427, 402] on icon "search" at bounding box center [426, 400] width 36 height 36
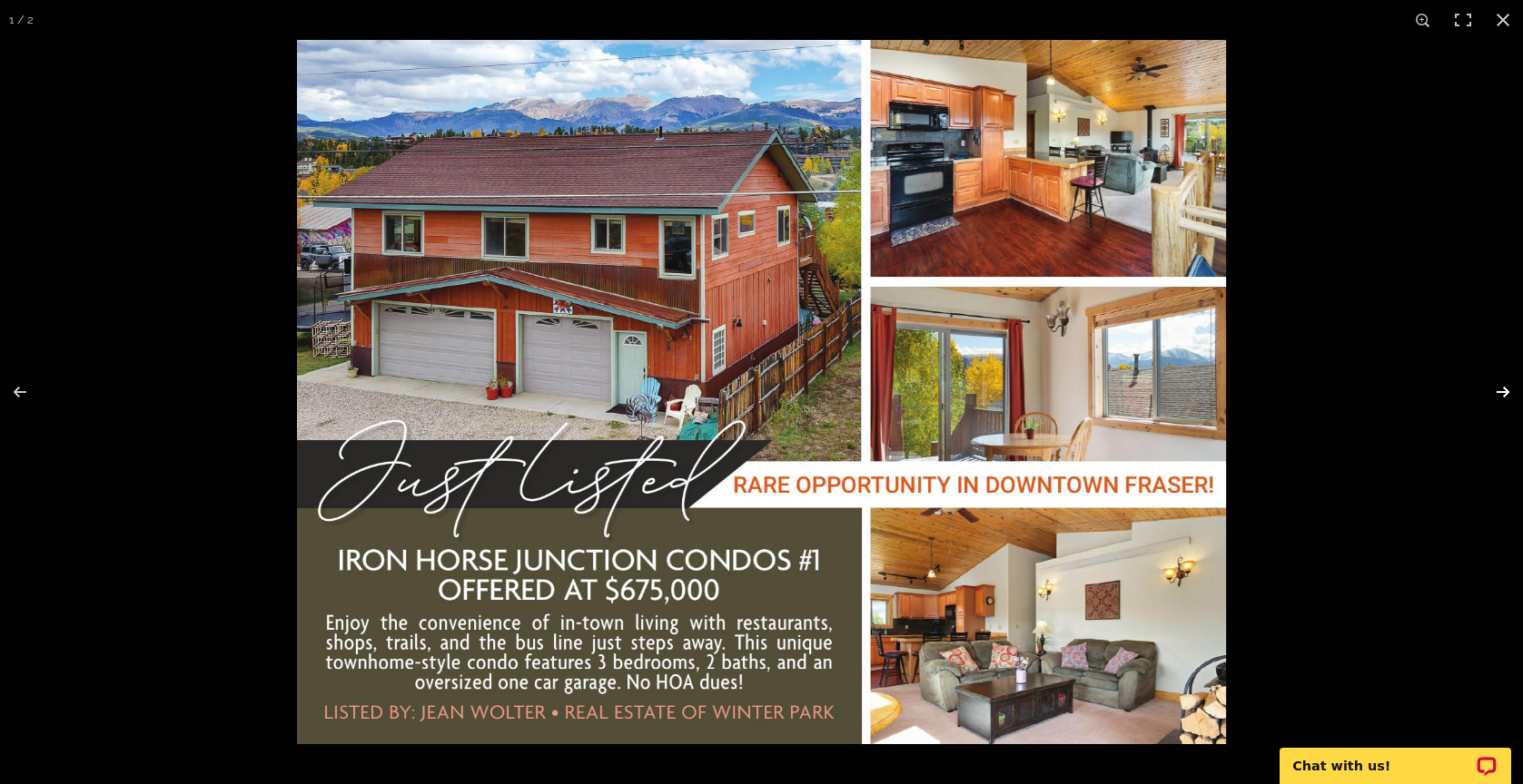
click at [1505, 392] on button at bounding box center [1491, 392] width 64 height 91
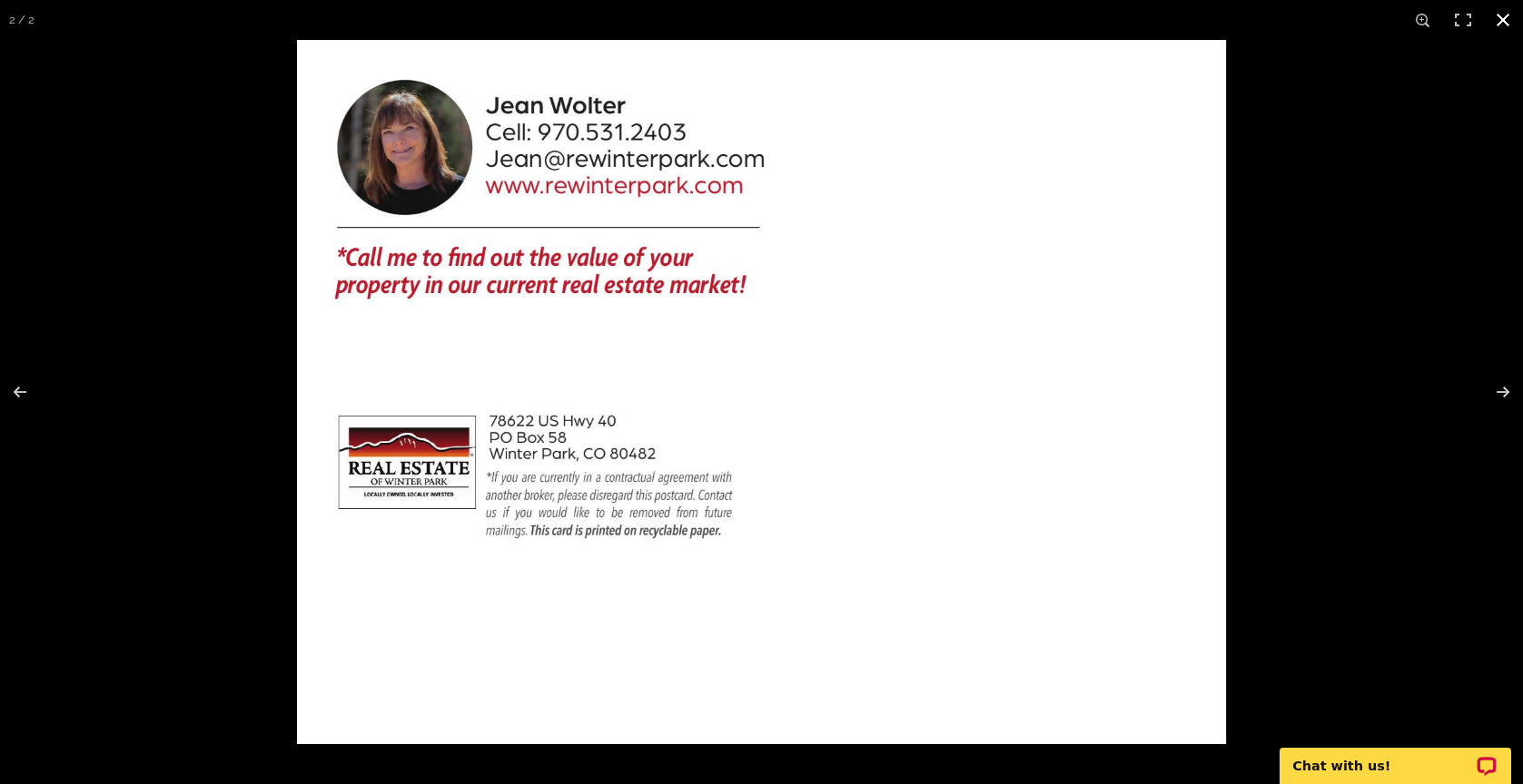
click at [1503, 21] on button at bounding box center [1503, 20] width 40 height 40
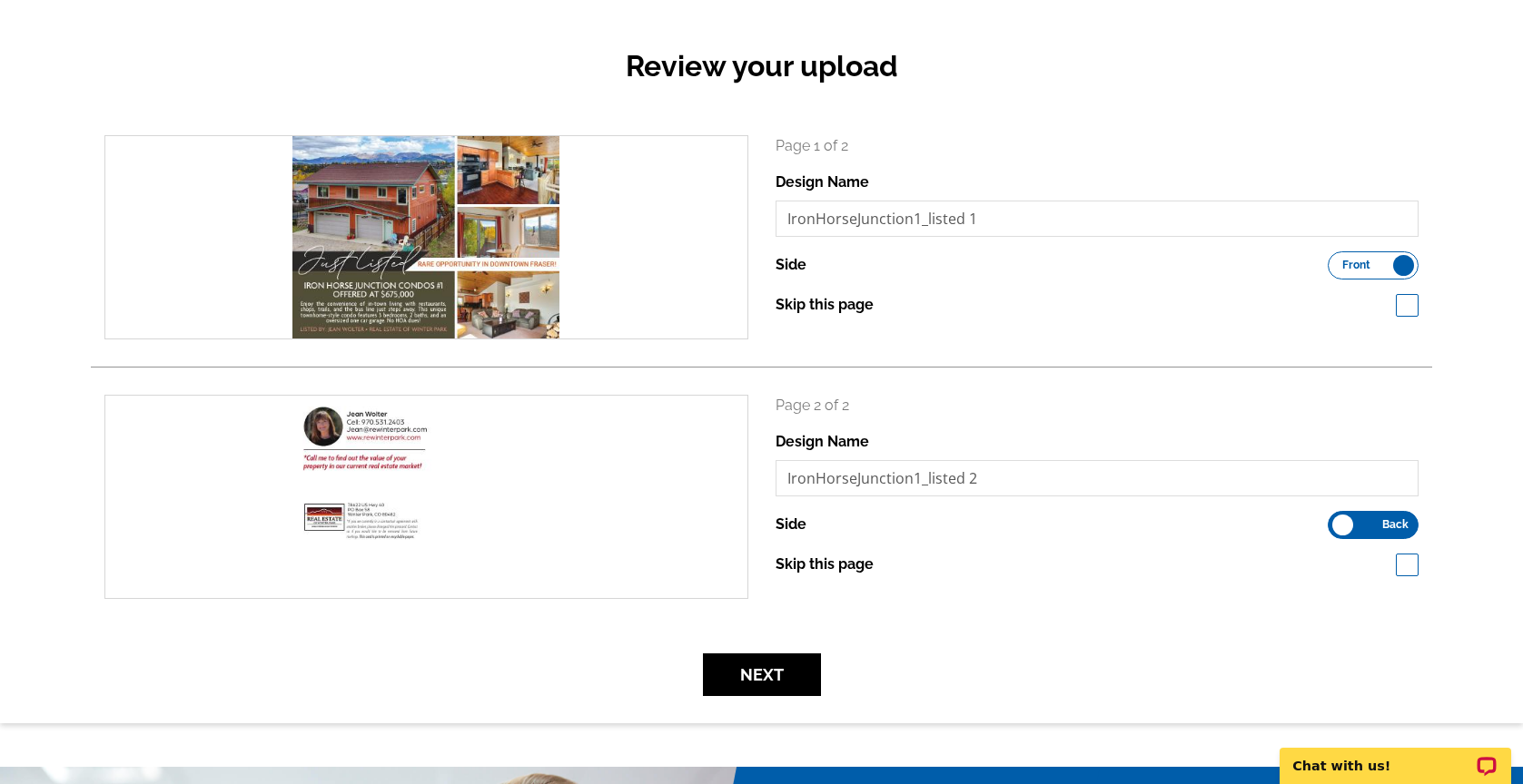
scroll to position [173, 0]
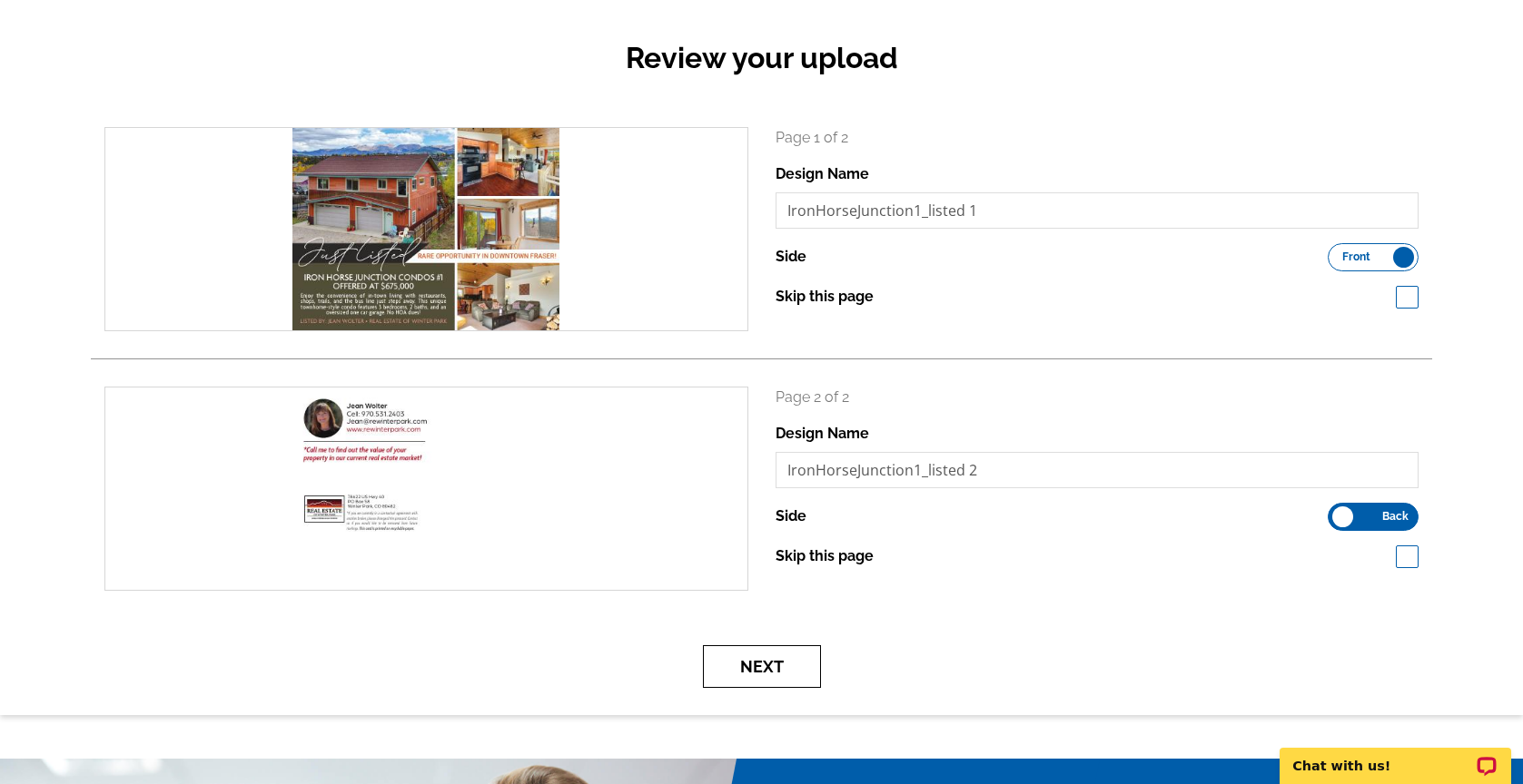
click at [780, 661] on button "Next" at bounding box center [762, 666] width 118 height 43
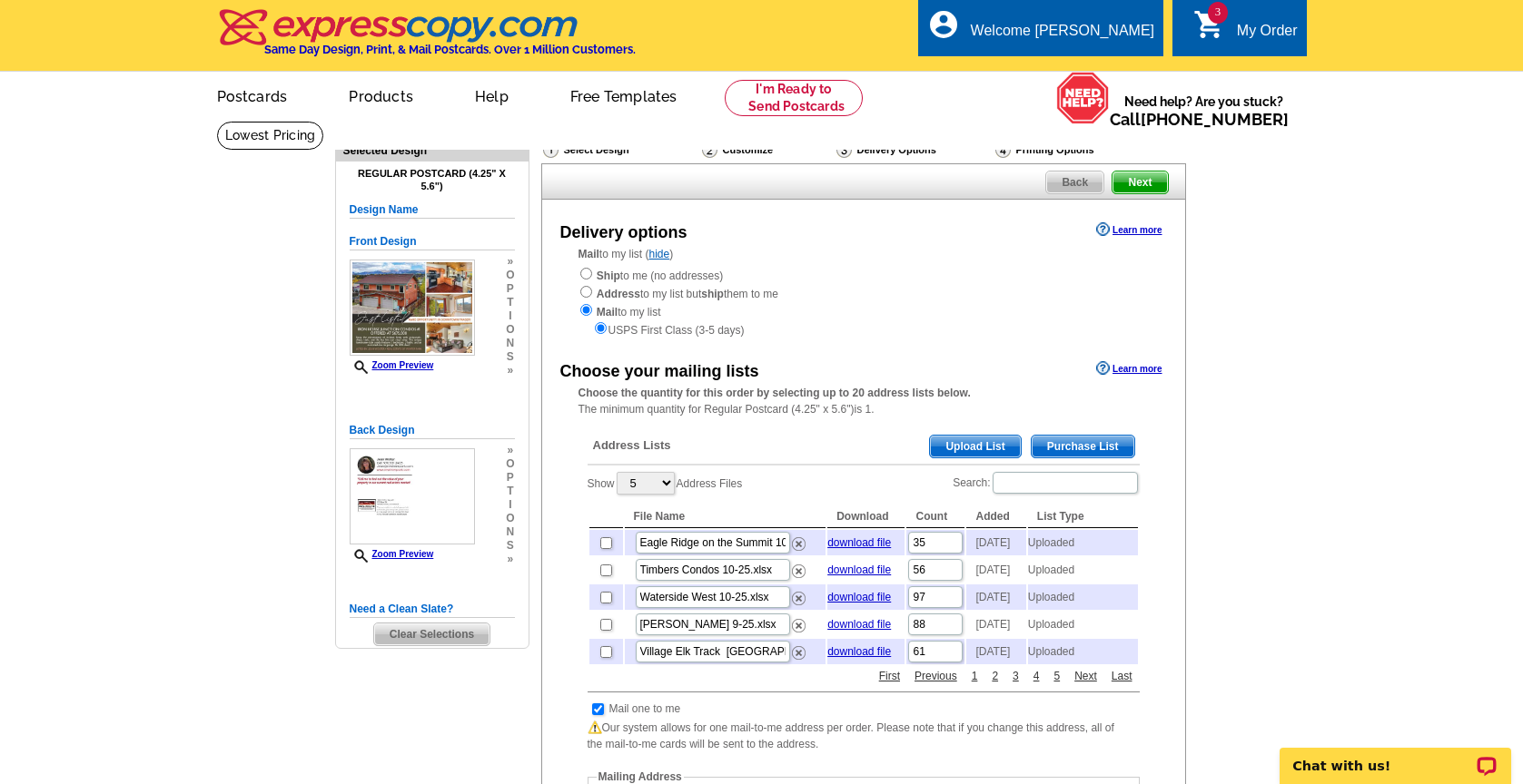
click at [604, 631] on input "checkbox" at bounding box center [607, 625] width 12 height 12
checkbox input "true"
click at [950, 435] on span "Upload List" at bounding box center [975, 446] width 90 height 22
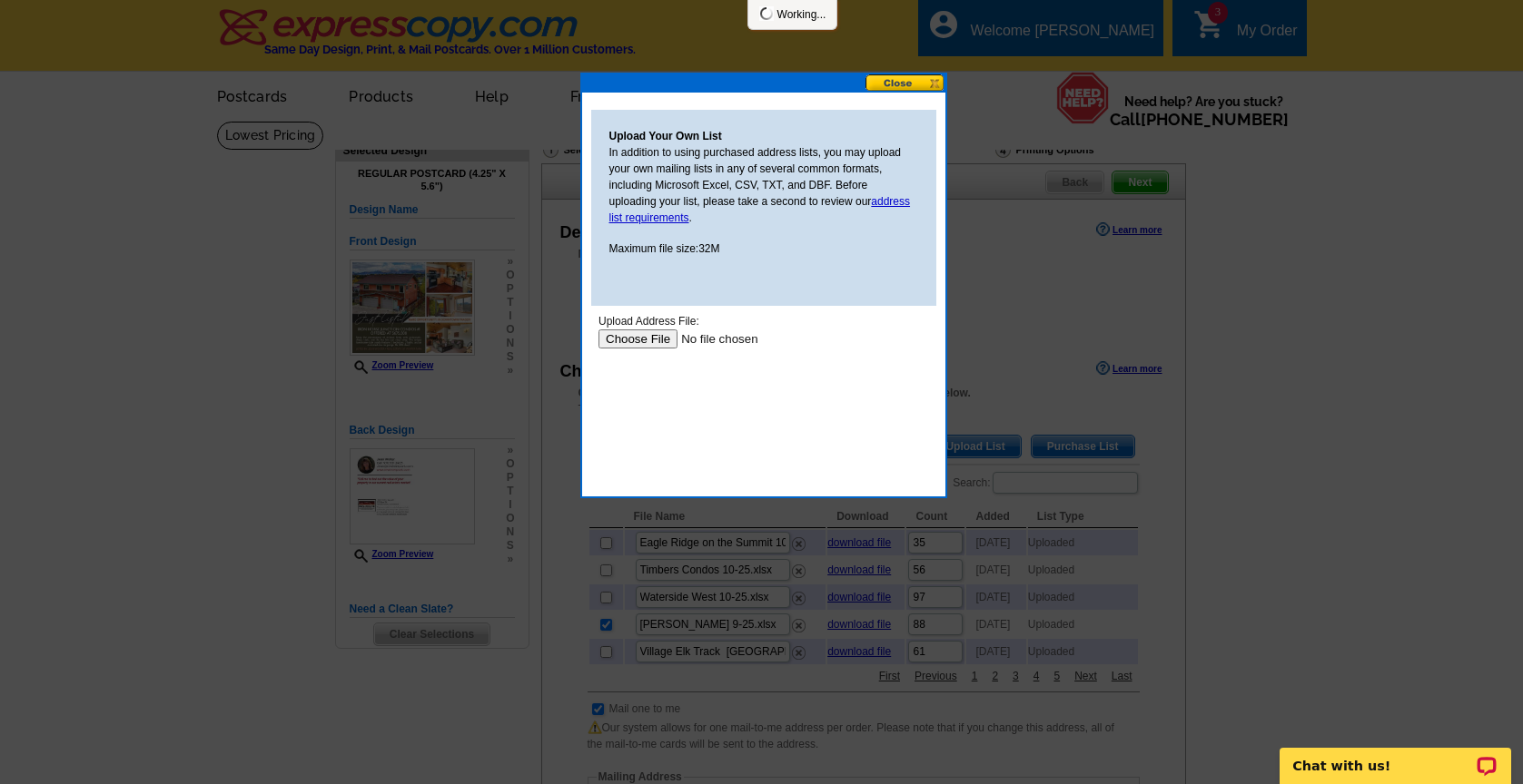
click at [617, 334] on input "file" at bounding box center [713, 339] width 230 height 19
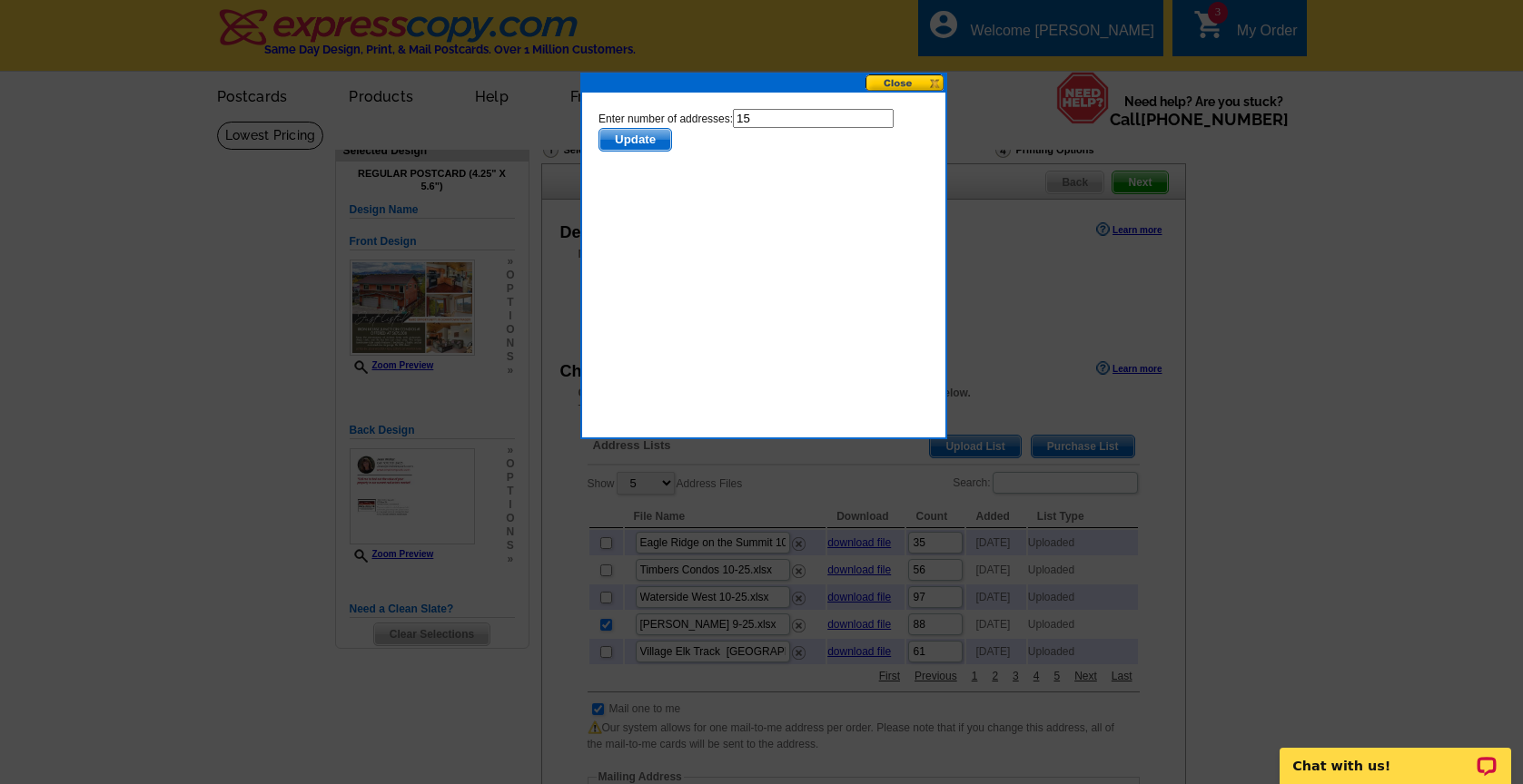
click at [770, 124] on input "15" at bounding box center [811, 118] width 161 height 19
type input "14"
click at [646, 136] on span "Update" at bounding box center [635, 140] width 72 height 22
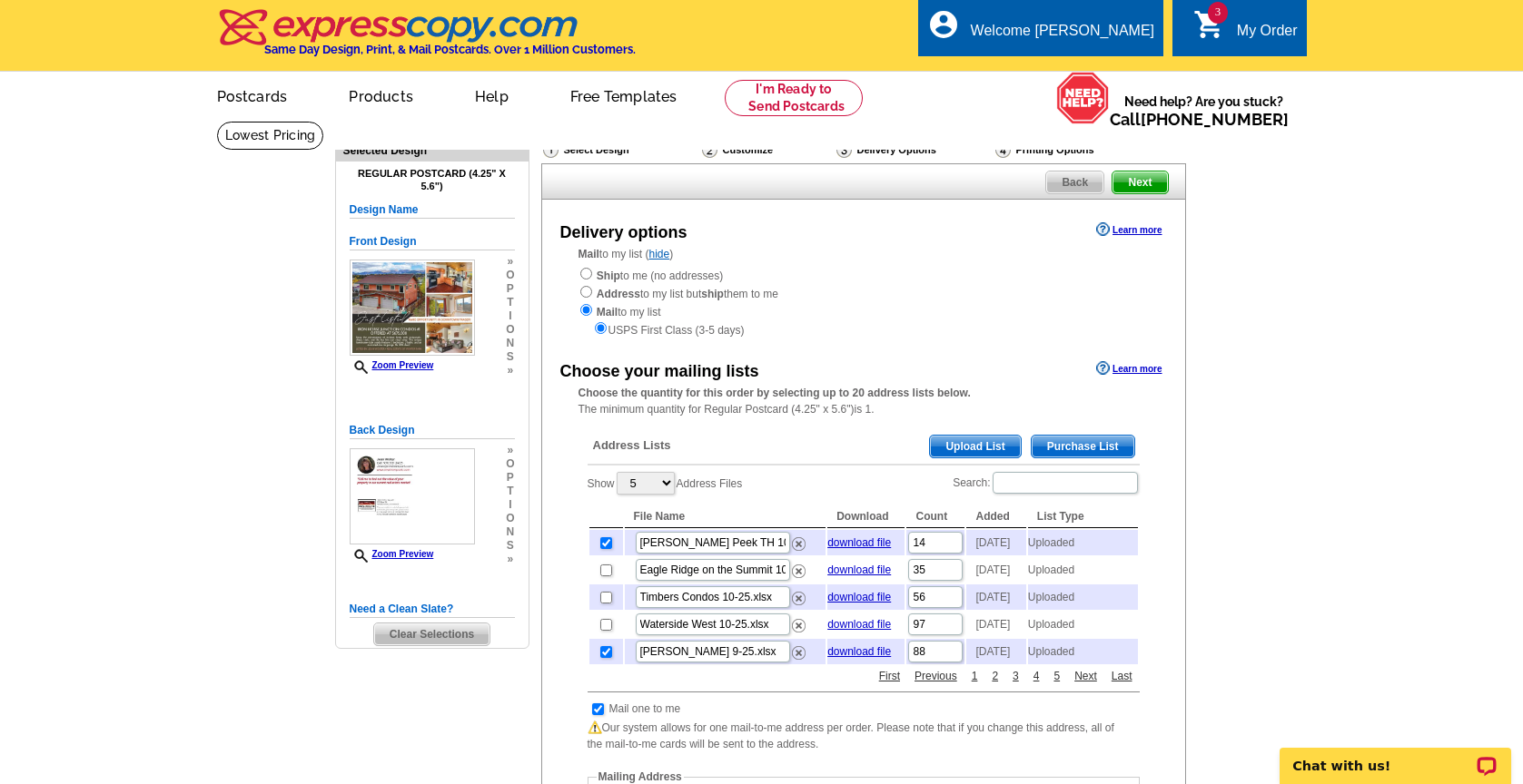
click at [1002, 435] on span "Upload List" at bounding box center [975, 446] width 90 height 22
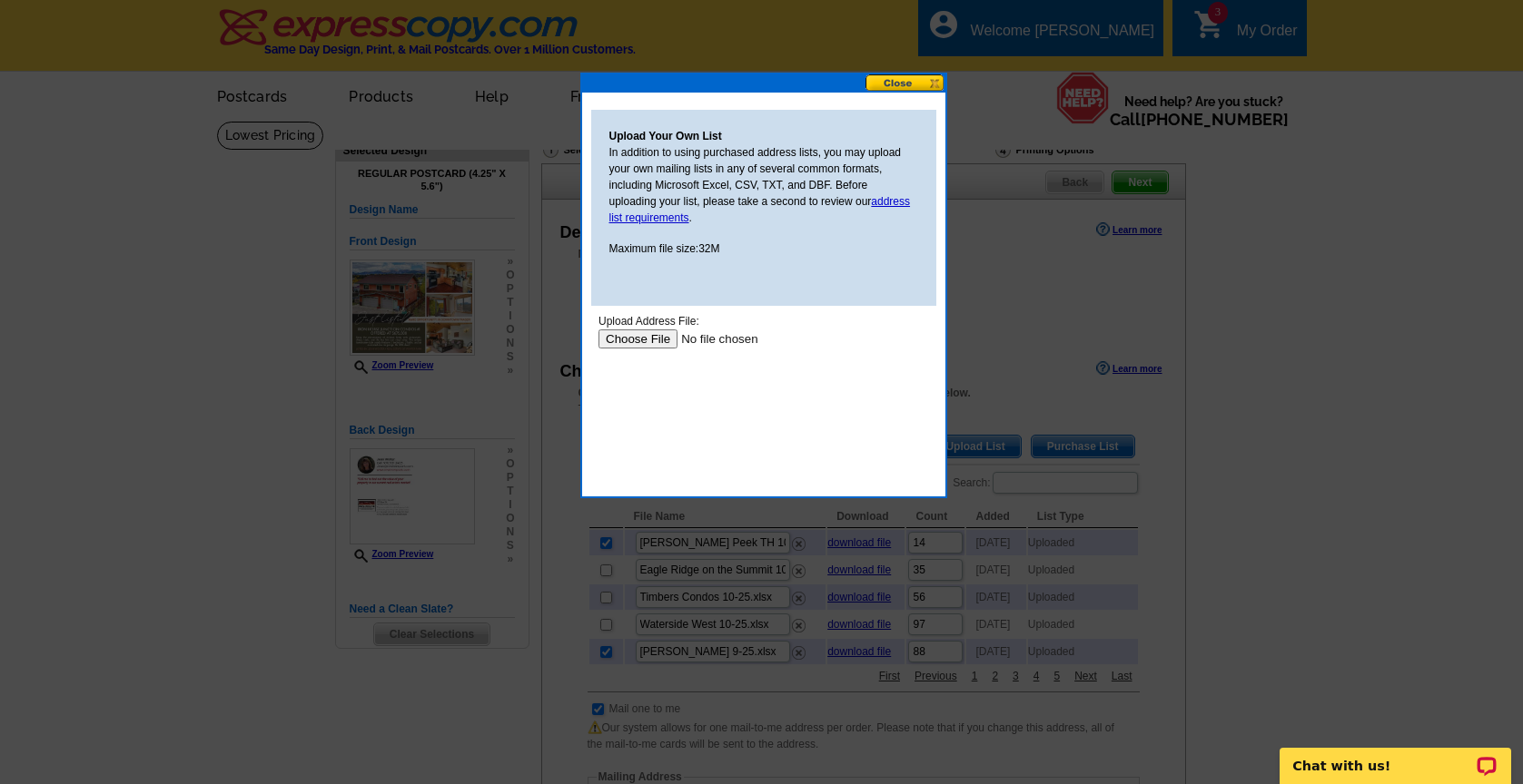
click at [638, 335] on input "file" at bounding box center [713, 339] width 230 height 19
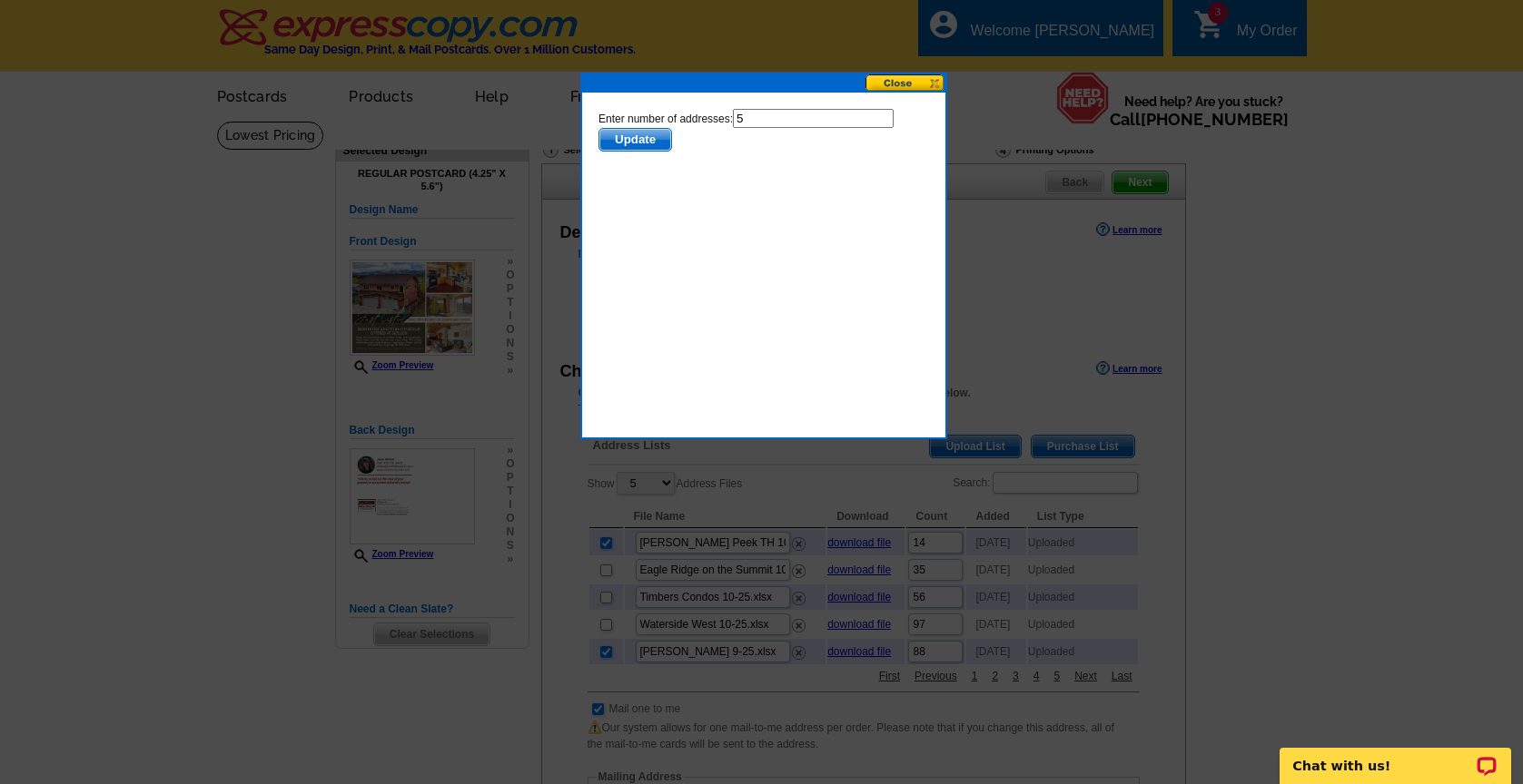
drag, startPoint x: 759, startPoint y: 115, endPoint x: 714, endPoint y: 115, distance: 45.0
click at [714, 115] on form "Enter number of addresses: 5 Update" at bounding box center [762, 130] width 331 height 43
type input "4"
click at [649, 140] on span "Update" at bounding box center [635, 140] width 72 height 22
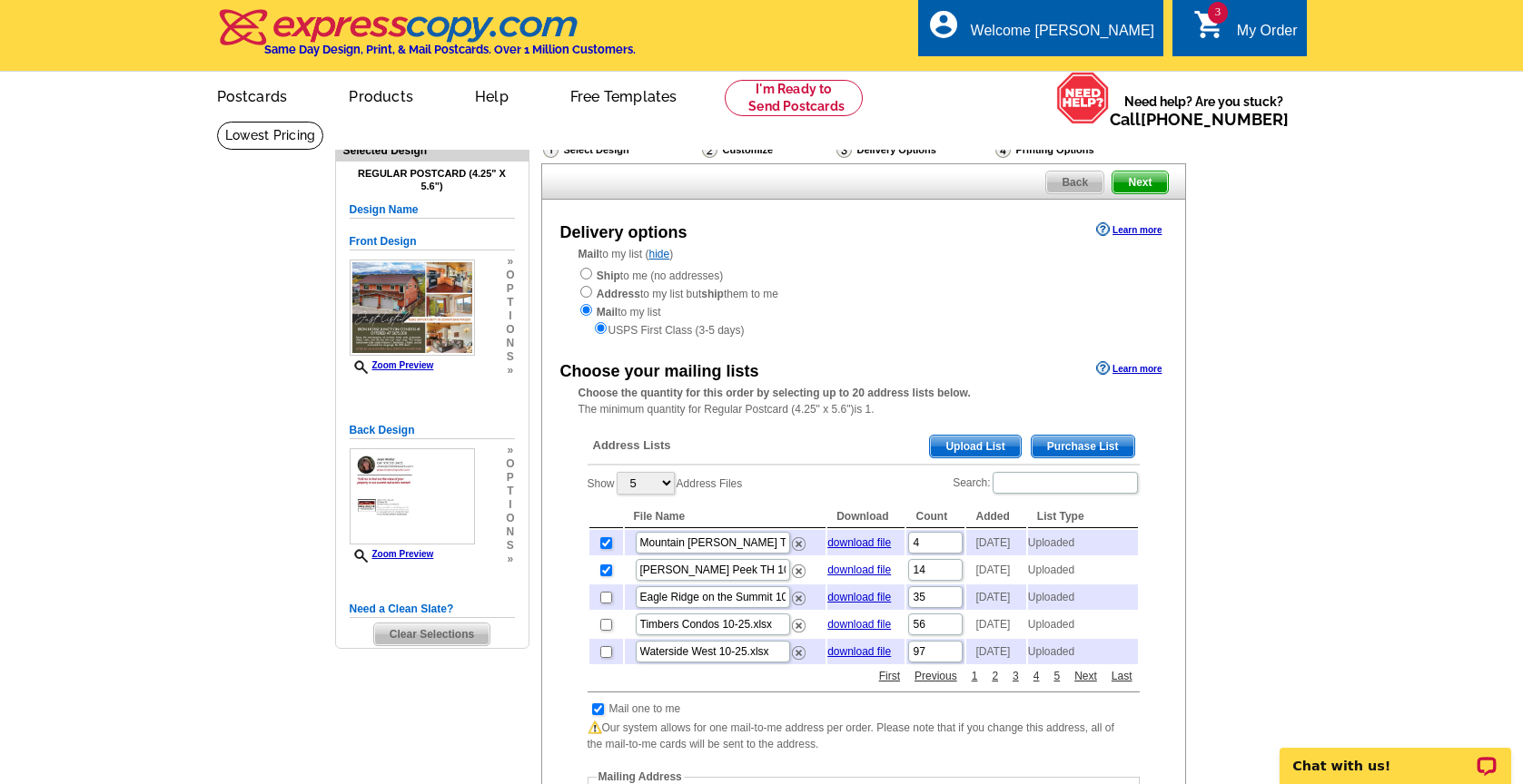
click at [944, 439] on span "Upload List" at bounding box center [975, 446] width 90 height 22
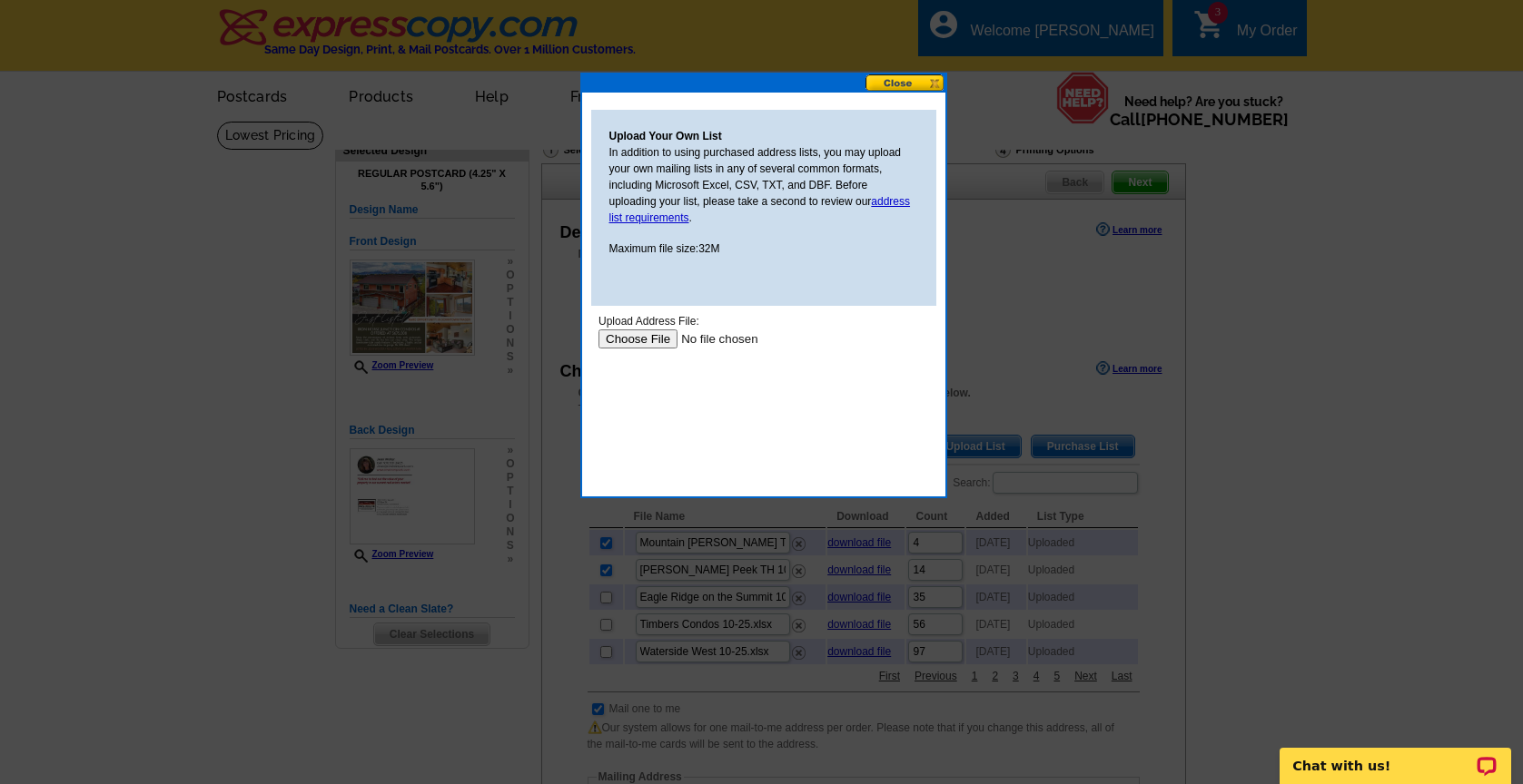
click at [629, 340] on input "file" at bounding box center [713, 339] width 230 height 19
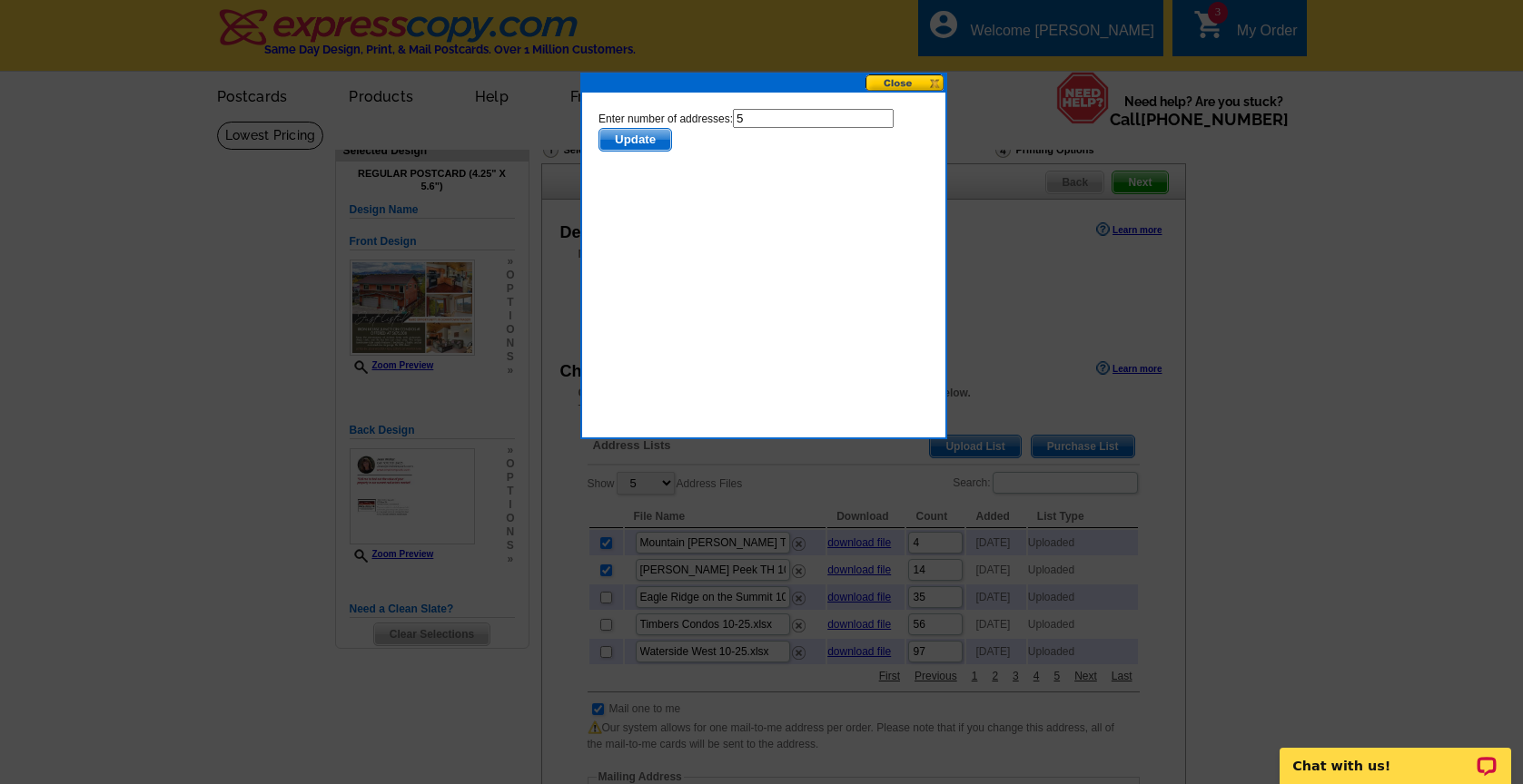
drag, startPoint x: 791, startPoint y: 116, endPoint x: 692, endPoint y: 116, distance: 99.0
click at [692, 116] on form "Enter number of addresses: 5 Update" at bounding box center [762, 130] width 331 height 43
type input "4"
click at [661, 135] on span "Update" at bounding box center [635, 140] width 72 height 22
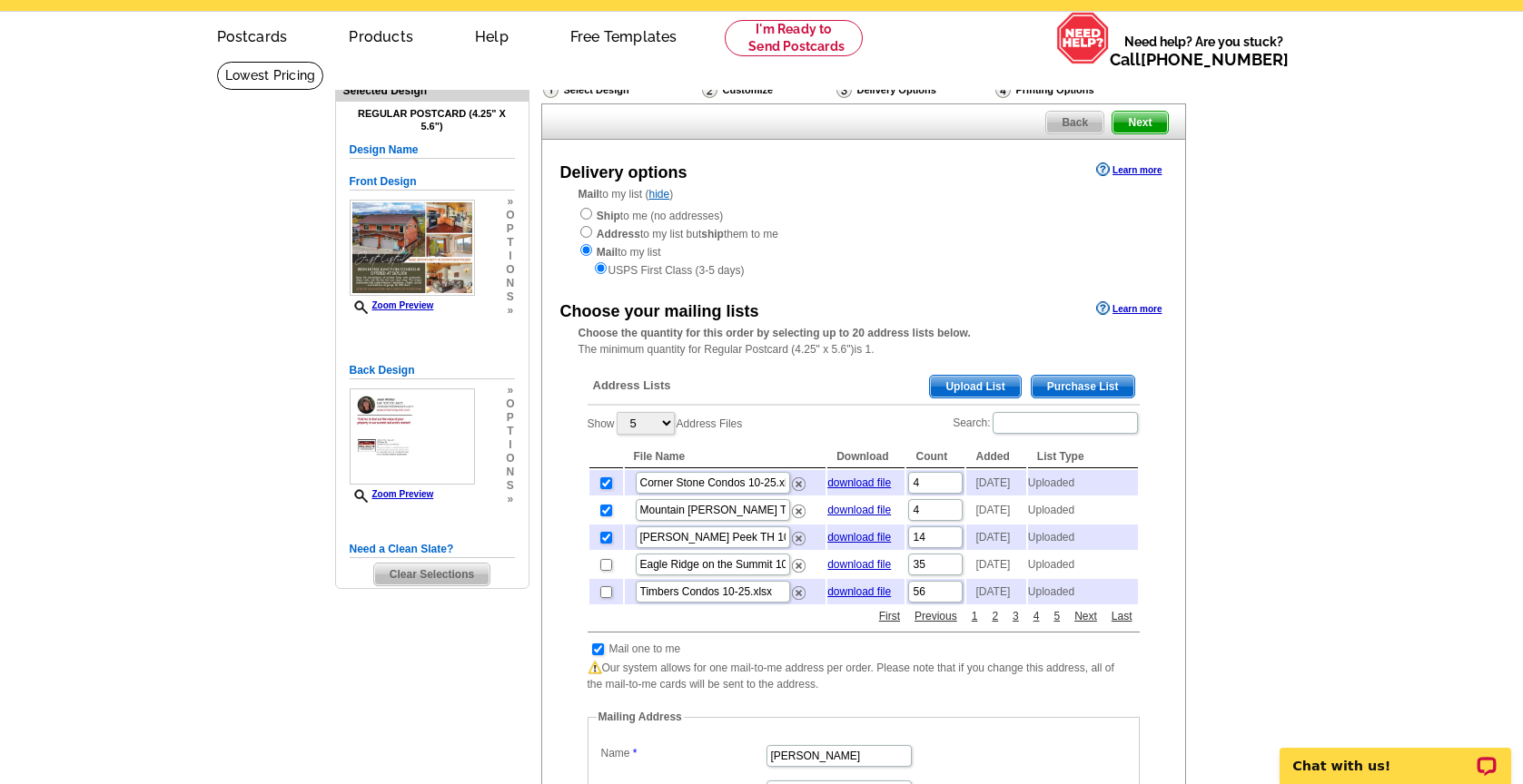
scroll to position [65, 0]
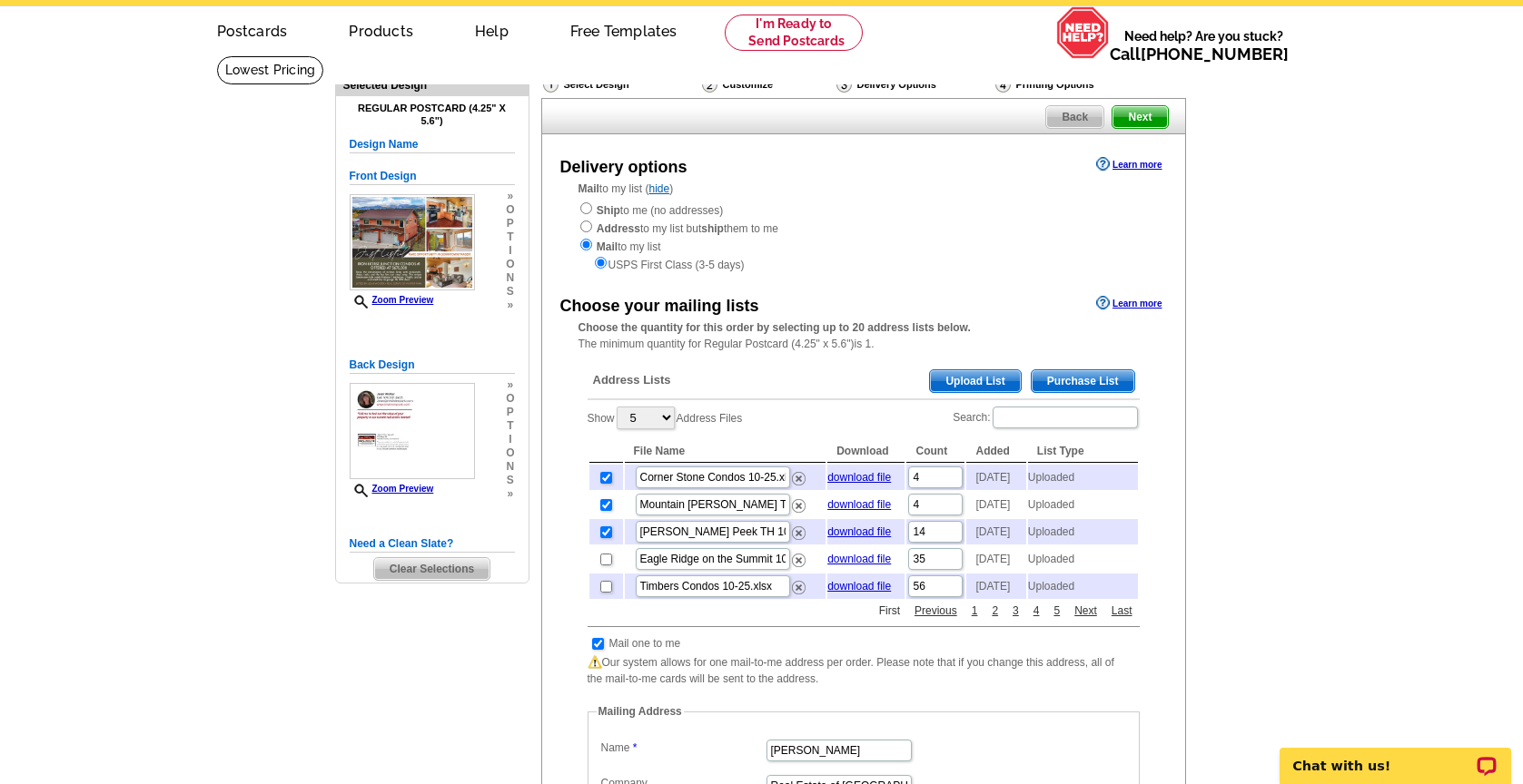
click at [891, 619] on link "First" at bounding box center [889, 610] width 30 height 16
click at [972, 619] on link "1" at bounding box center [974, 610] width 15 height 16
click at [992, 619] on link "2" at bounding box center [994, 610] width 15 height 16
click at [599, 650] on input "checkbox" at bounding box center [598, 644] width 12 height 12
checkbox input "false"
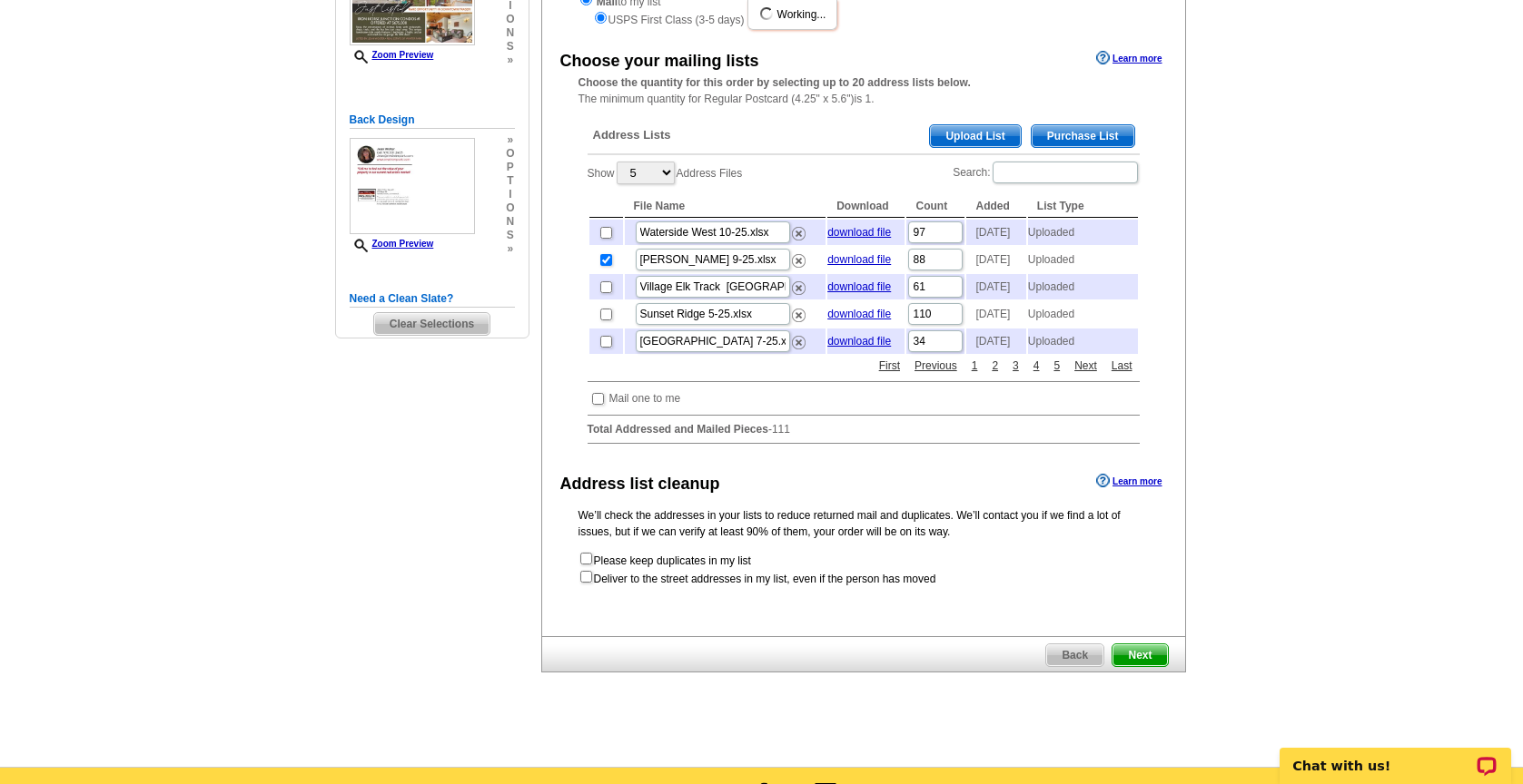
scroll to position [377, 0]
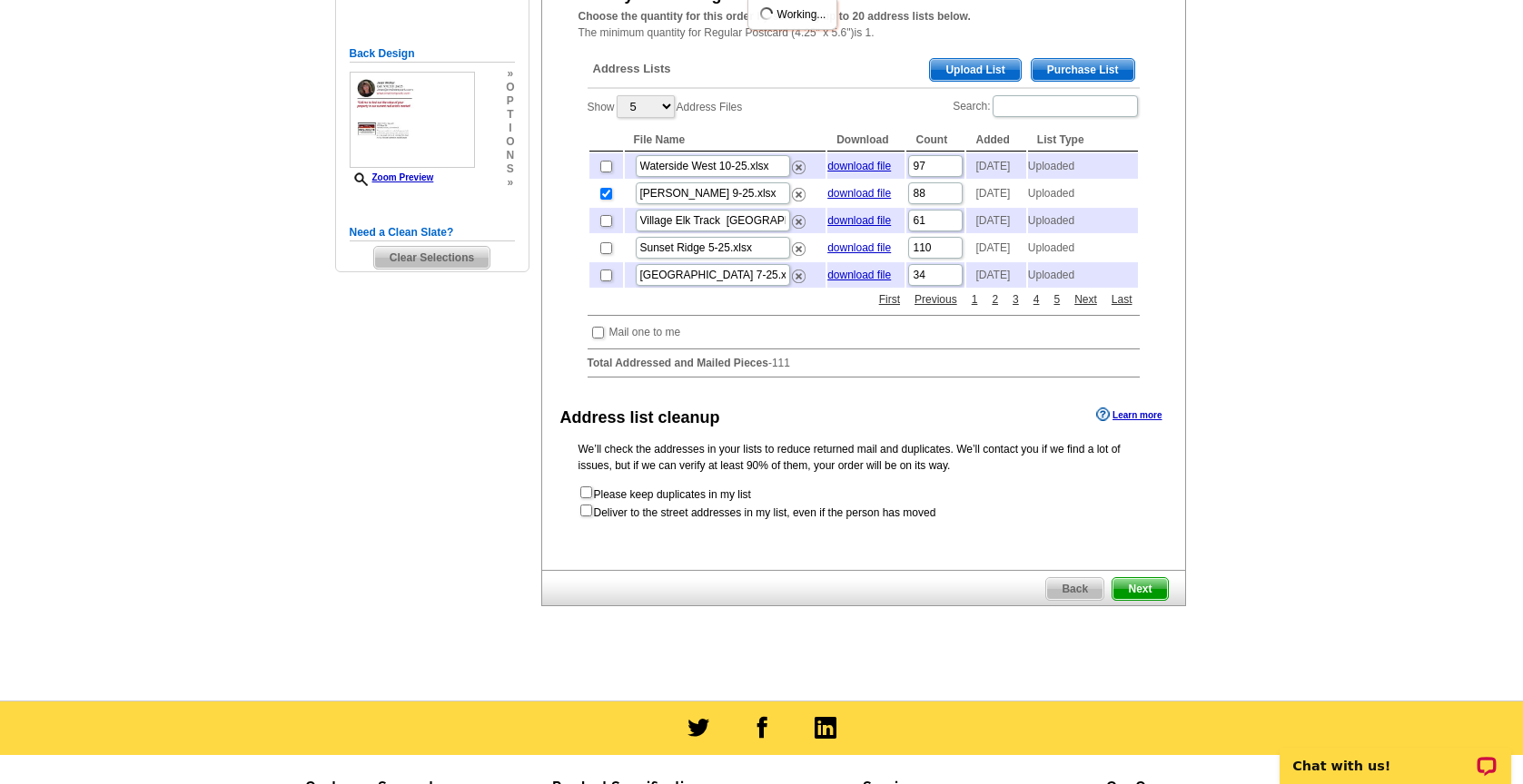
click at [1129, 600] on span "Next" at bounding box center [1139, 589] width 55 height 22
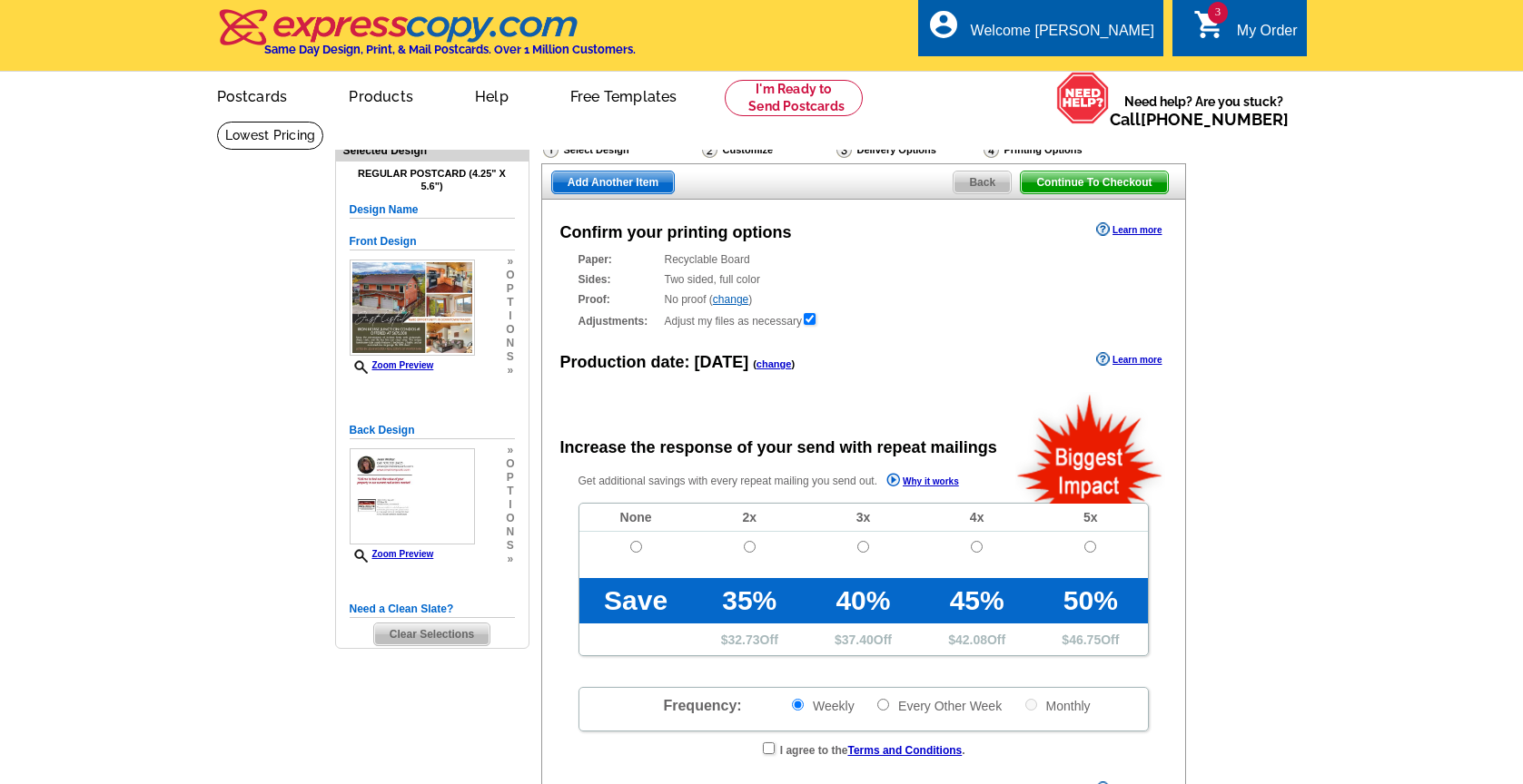
radio input "false"
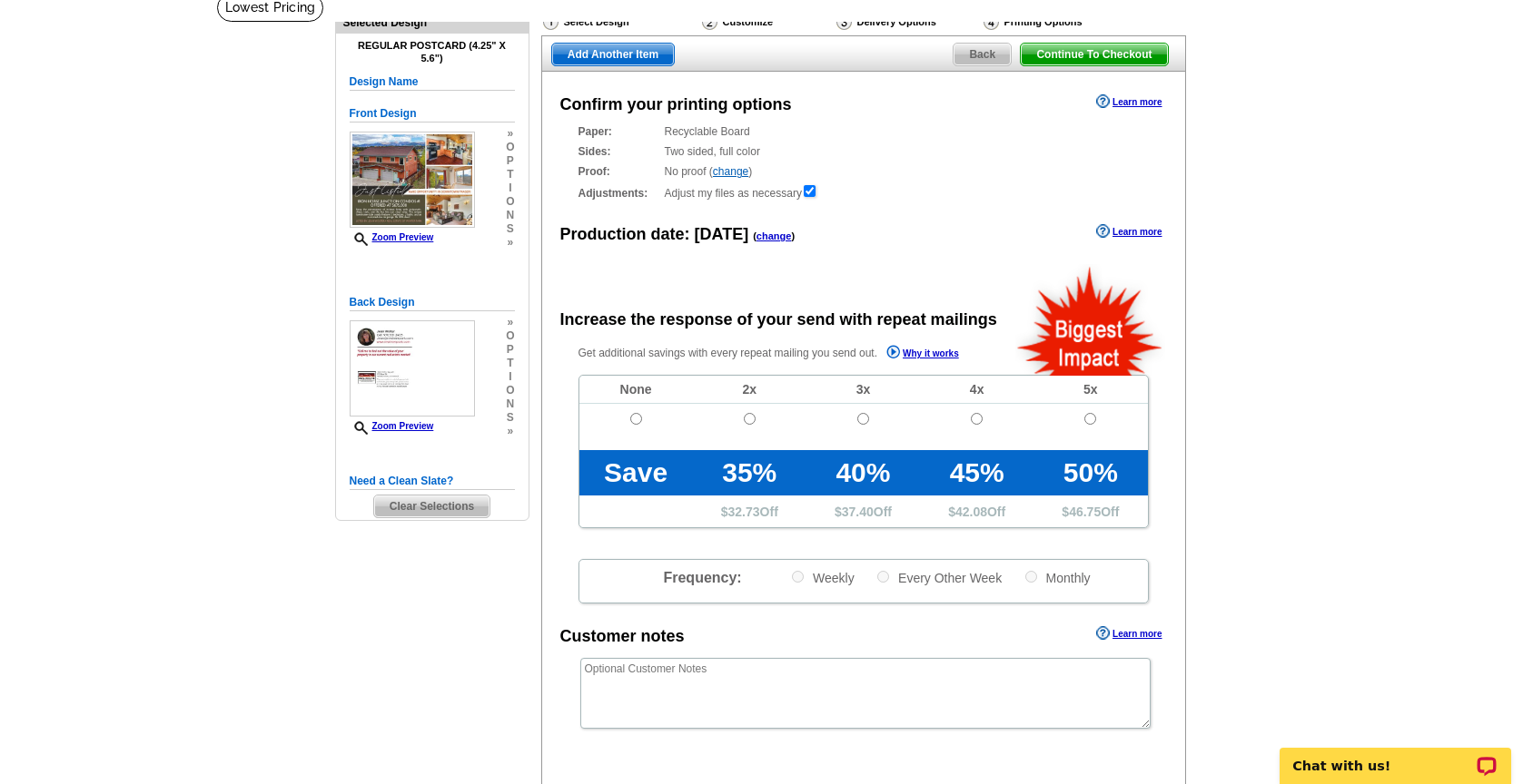
scroll to position [137, 0]
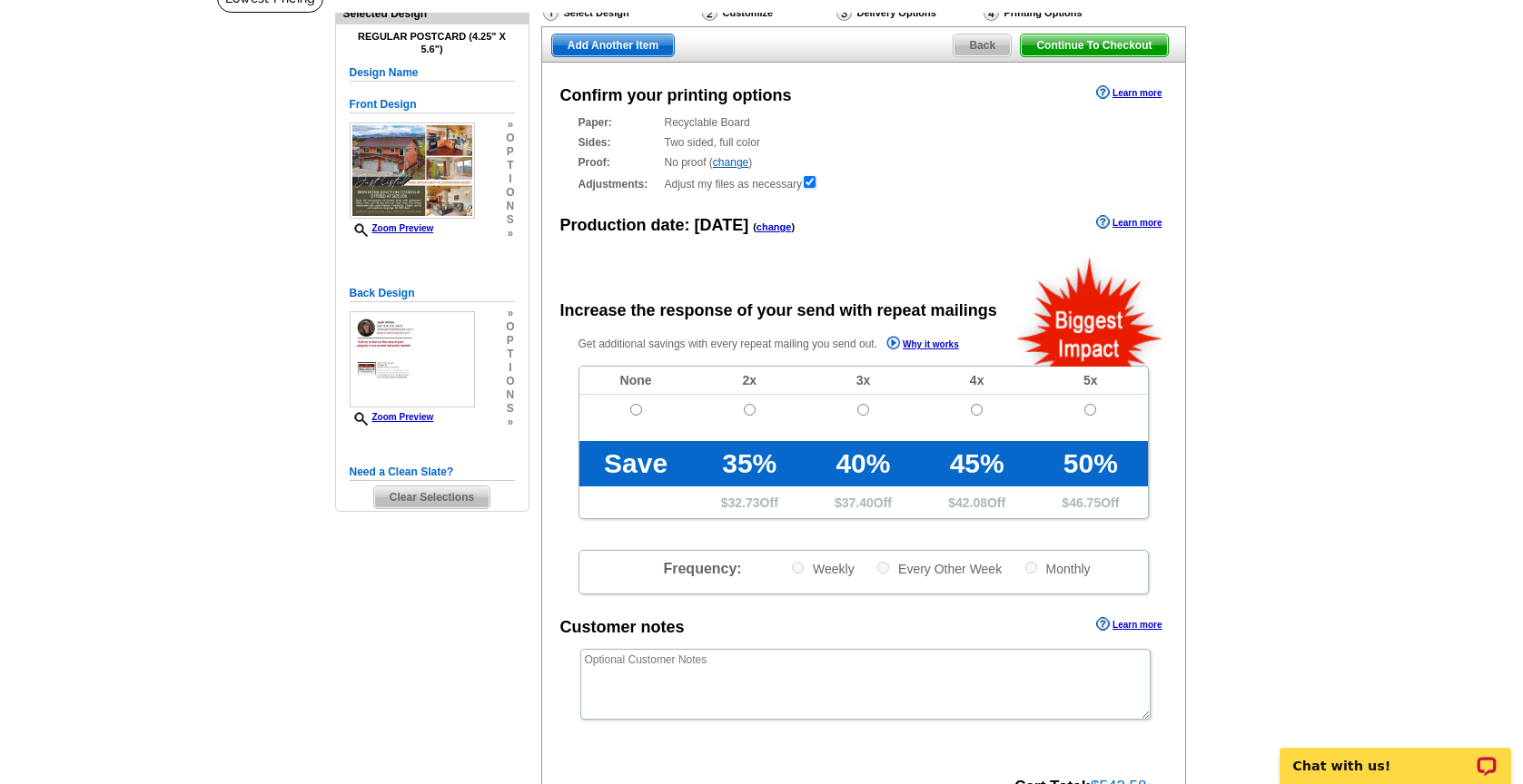
click at [634, 408] on input "radio" at bounding box center [637, 409] width 12 height 12
radio input "true"
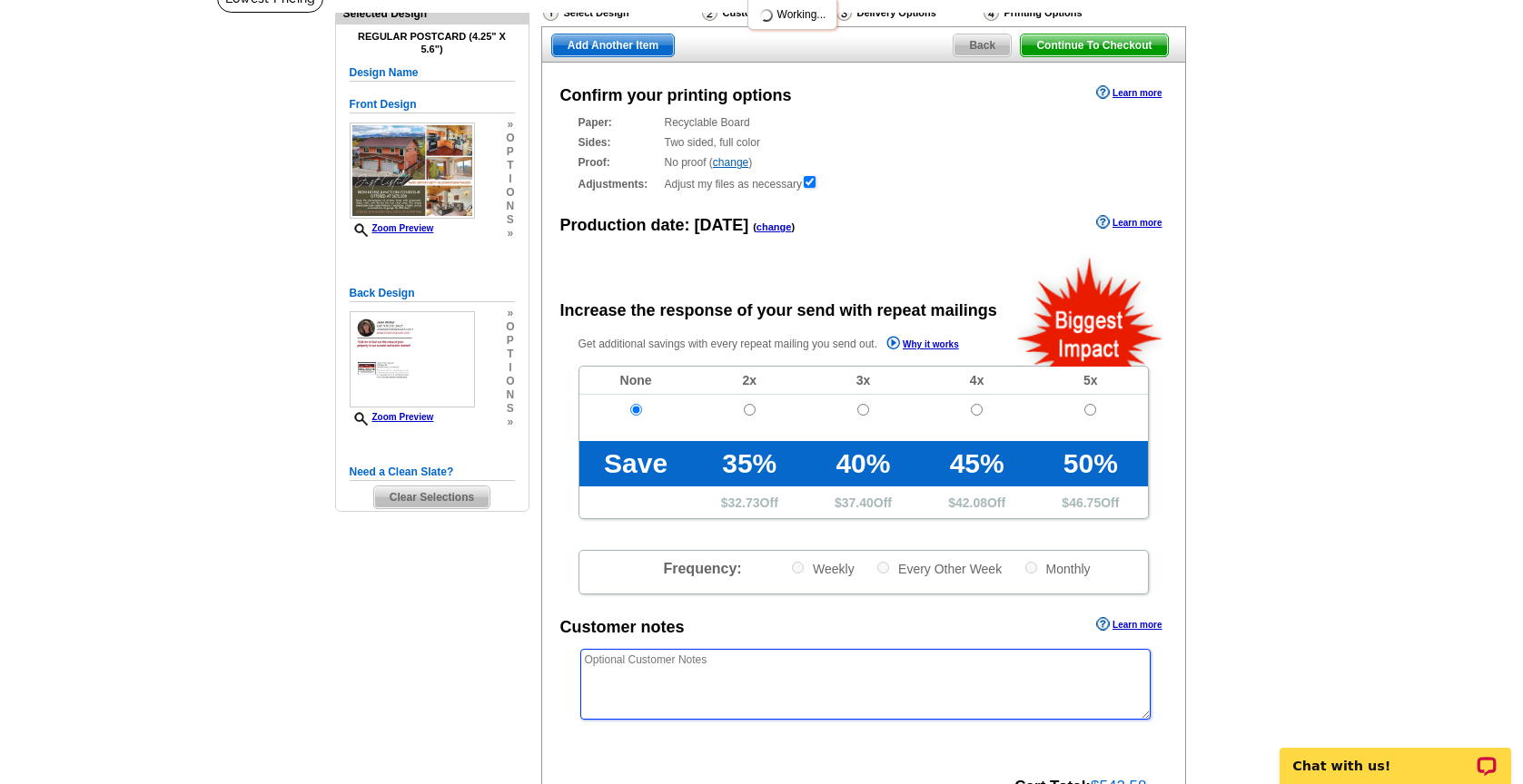
click at [695, 659] on textarea at bounding box center [865, 684] width 571 height 71
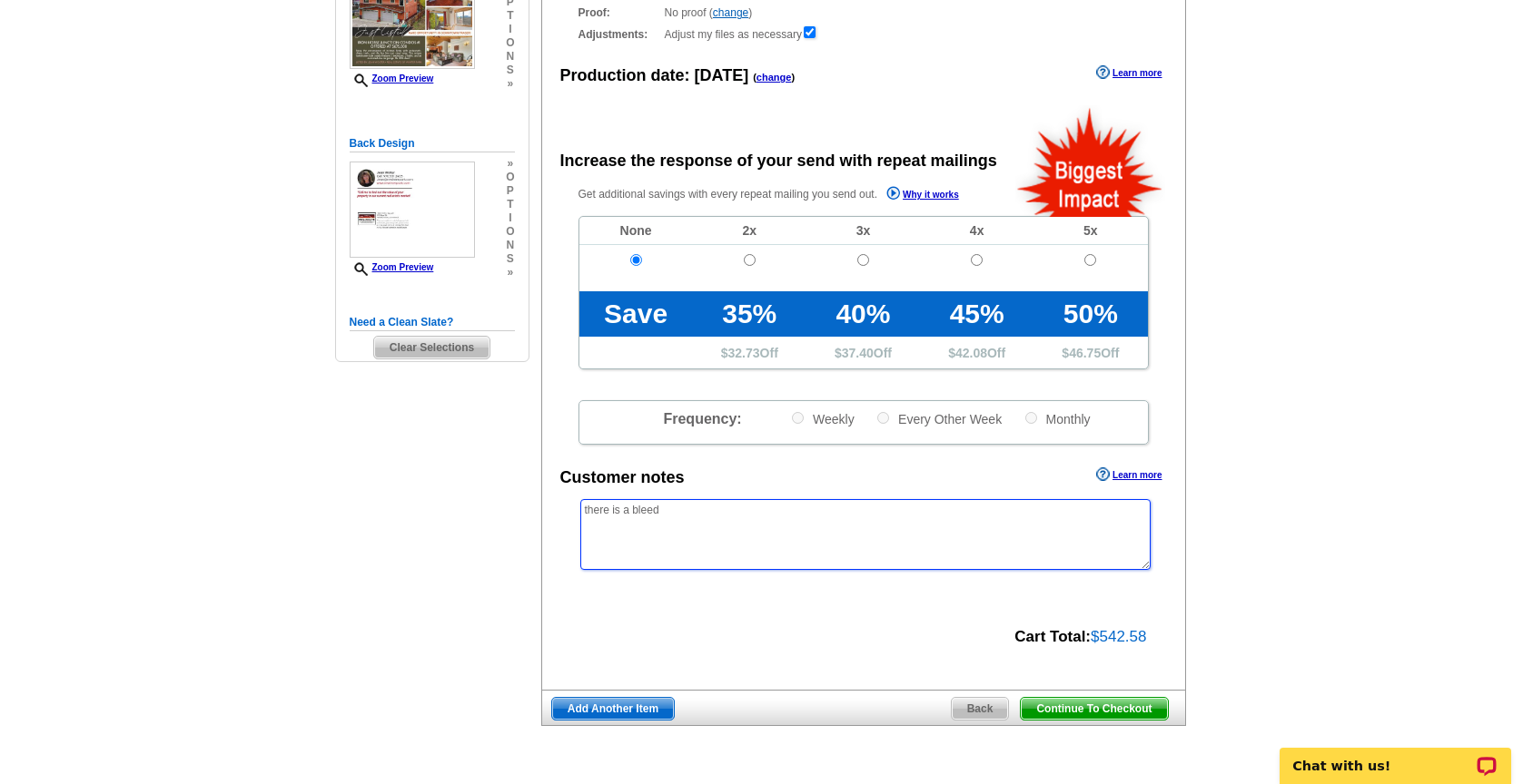
scroll to position [304, 0]
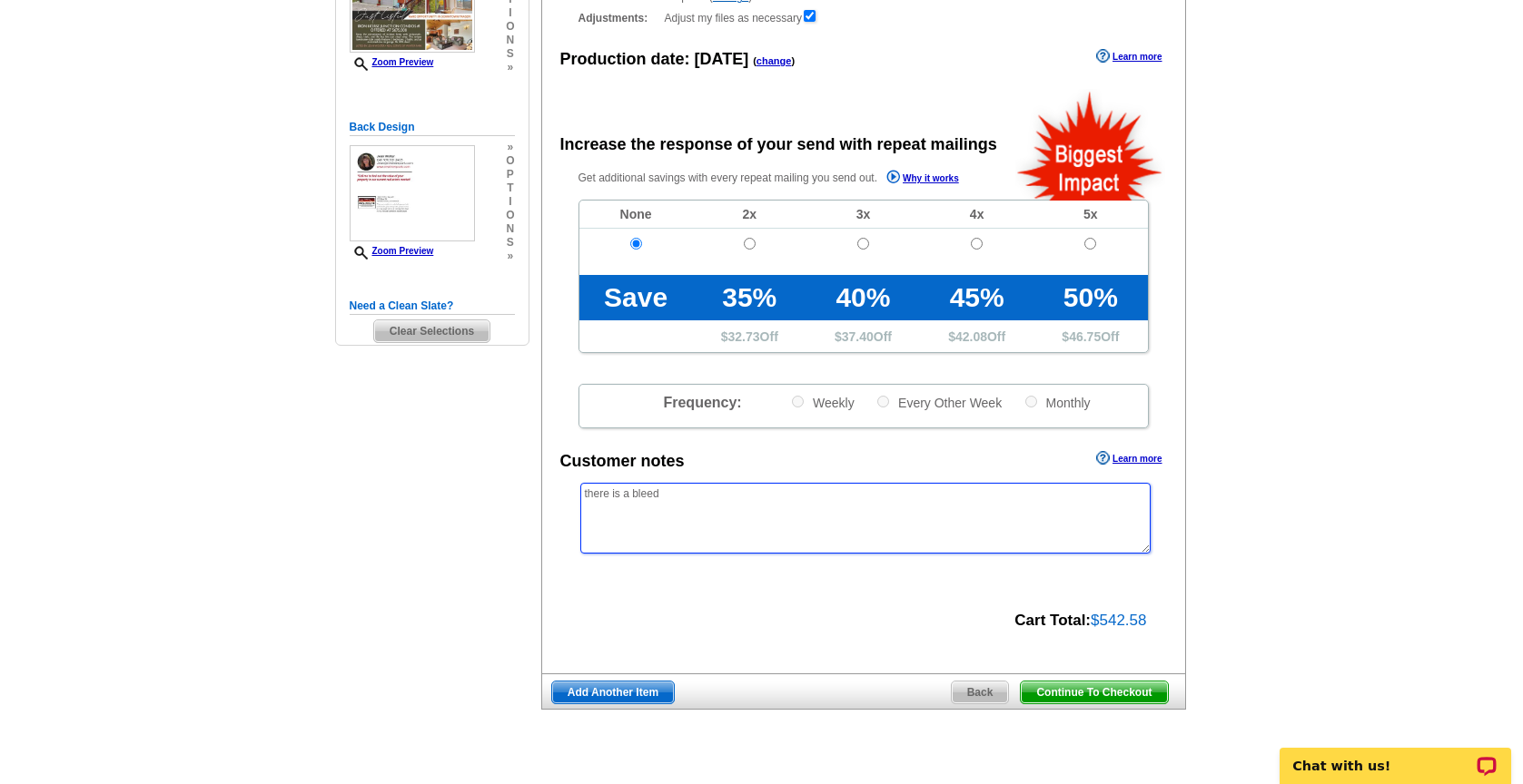
type textarea "there is a bleed"
click at [1062, 693] on span "Continue To Checkout" at bounding box center [1093, 692] width 146 height 22
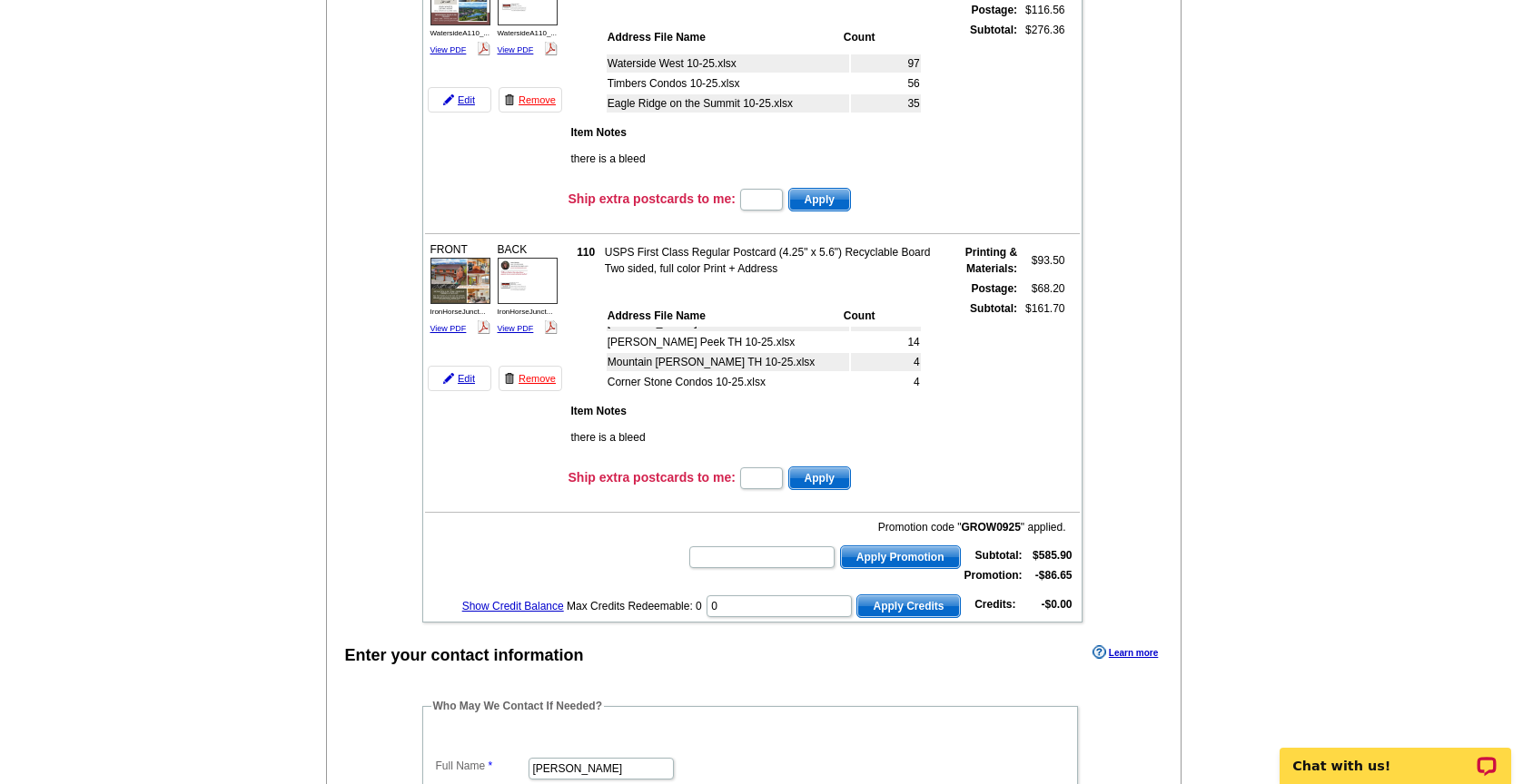
scroll to position [554, 0]
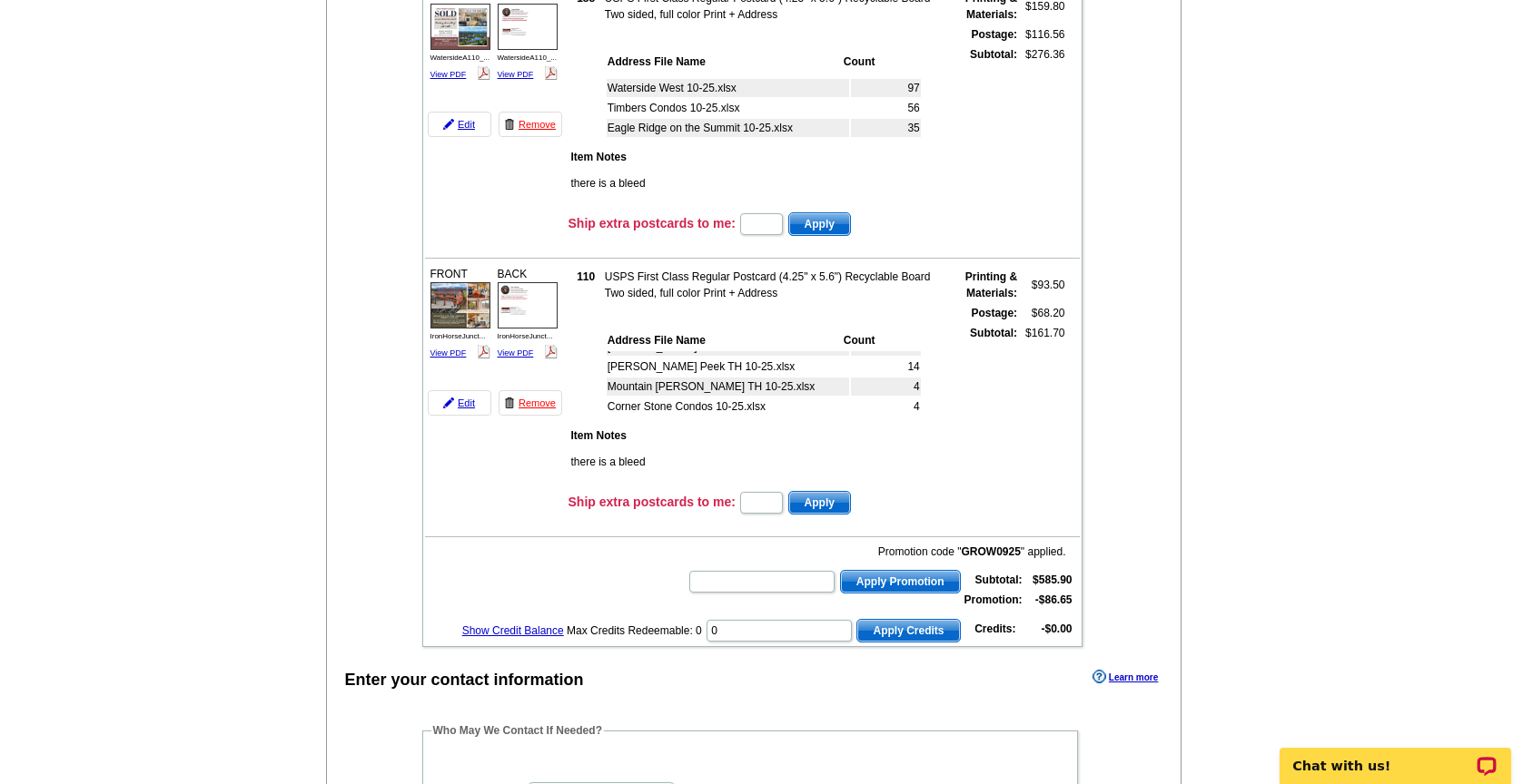
click at [468, 288] on img at bounding box center [461, 305] width 60 height 45
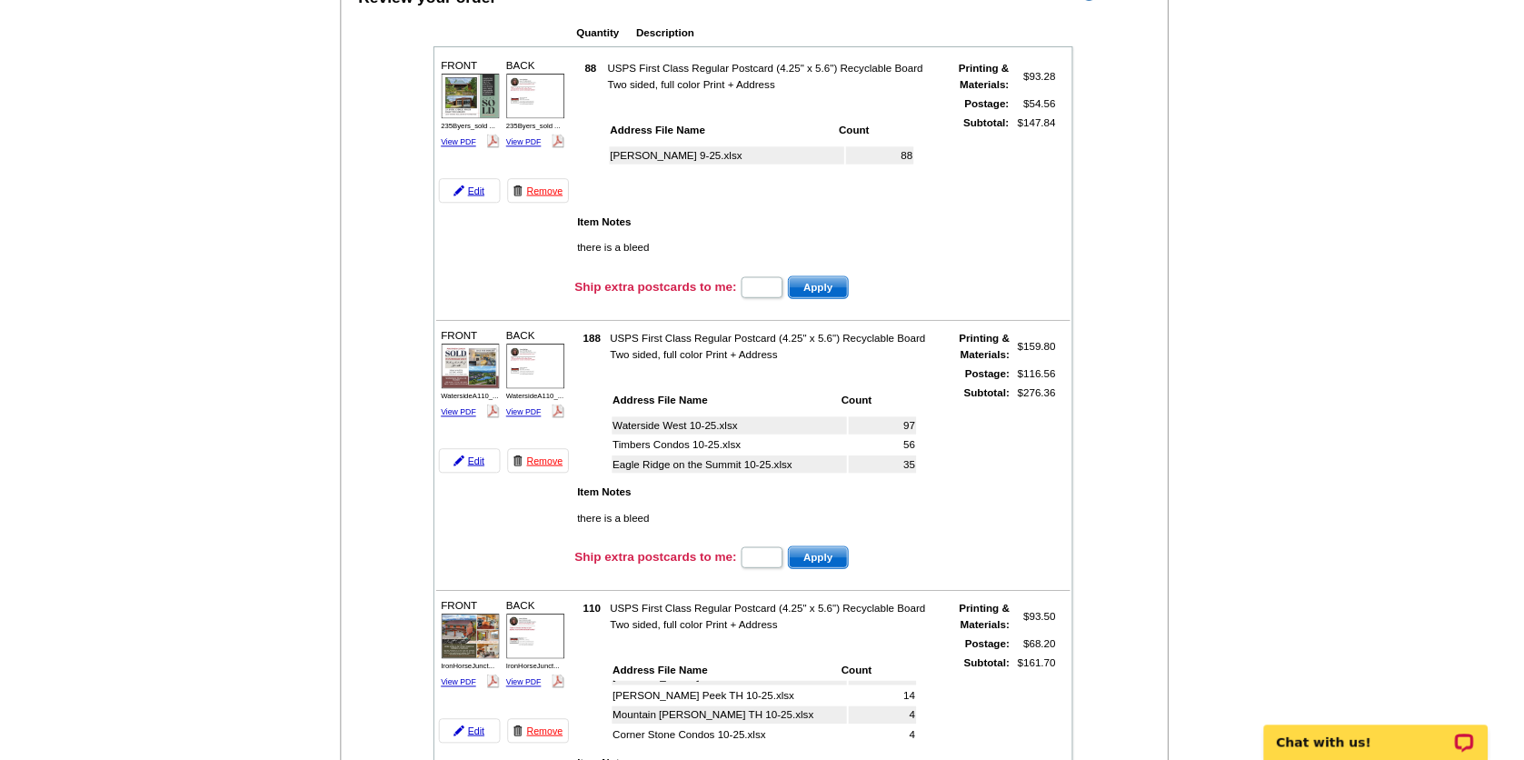
scroll to position [145, 0]
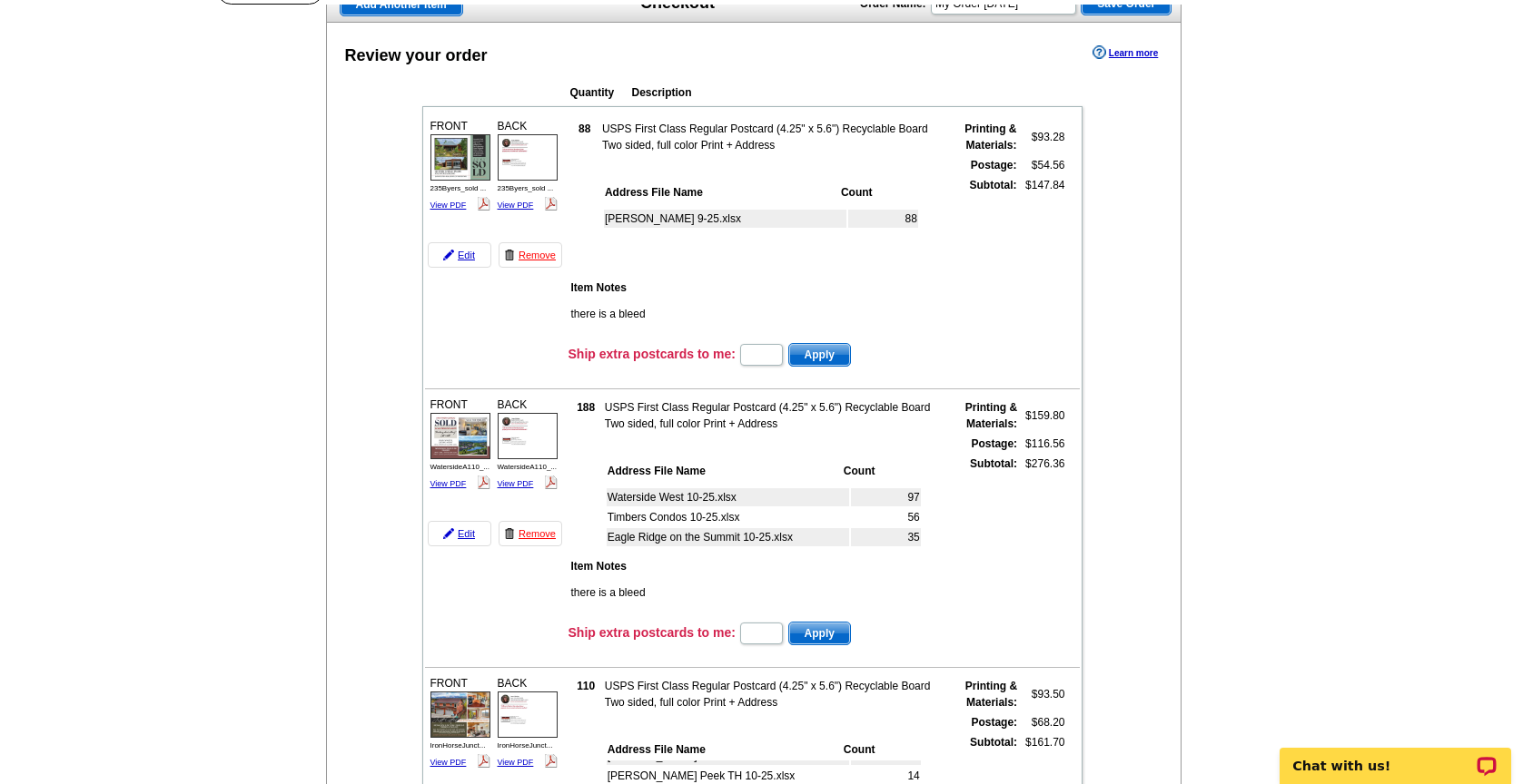
click at [537, 161] on img at bounding box center [528, 157] width 60 height 46
click at [463, 442] on img at bounding box center [461, 435] width 60 height 46
click at [542, 428] on img at bounding box center [528, 435] width 60 height 46
click at [461, 721] on img at bounding box center [461, 713] width 60 height 45
click at [469, 159] on img at bounding box center [461, 157] width 60 height 46
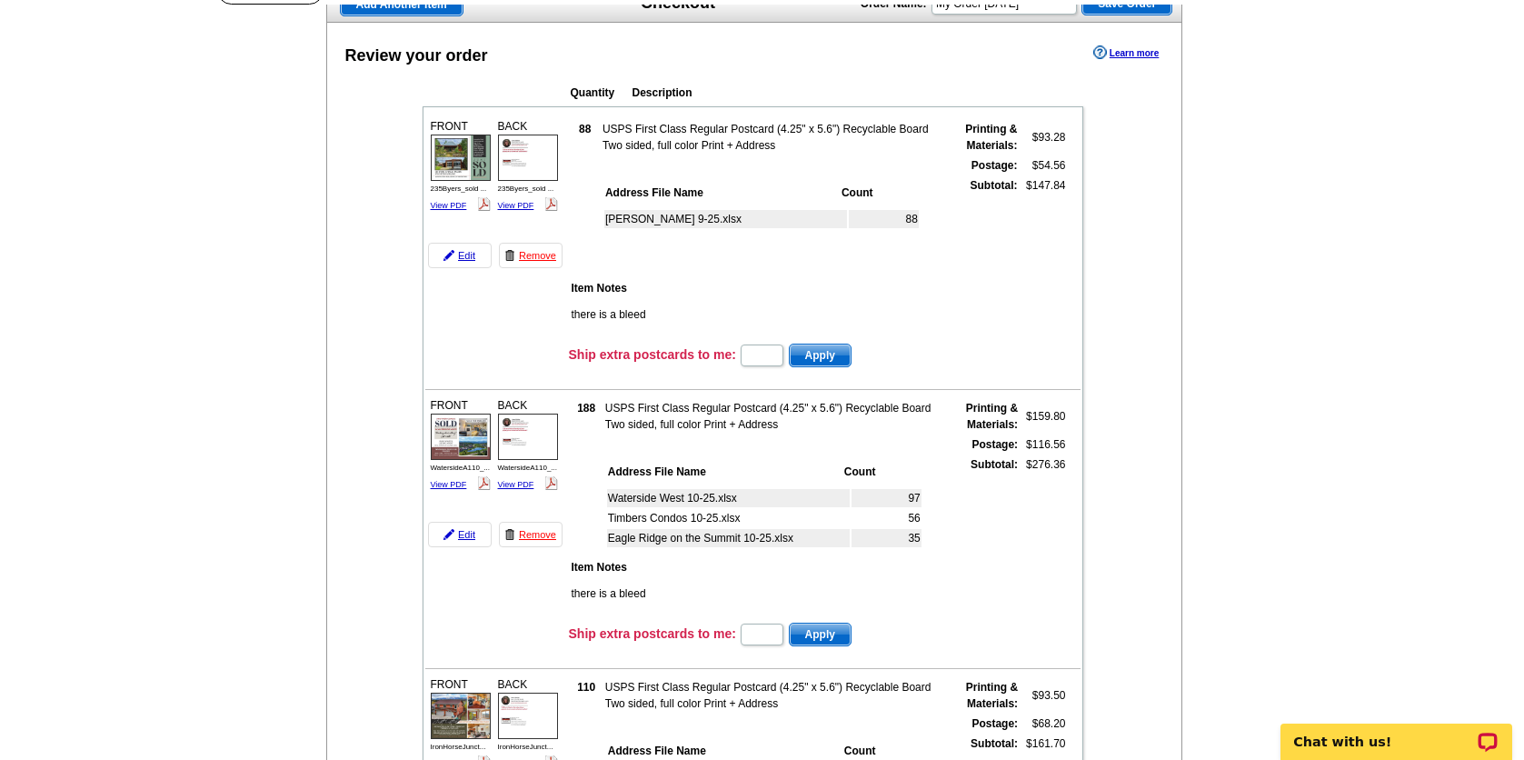
click at [552, 158] on img at bounding box center [528, 157] width 60 height 46
click at [484, 418] on img at bounding box center [461, 436] width 60 height 46
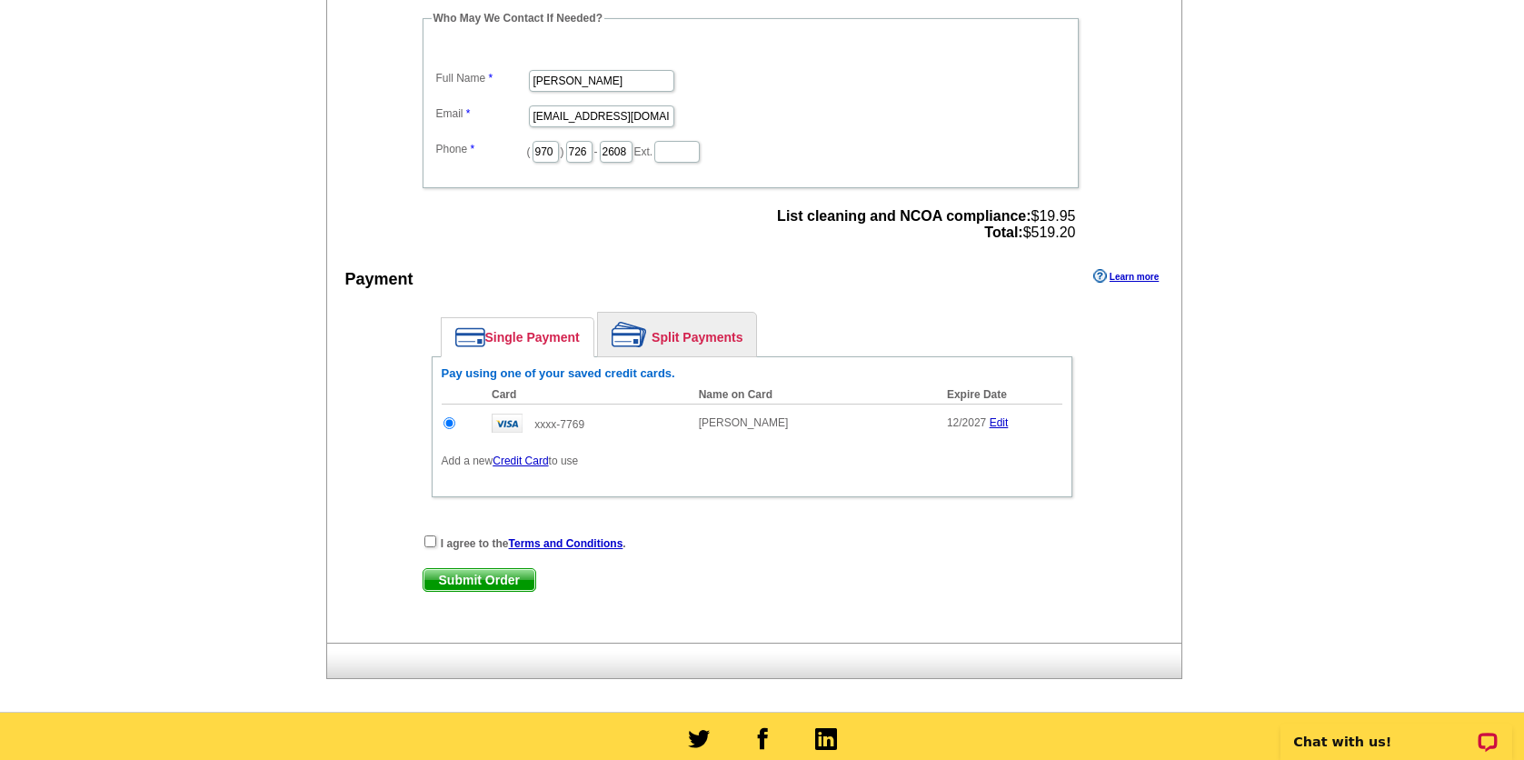
scroll to position [1285, 0]
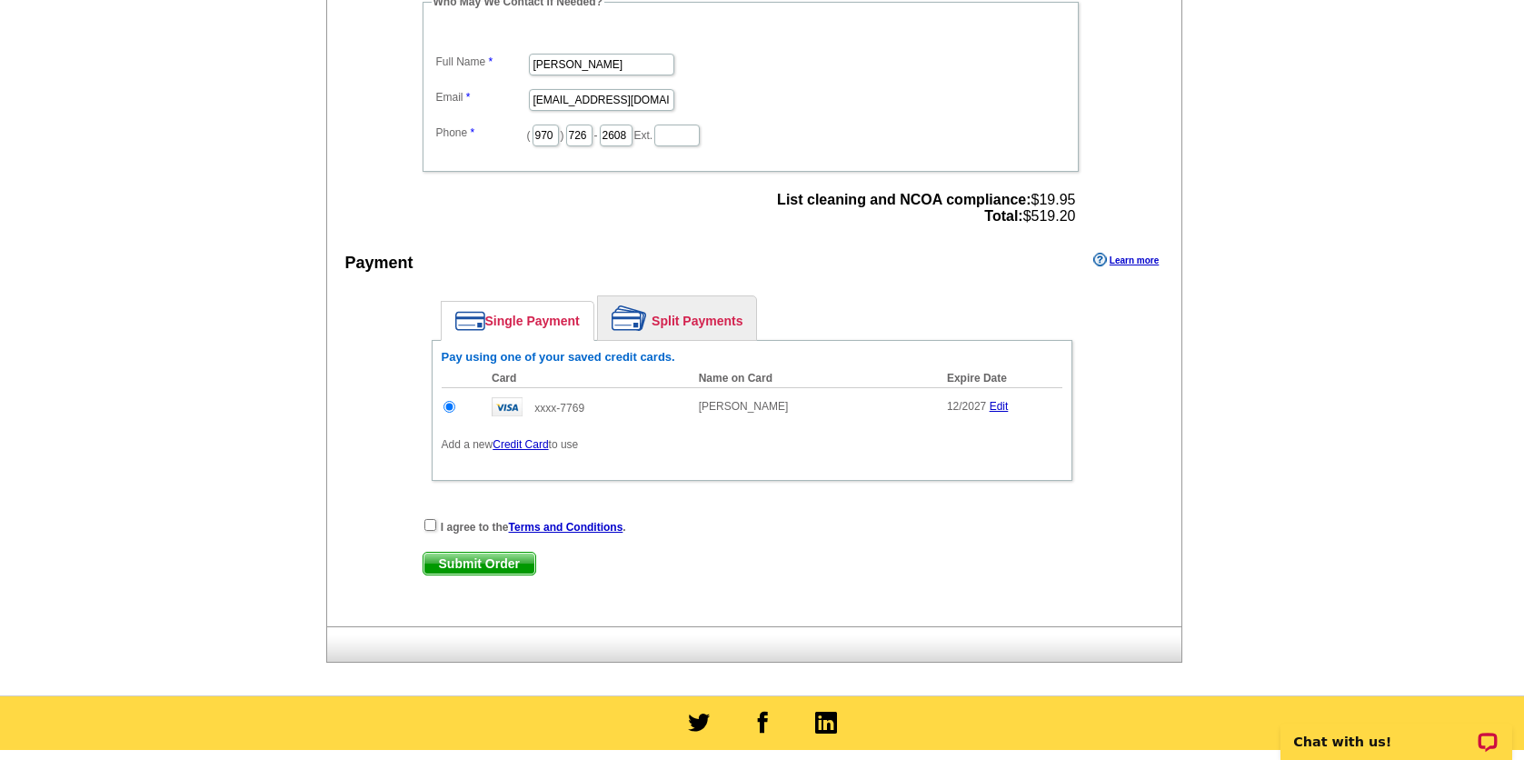
click at [429, 523] on input "checkbox" at bounding box center [430, 525] width 12 height 12
checkbox input "true"
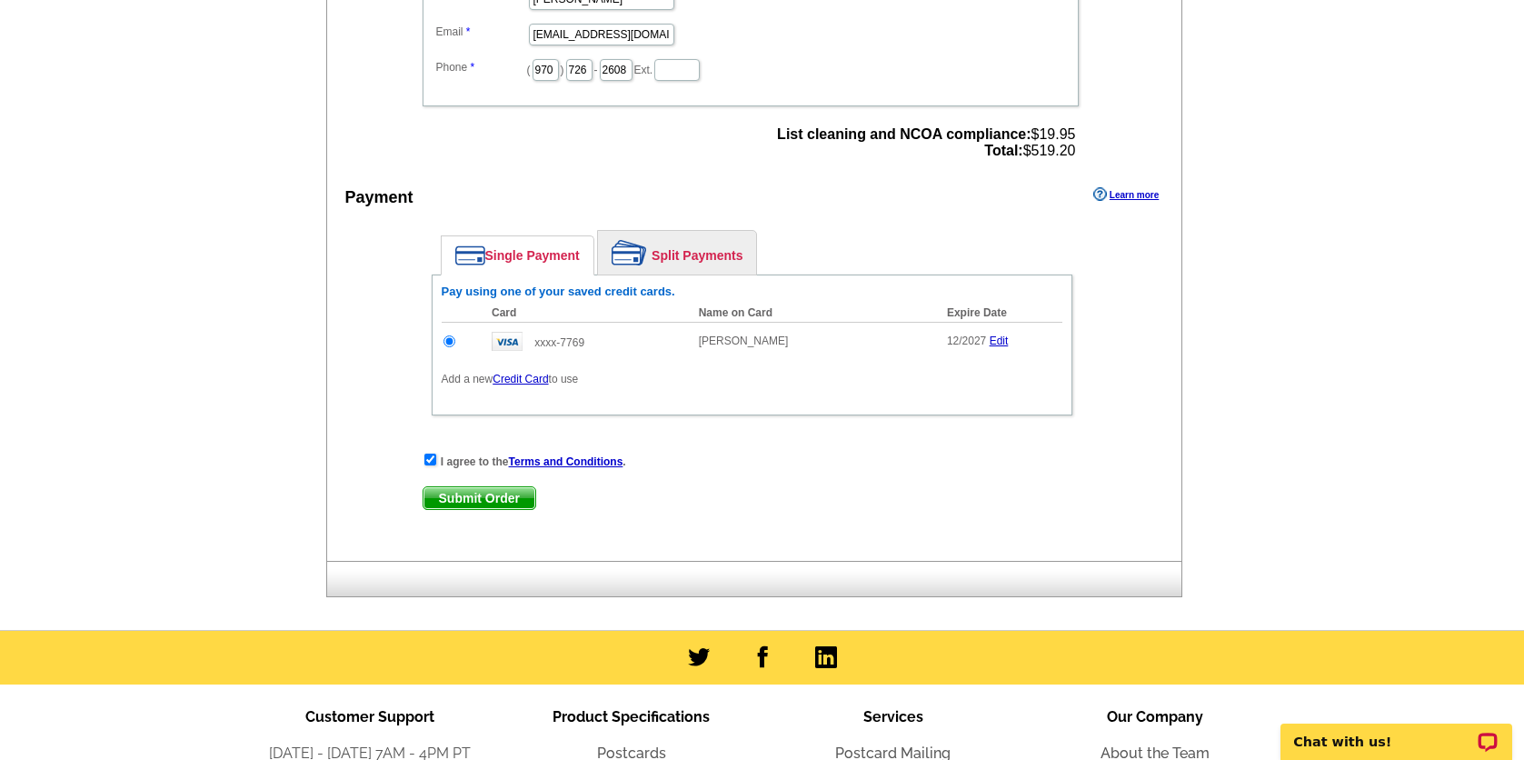
scroll to position [1438, 0]
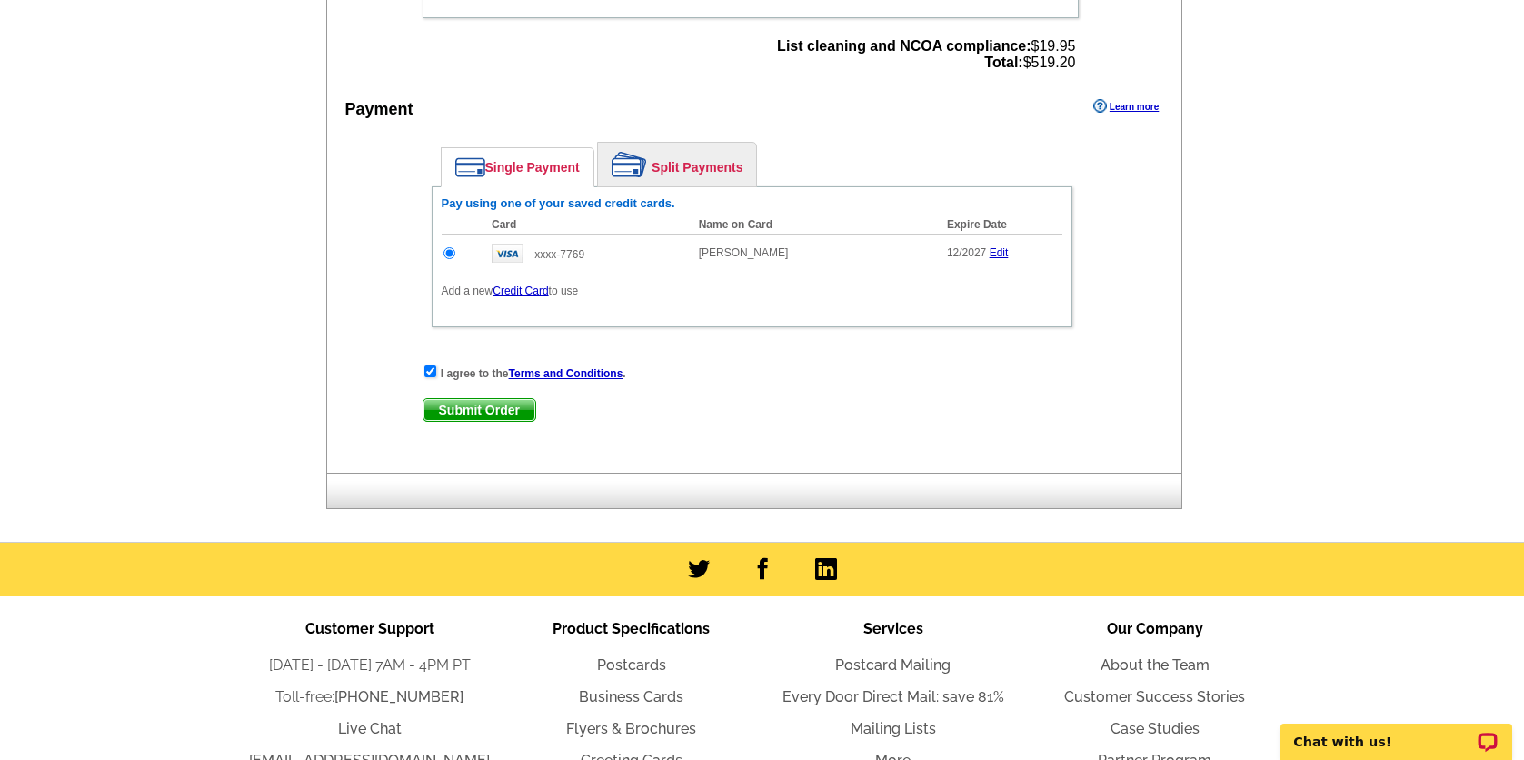
click at [436, 412] on span "Submit Order" at bounding box center [479, 410] width 112 height 22
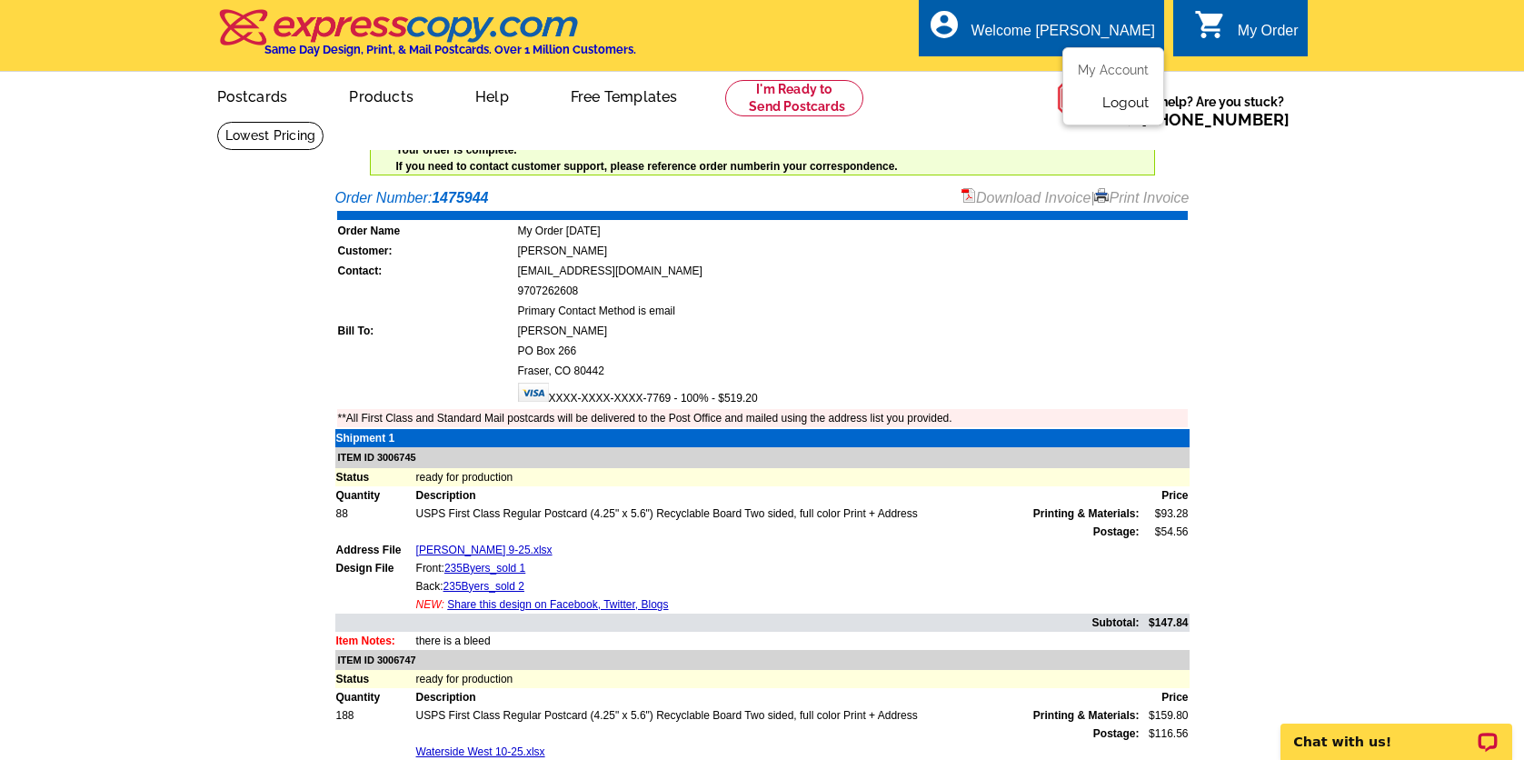
click at [1116, 104] on link "Logout" at bounding box center [1125, 103] width 46 height 16
